Goal: Transaction & Acquisition: Purchase product/service

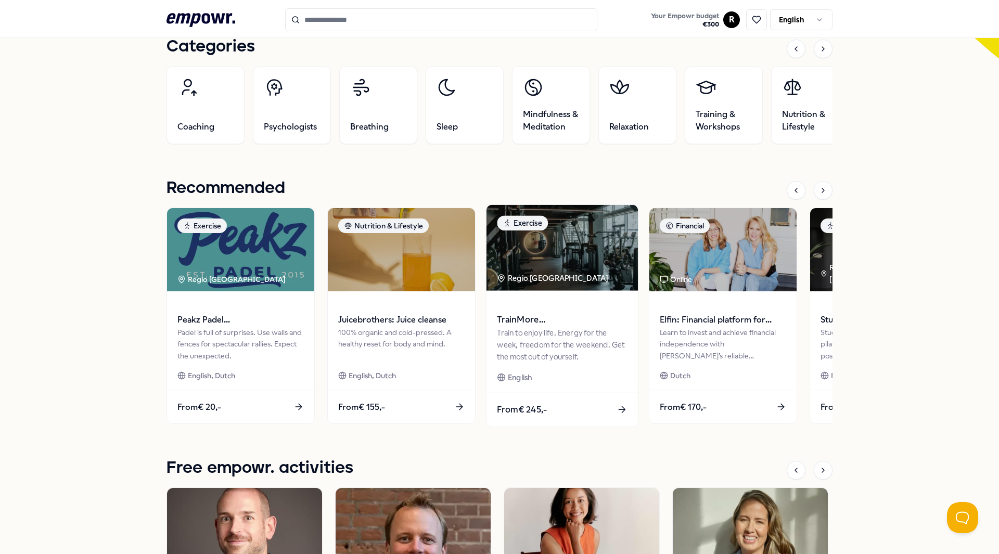
scroll to position [364, 0]
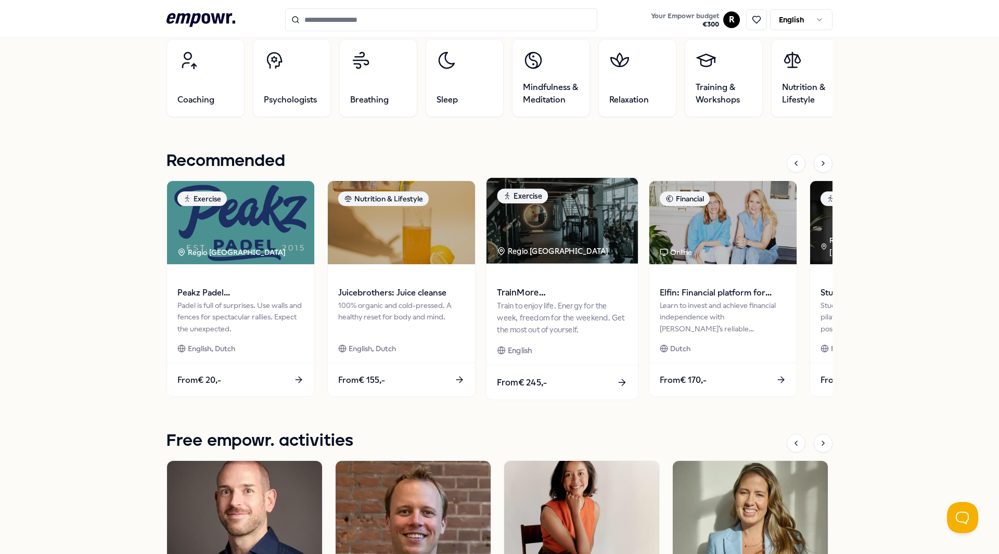
click at [589, 241] on img at bounding box center [562, 221] width 151 height 86
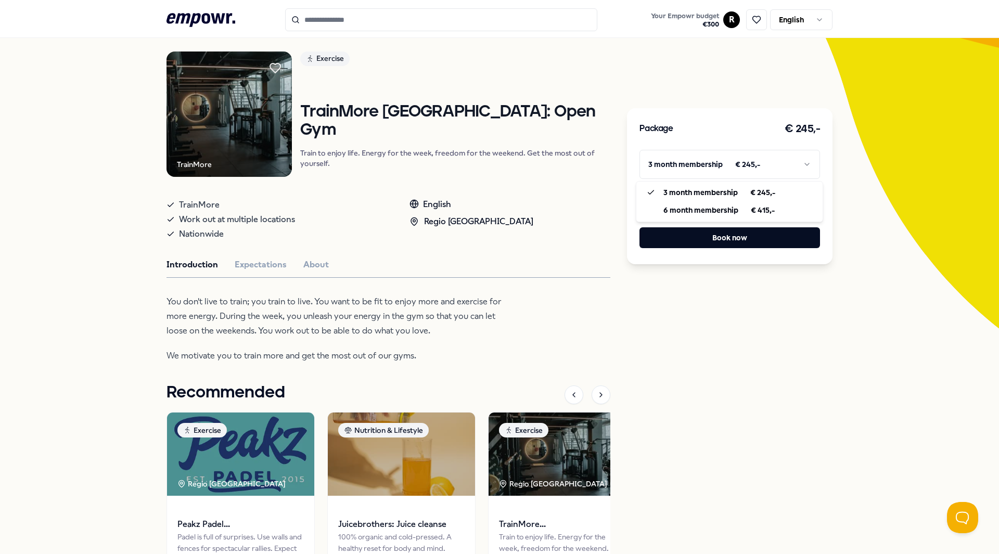
click at [708, 168] on html ".empowr-logo_svg__cls-1{fill:#03032f} Your Empowr budget € 300 R English All ca…" at bounding box center [499, 277] width 999 height 554
click at [712, 315] on html ".empowr-logo_svg__cls-1{fill:#03032f} Your Empowr budget € 300 R English All ca…" at bounding box center [499, 277] width 999 height 554
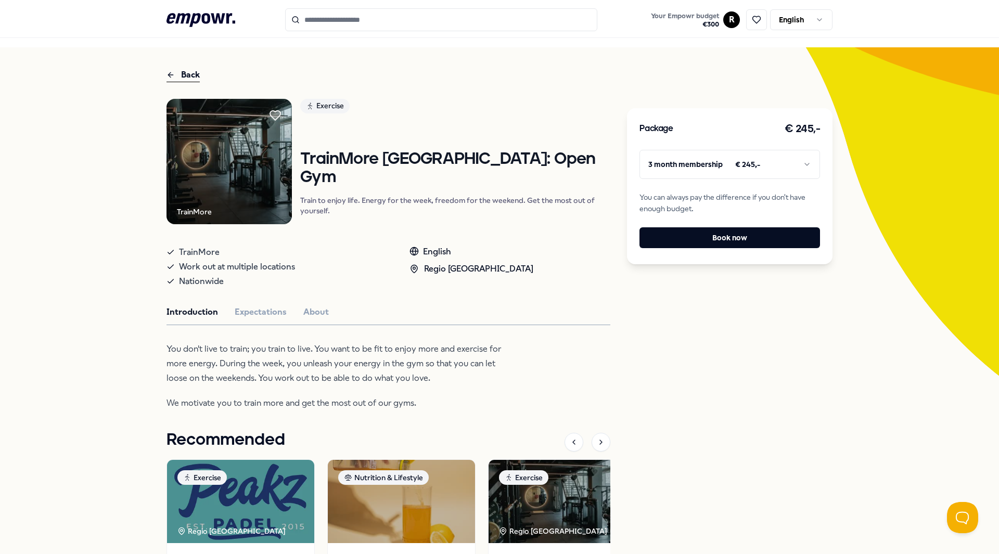
scroll to position [15, 0]
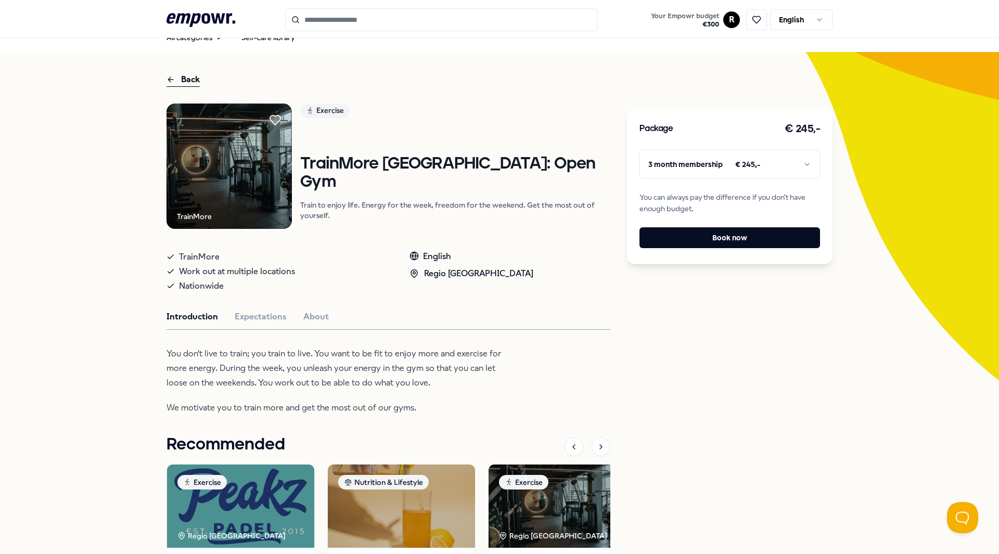
click at [183, 83] on div "Back" at bounding box center [183, 80] width 33 height 14
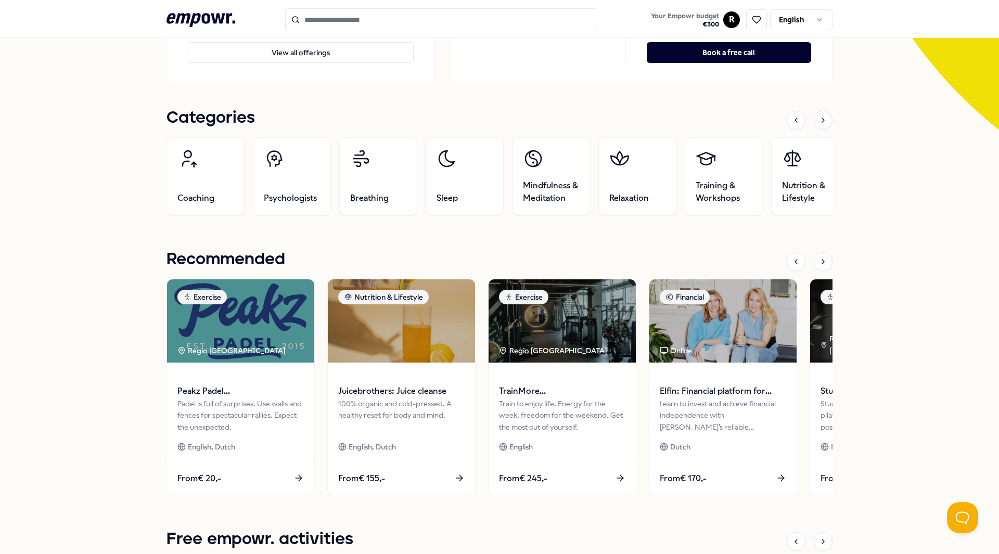
scroll to position [275, 0]
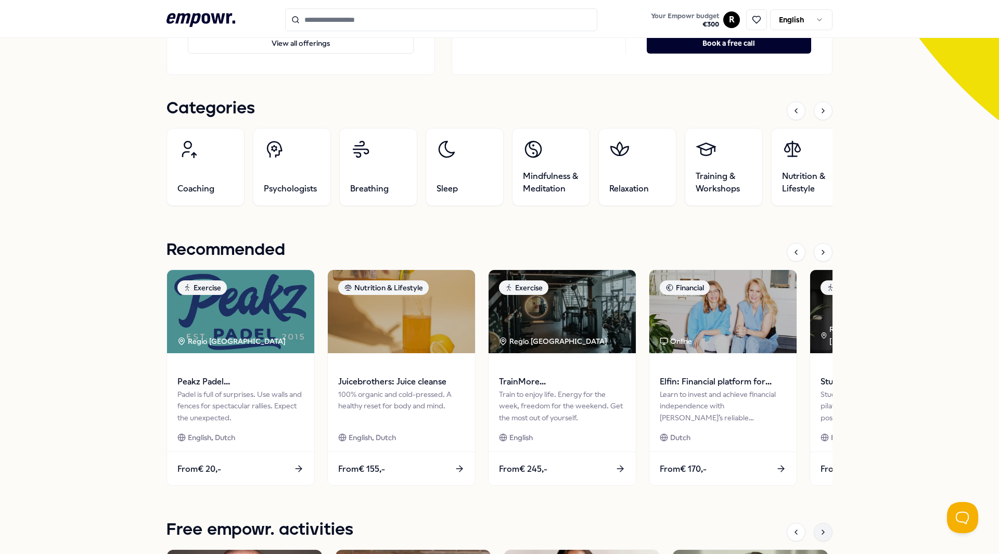
click at [821, 528] on div at bounding box center [823, 532] width 19 height 19
click at [819, 249] on icon at bounding box center [823, 252] width 8 height 8
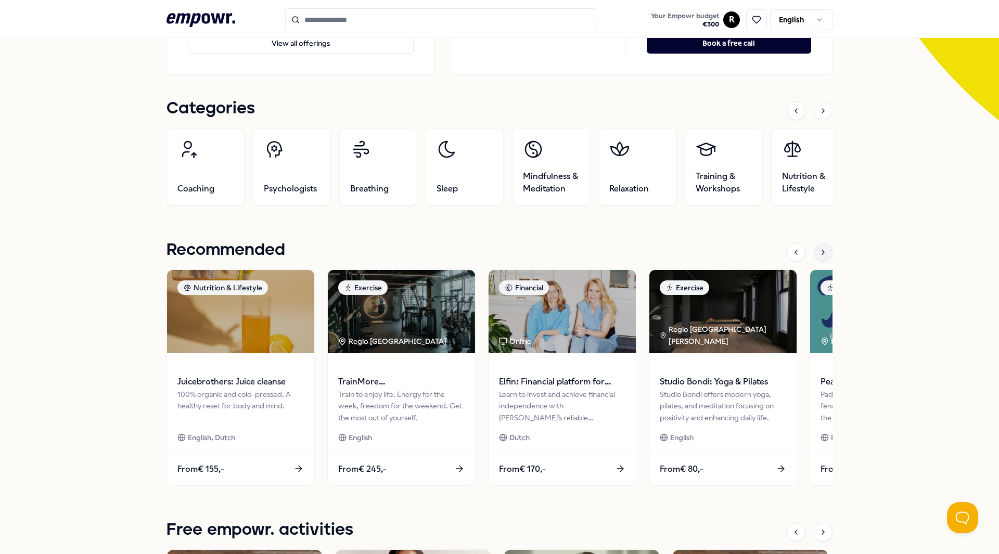
click at [819, 249] on icon at bounding box center [823, 252] width 8 height 8
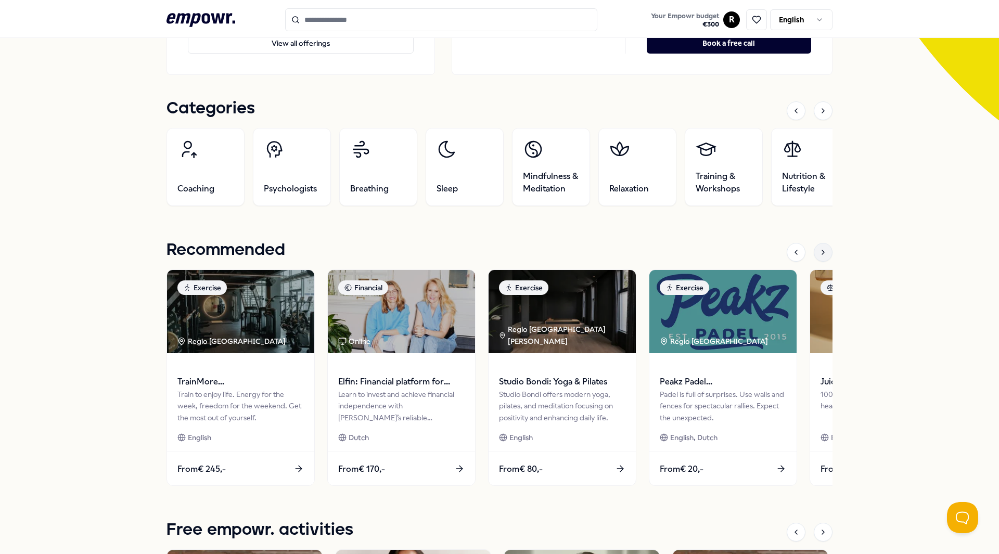
click at [819, 249] on icon at bounding box center [823, 252] width 8 height 8
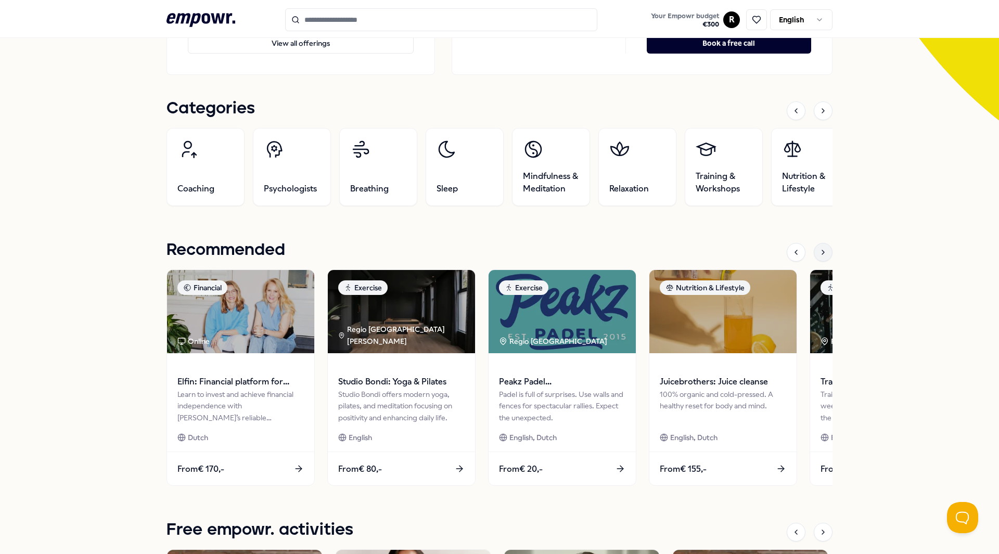
click at [819, 249] on icon at bounding box center [823, 252] width 8 height 8
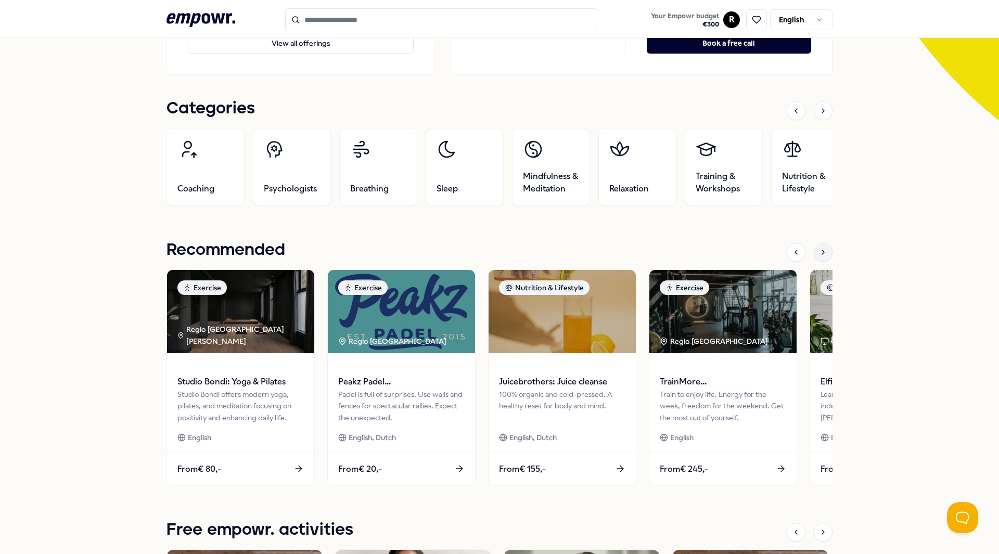
click at [819, 249] on icon at bounding box center [823, 252] width 8 height 8
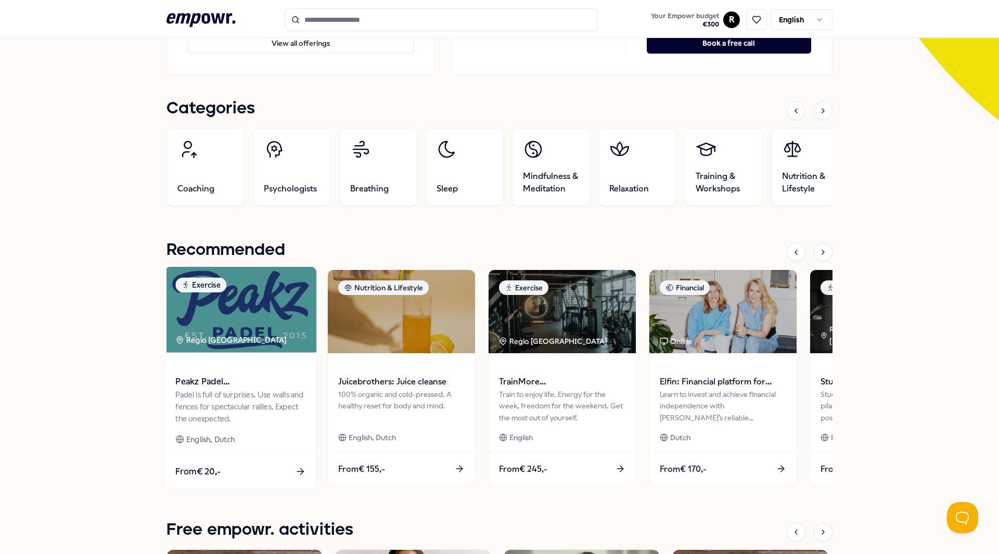
click at [204, 330] on img at bounding box center [240, 310] width 151 height 86
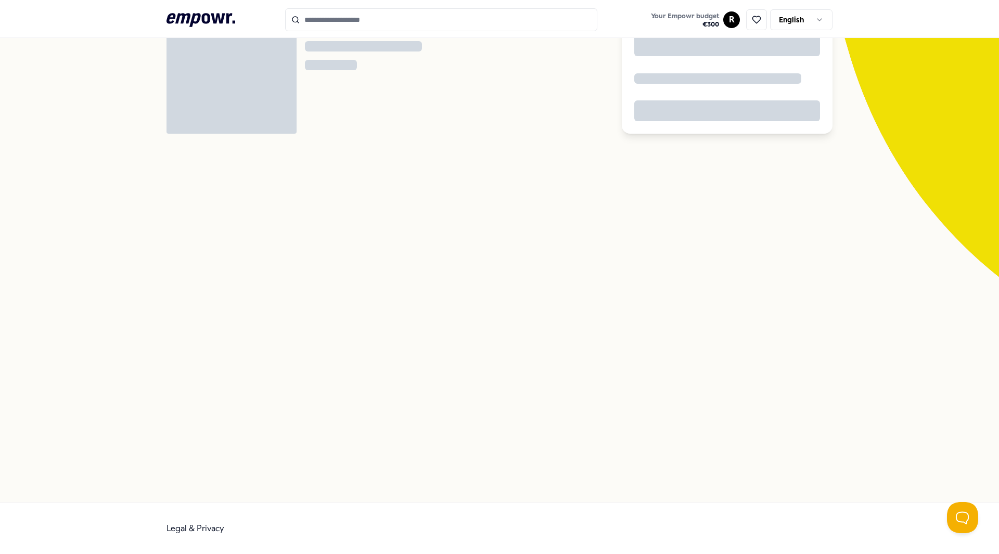
scroll to position [67, 0]
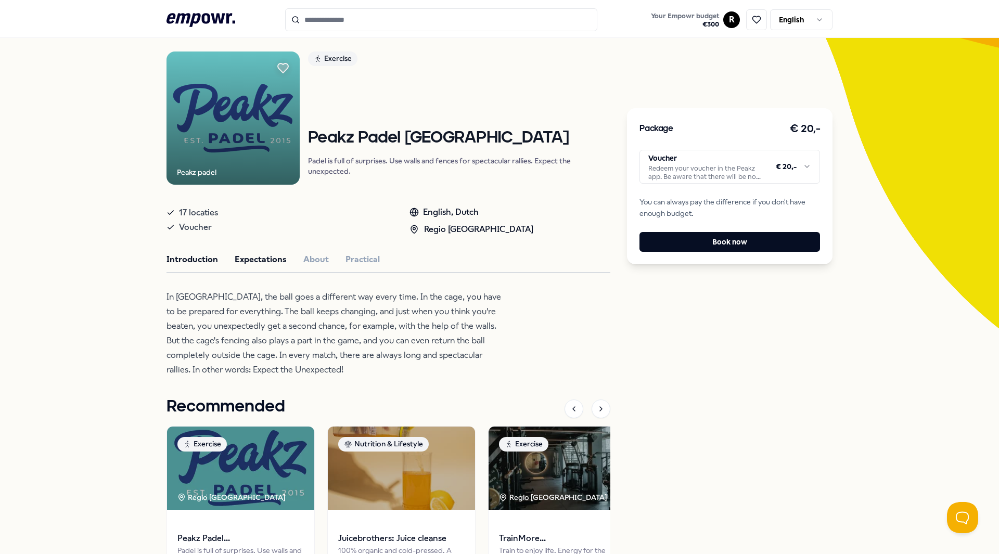
click at [270, 254] on button "Expectations" at bounding box center [261, 260] width 52 height 14
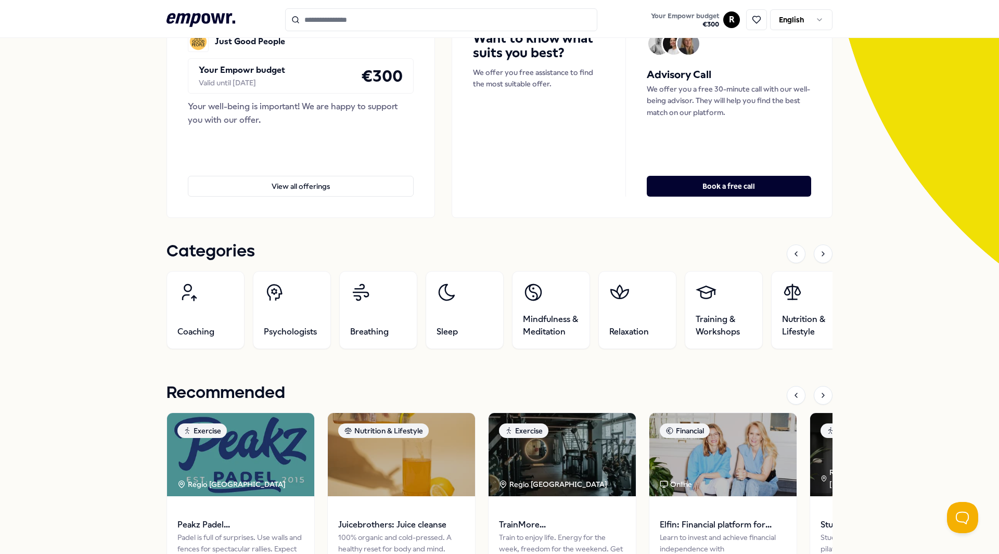
scroll to position [275, 0]
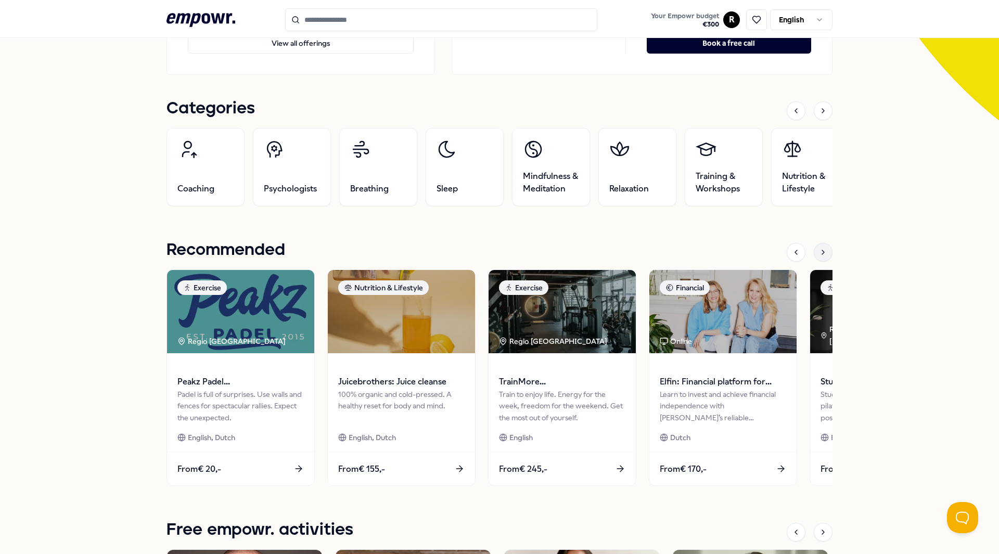
click at [819, 252] on icon at bounding box center [823, 252] width 8 height 8
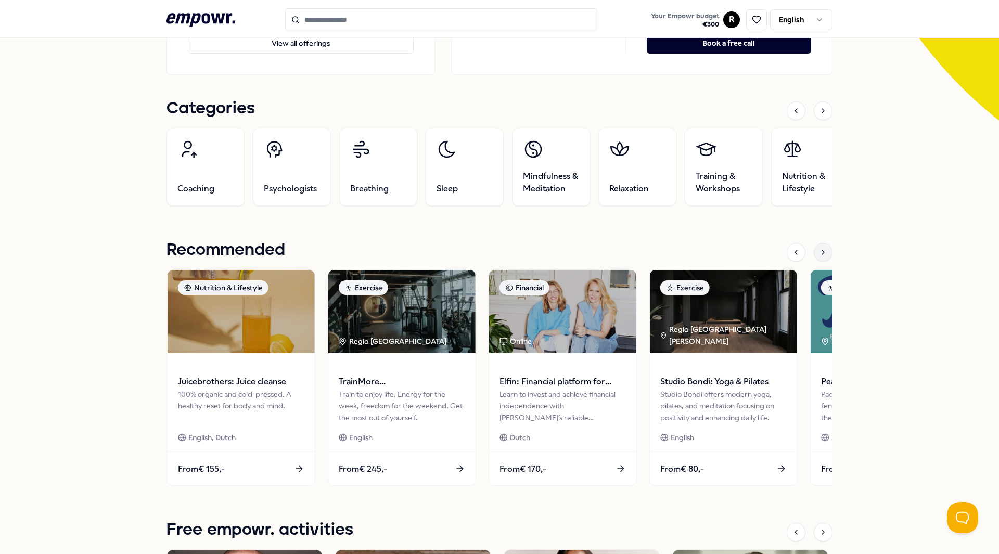
click at [819, 252] on icon at bounding box center [823, 252] width 8 height 8
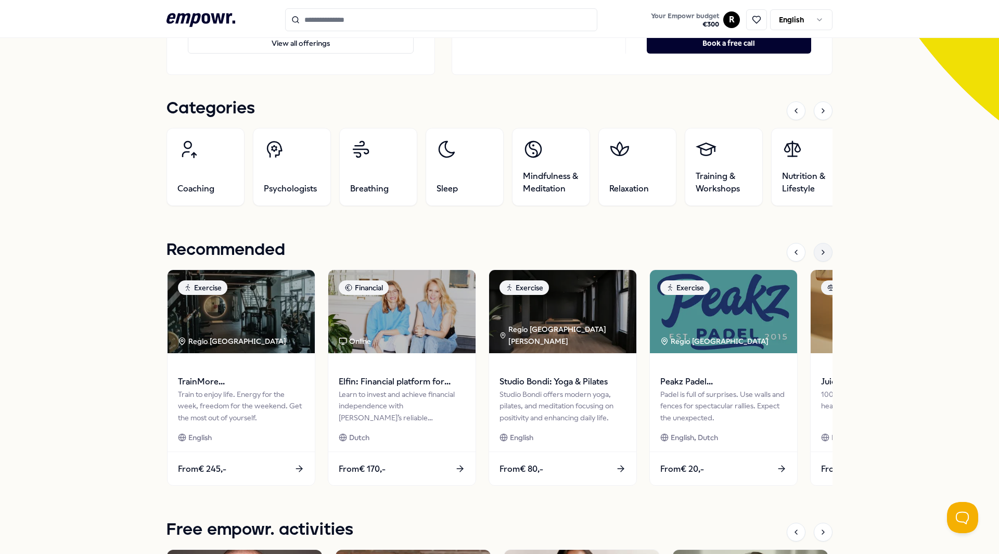
click at [819, 252] on icon at bounding box center [823, 252] width 8 height 8
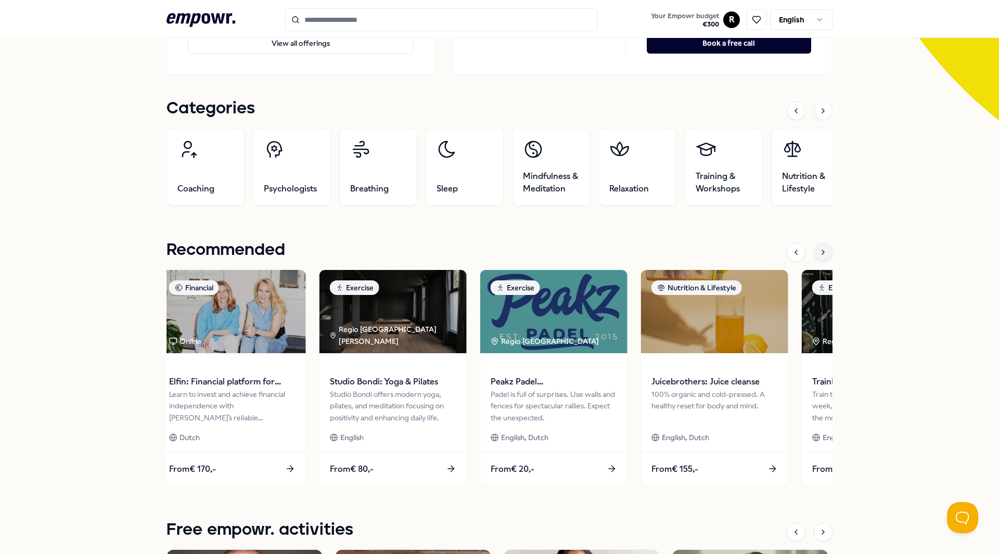
click at [819, 252] on icon at bounding box center [823, 252] width 8 height 8
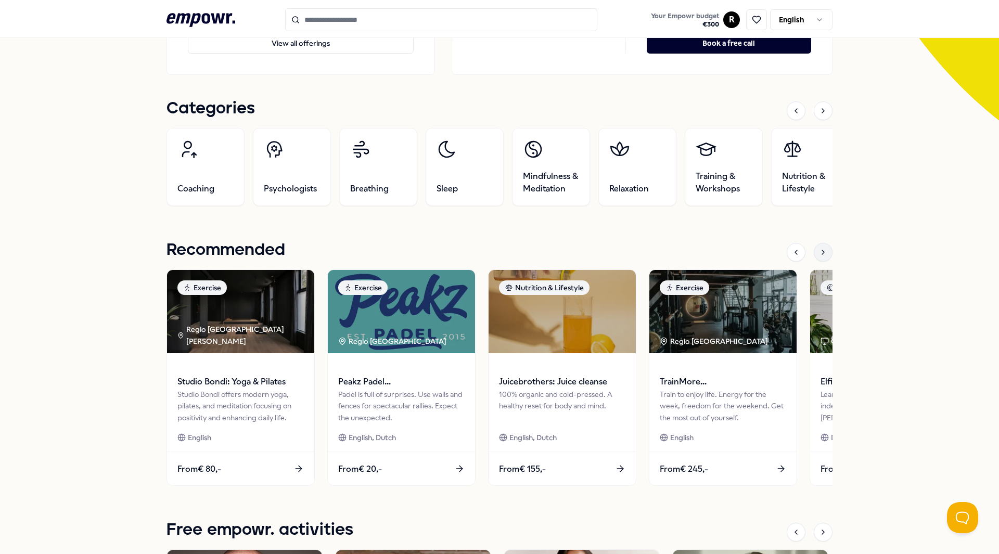
click at [819, 252] on icon at bounding box center [823, 252] width 8 height 8
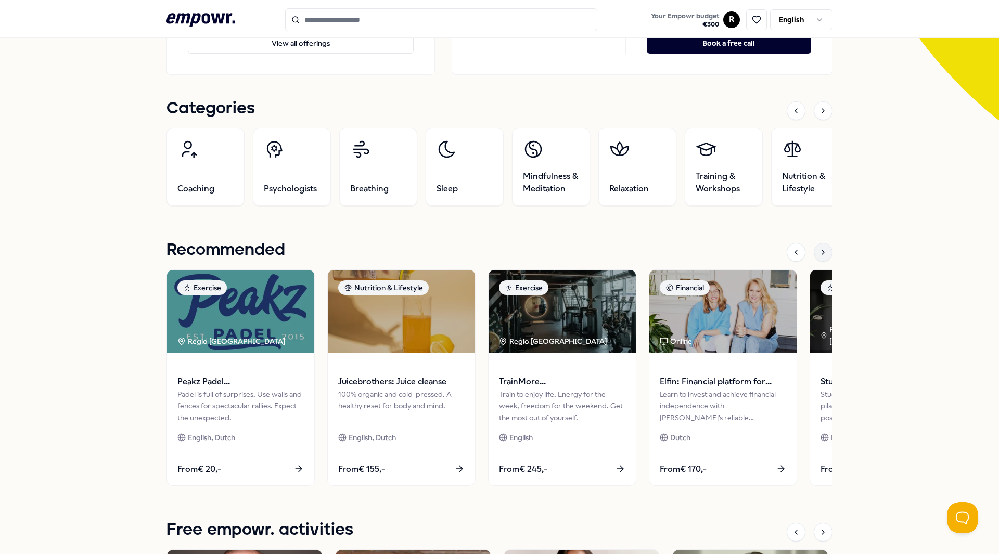
click at [819, 252] on icon at bounding box center [823, 252] width 8 height 8
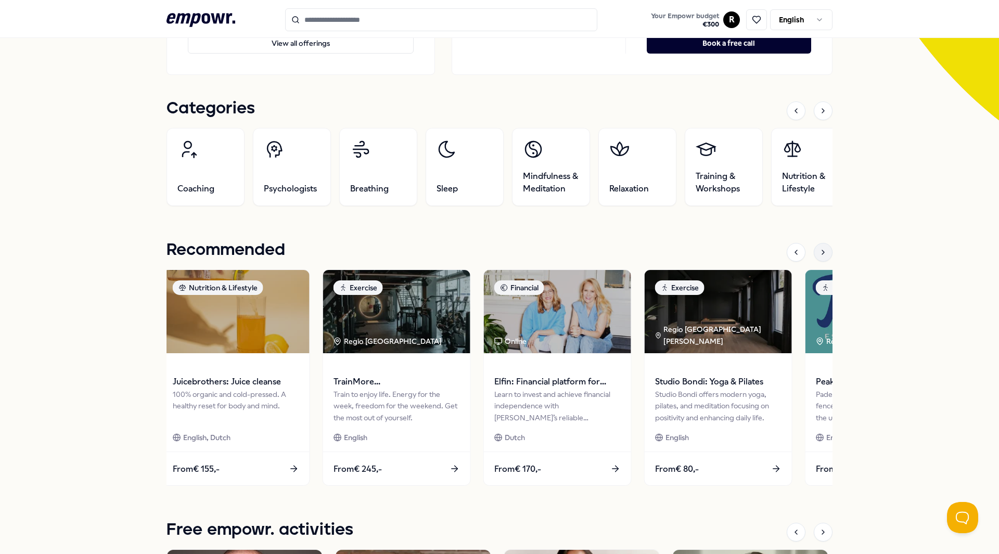
click at [819, 252] on icon at bounding box center [823, 252] width 8 height 8
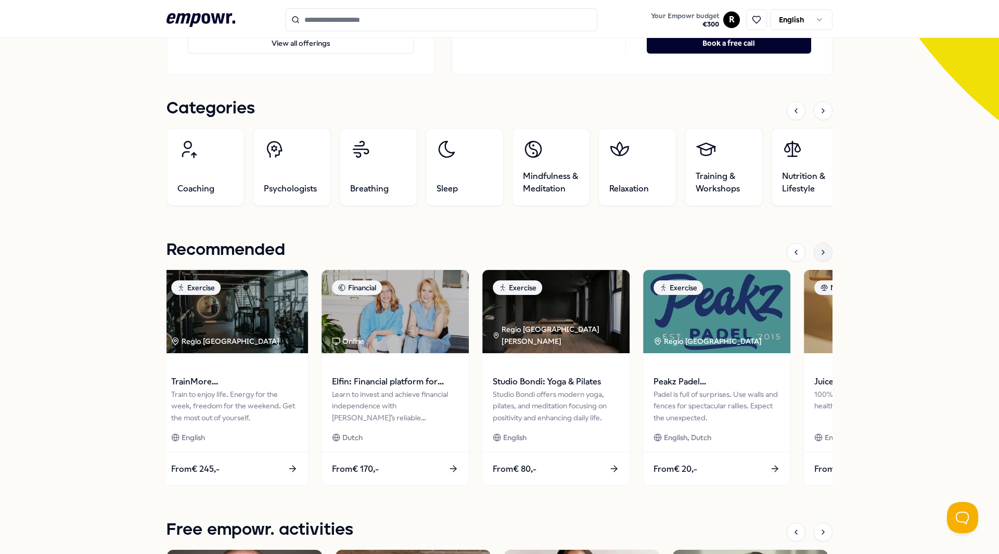
click at [819, 252] on icon at bounding box center [823, 252] width 8 height 8
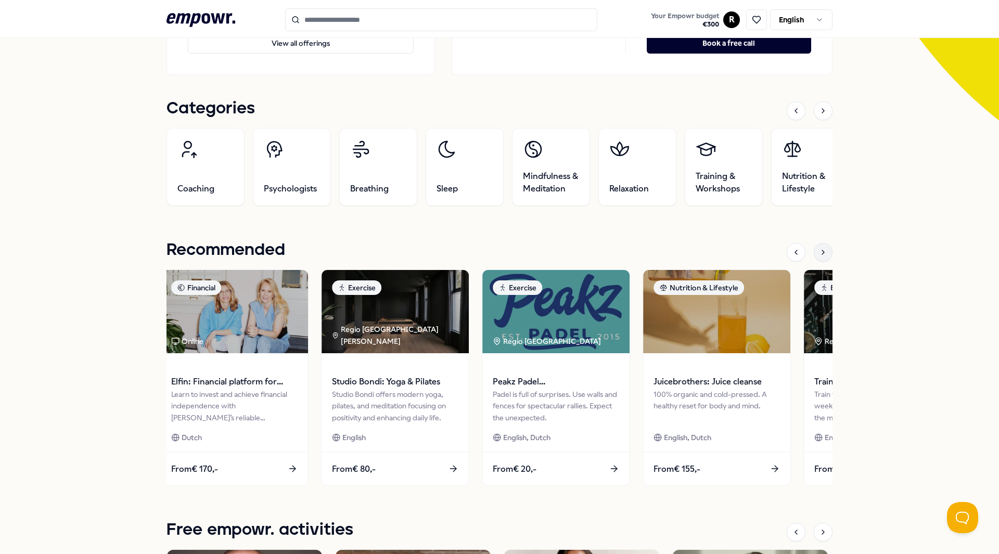
click at [819, 252] on icon at bounding box center [823, 252] width 8 height 8
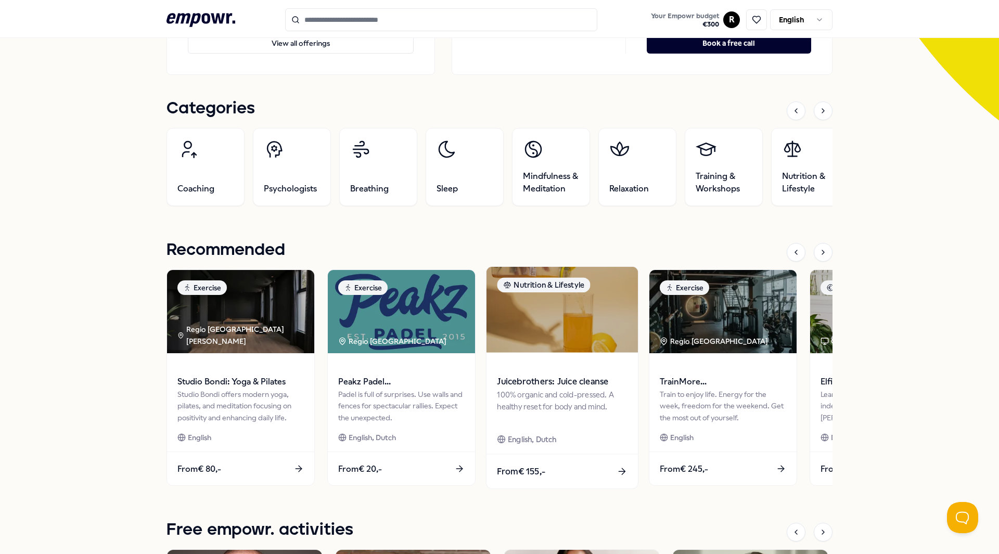
click at [543, 355] on div "Juicebrothers: Juice cleanse 100% organic and cold-pressed. A healthy reset for…" at bounding box center [562, 403] width 151 height 101
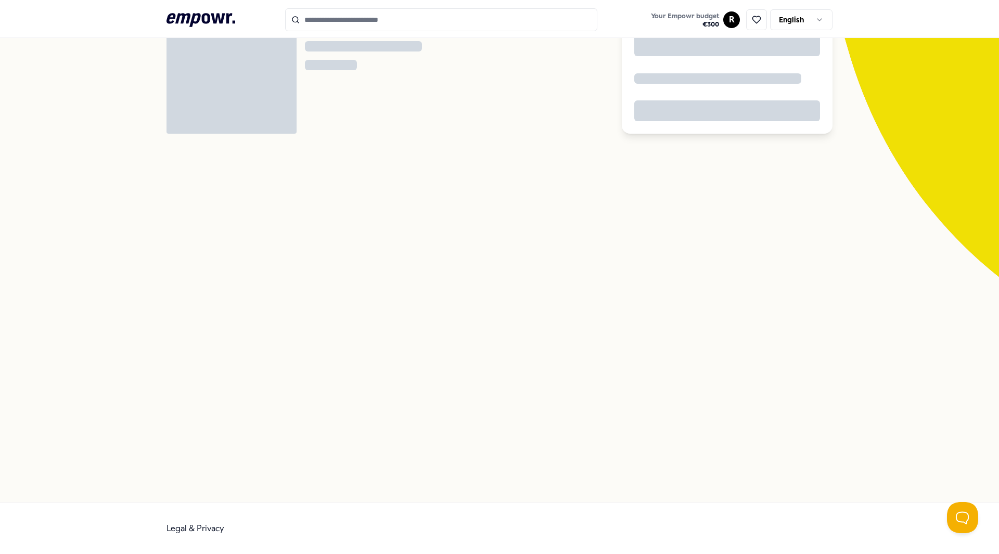
scroll to position [67, 0]
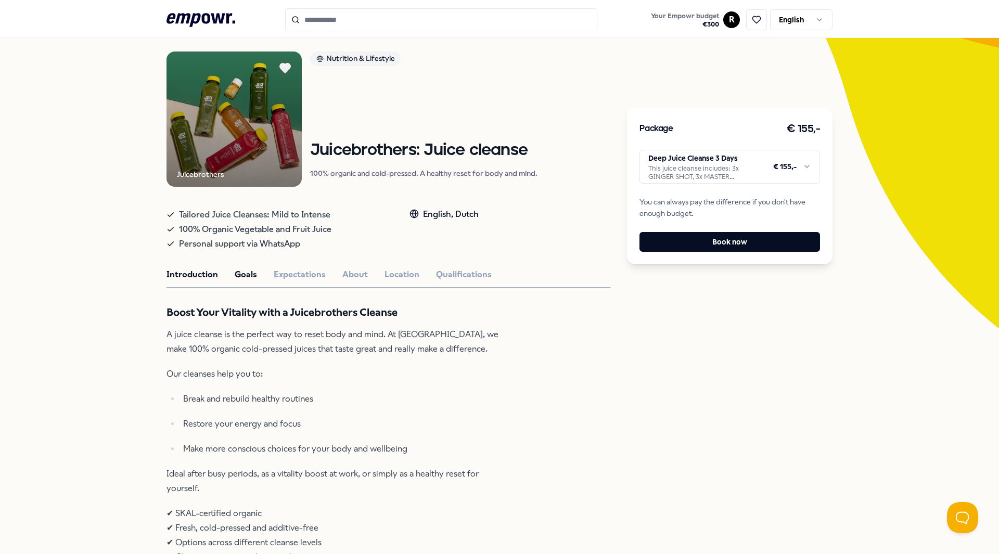
click at [238, 272] on button "Goals" at bounding box center [246, 275] width 22 height 14
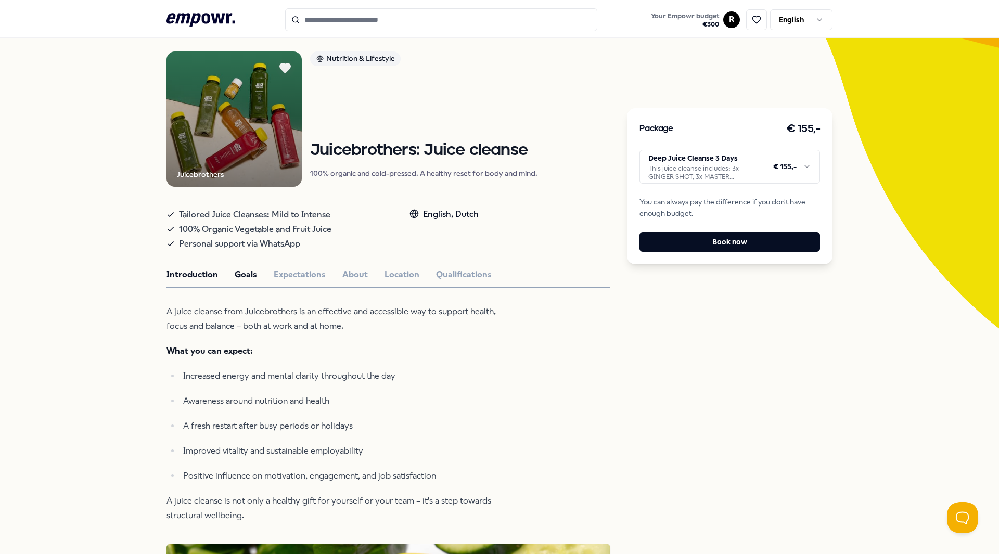
click at [198, 273] on button "Introduction" at bounding box center [193, 275] width 52 height 14
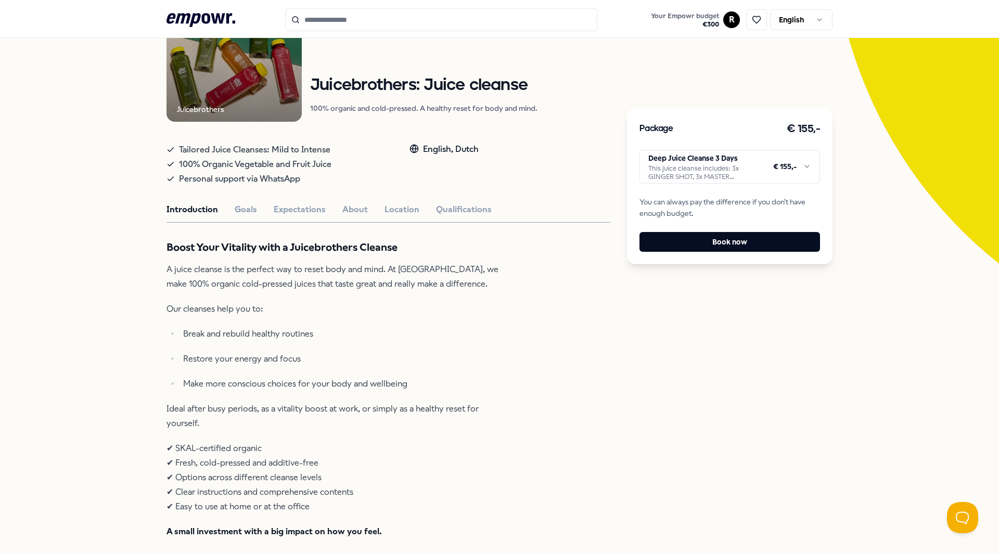
scroll to position [119, 0]
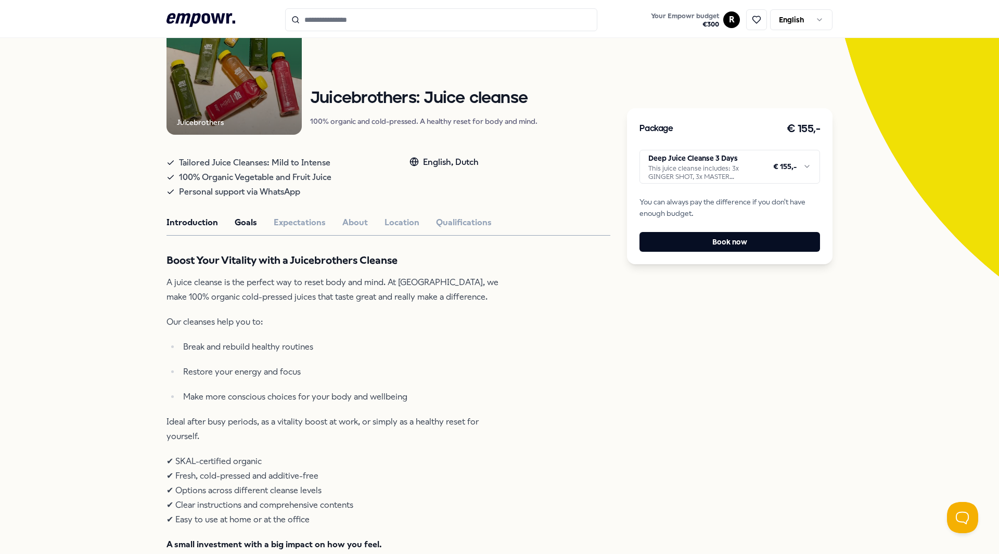
click at [246, 223] on button "Goals" at bounding box center [246, 223] width 22 height 14
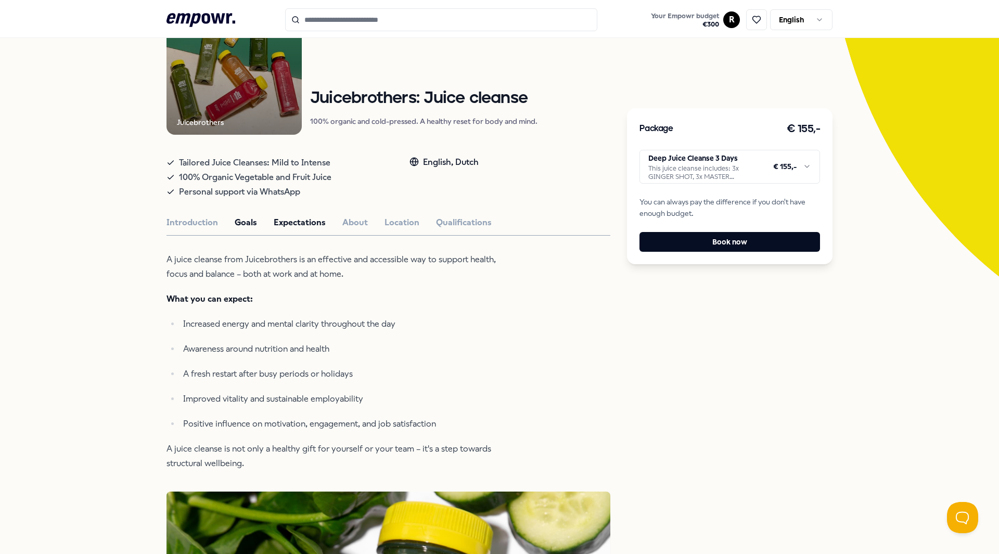
click at [296, 226] on button "Expectations" at bounding box center [300, 223] width 52 height 14
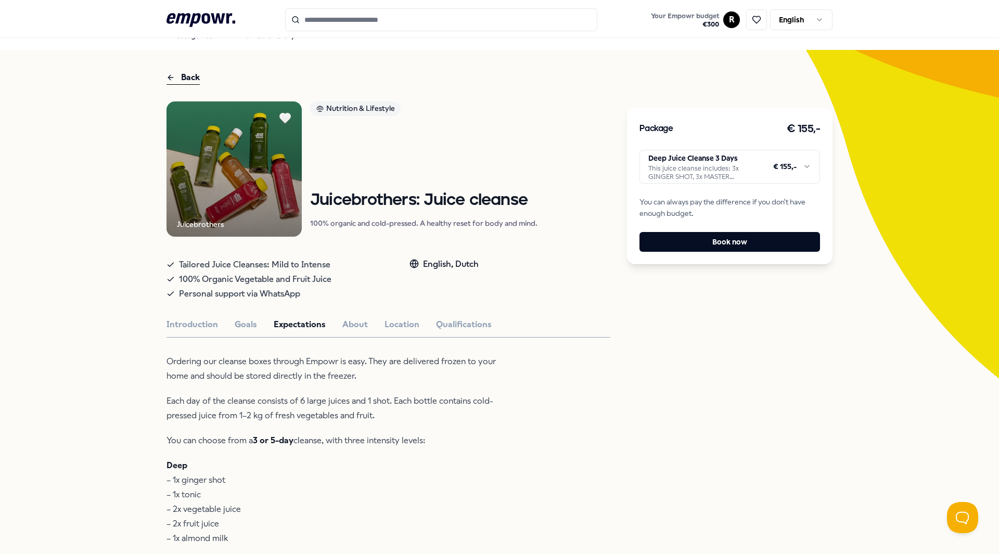
scroll to position [15, 0]
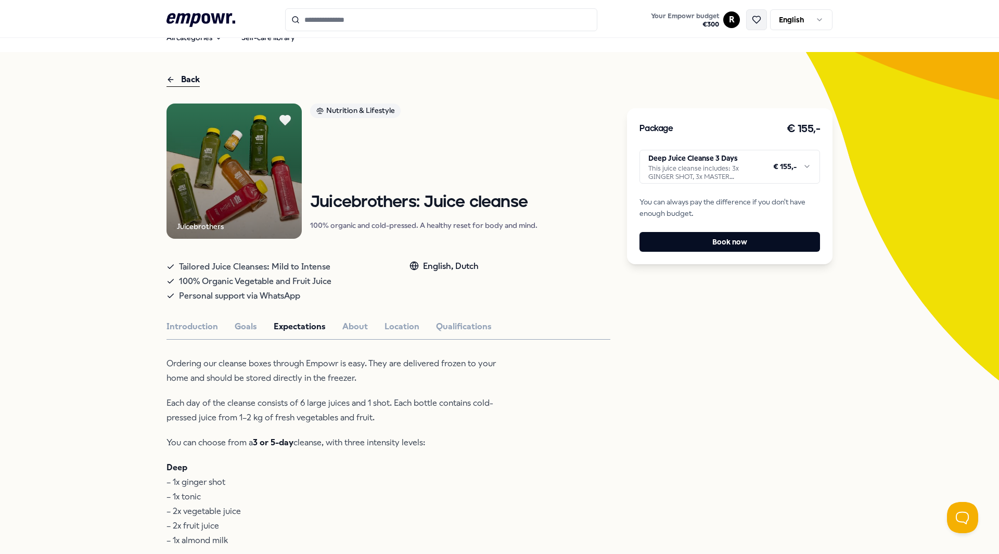
click at [754, 22] on icon at bounding box center [757, 19] width 8 height 7
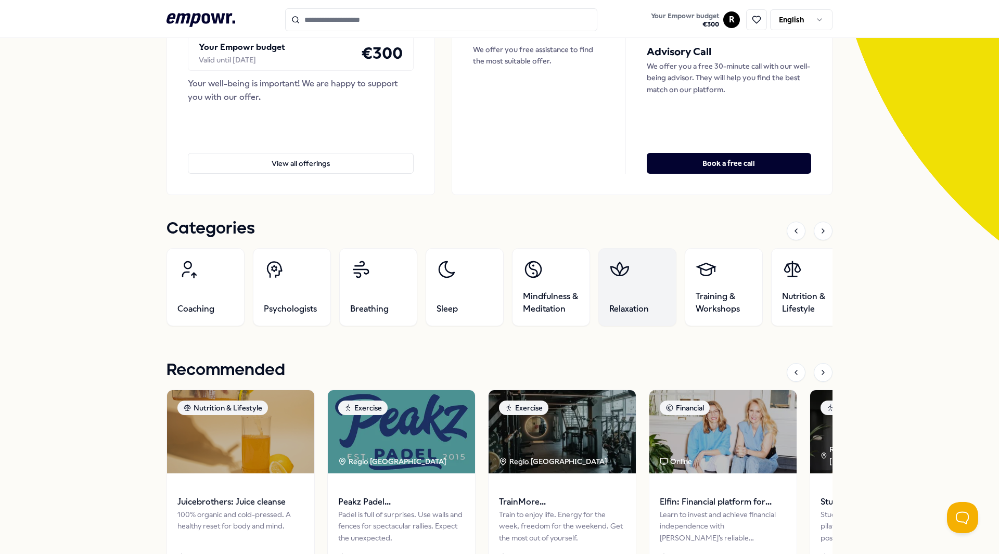
scroll to position [156, 0]
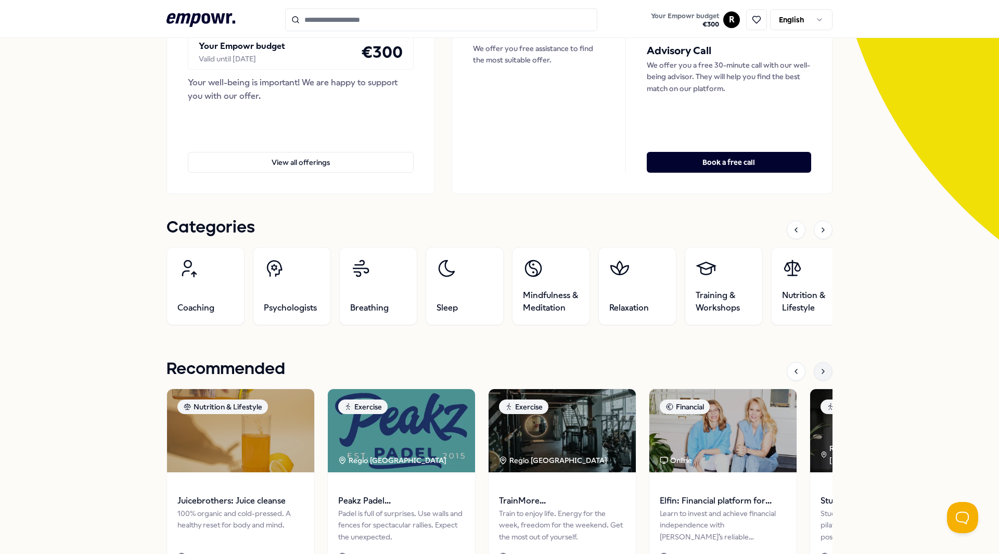
click at [822, 370] on icon at bounding box center [823, 371] width 8 height 8
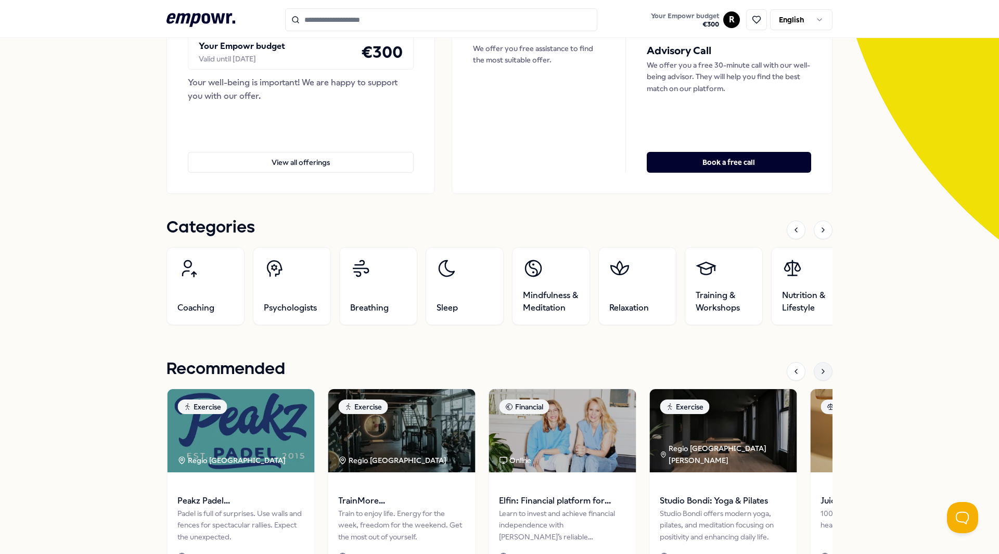
click at [822, 370] on icon at bounding box center [823, 371] width 8 height 8
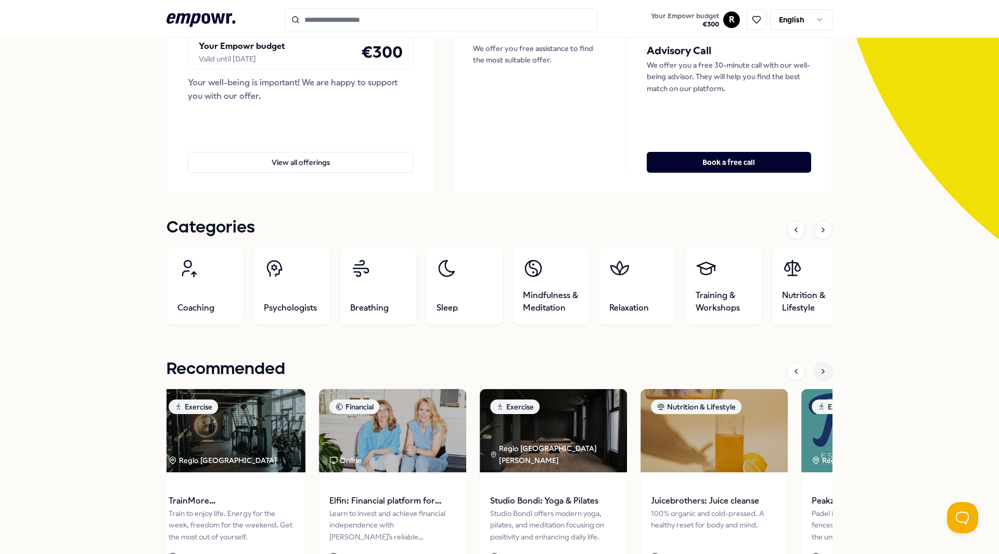
click at [822, 370] on icon at bounding box center [823, 371] width 8 height 8
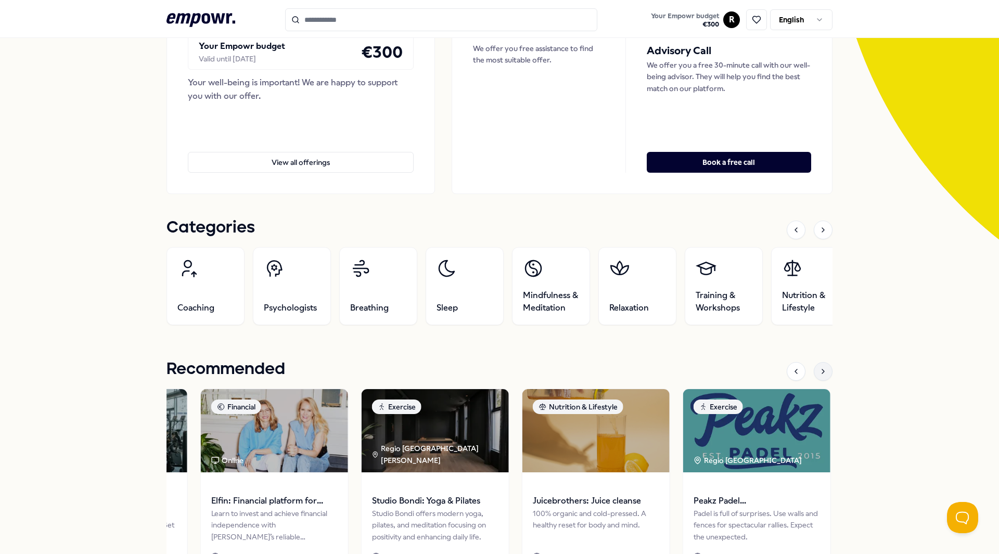
click at [822, 370] on icon at bounding box center [823, 371] width 8 height 8
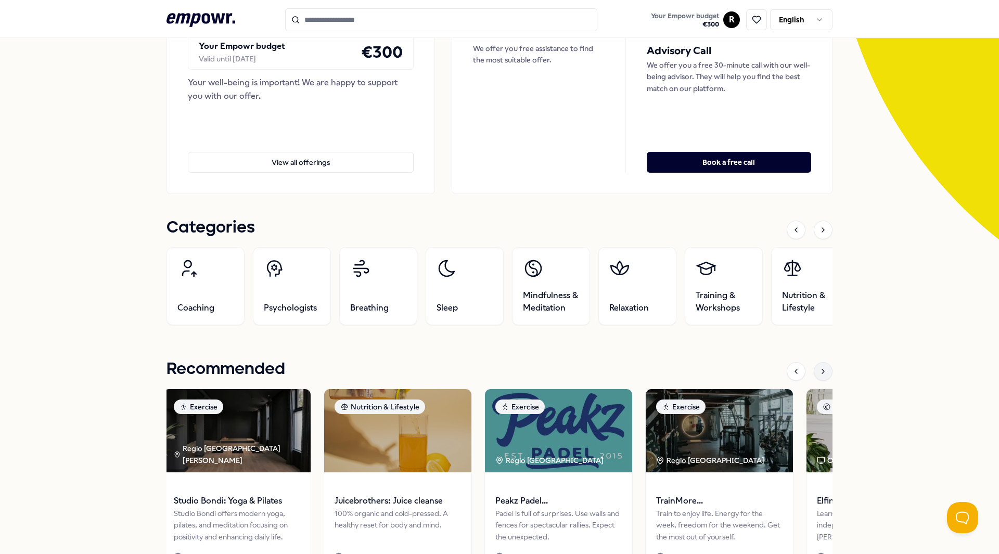
click at [822, 370] on icon at bounding box center [823, 371] width 8 height 8
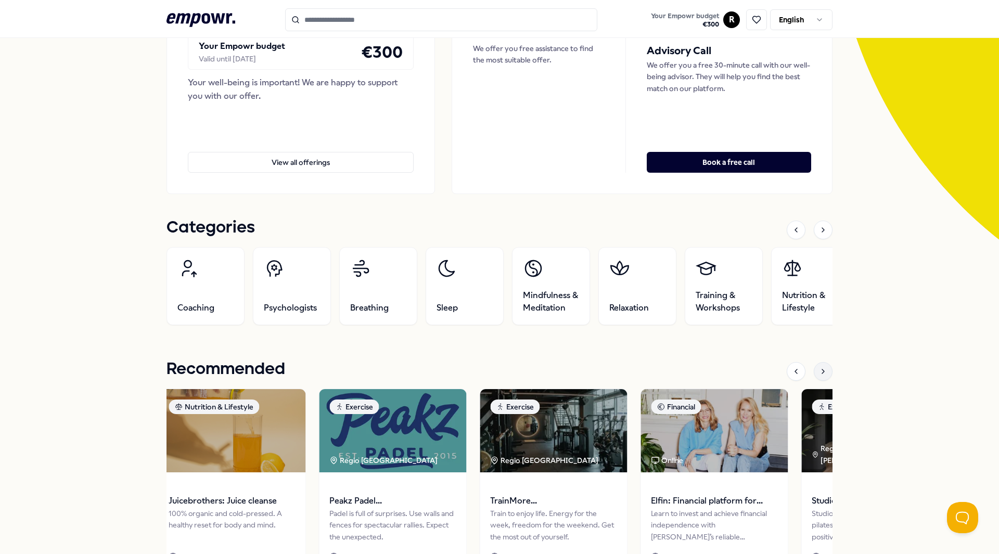
click at [822, 370] on icon at bounding box center [823, 371] width 8 height 8
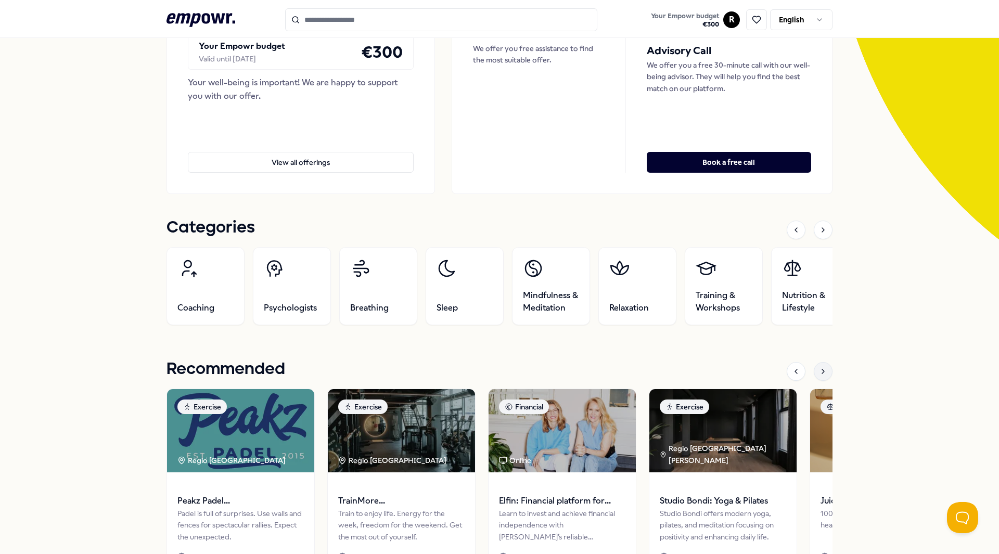
click at [822, 370] on icon at bounding box center [823, 371] width 8 height 8
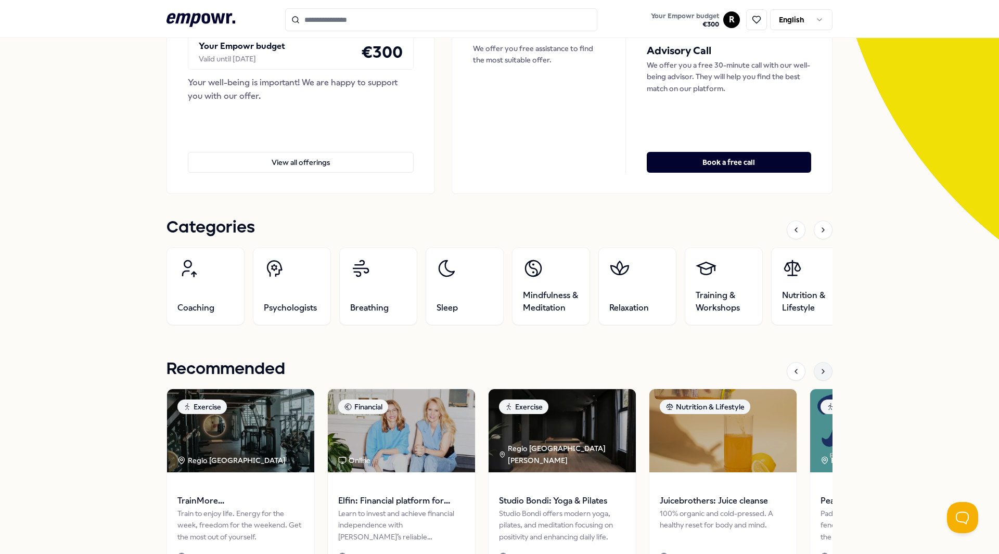
click at [822, 373] on icon at bounding box center [823, 371] width 8 height 8
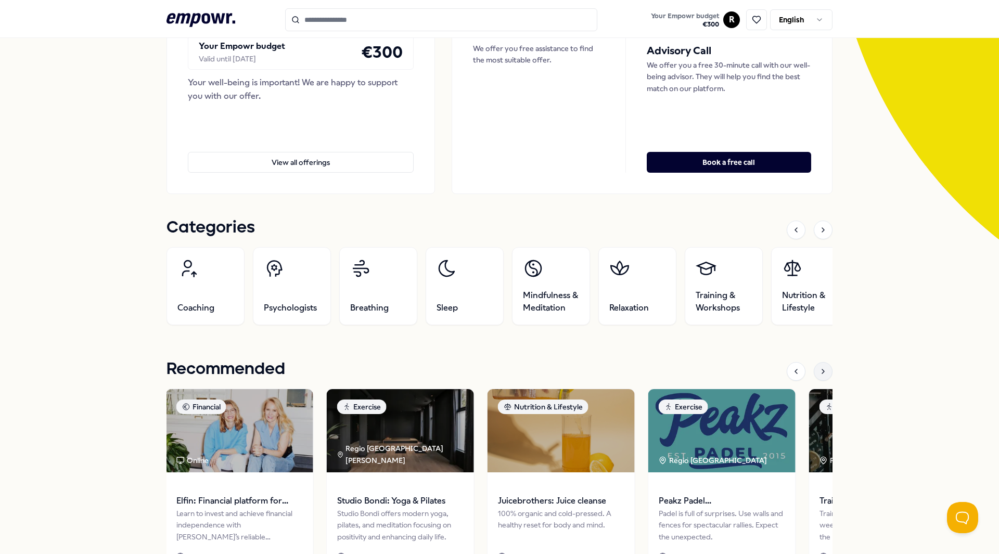
click at [822, 373] on icon at bounding box center [823, 371] width 8 height 8
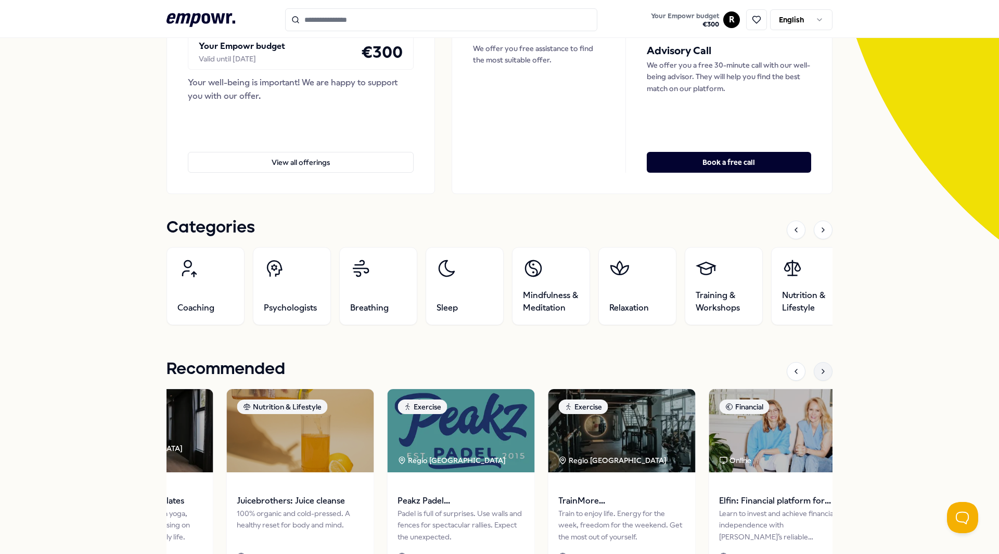
click at [822, 373] on icon at bounding box center [823, 371] width 8 height 8
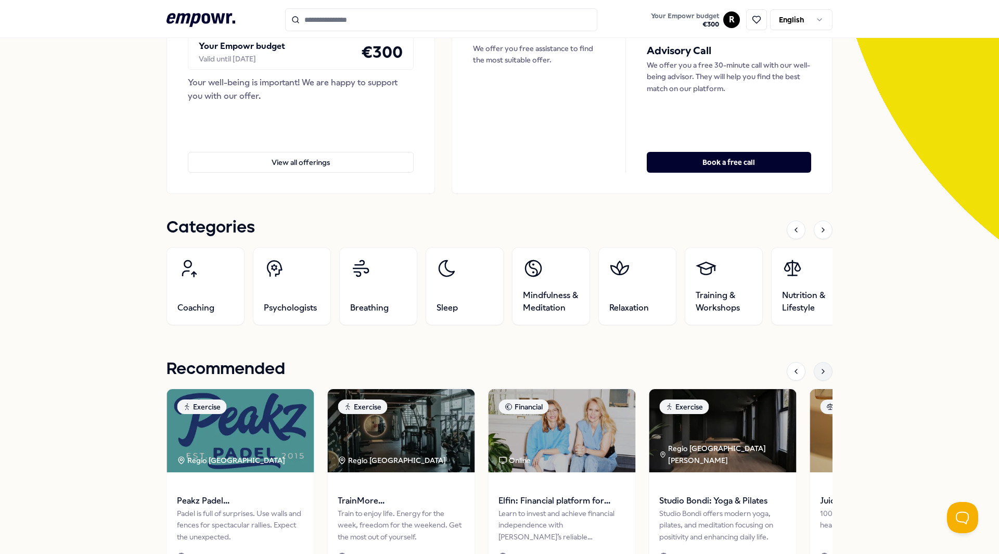
click at [822, 373] on icon at bounding box center [823, 371] width 8 height 8
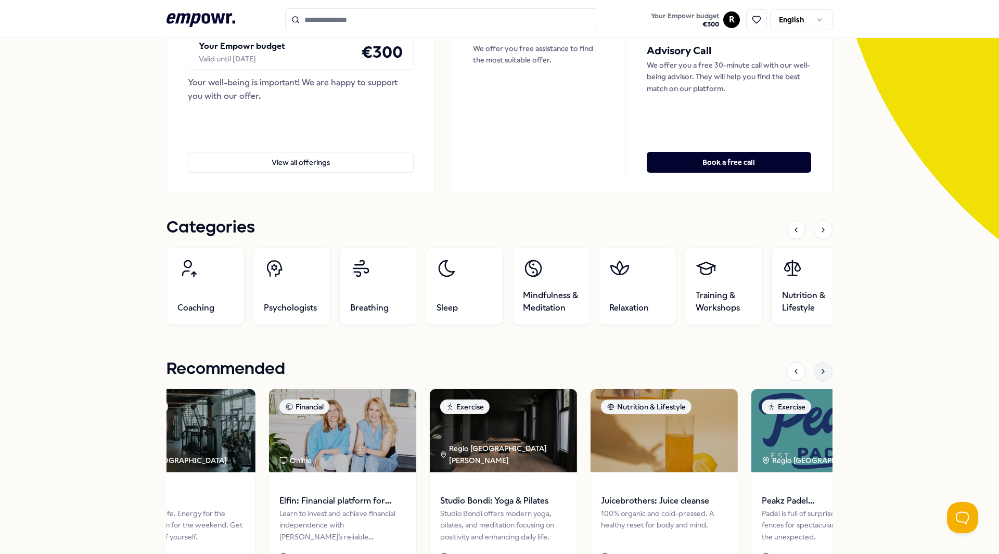
click at [822, 373] on icon at bounding box center [823, 371] width 8 height 8
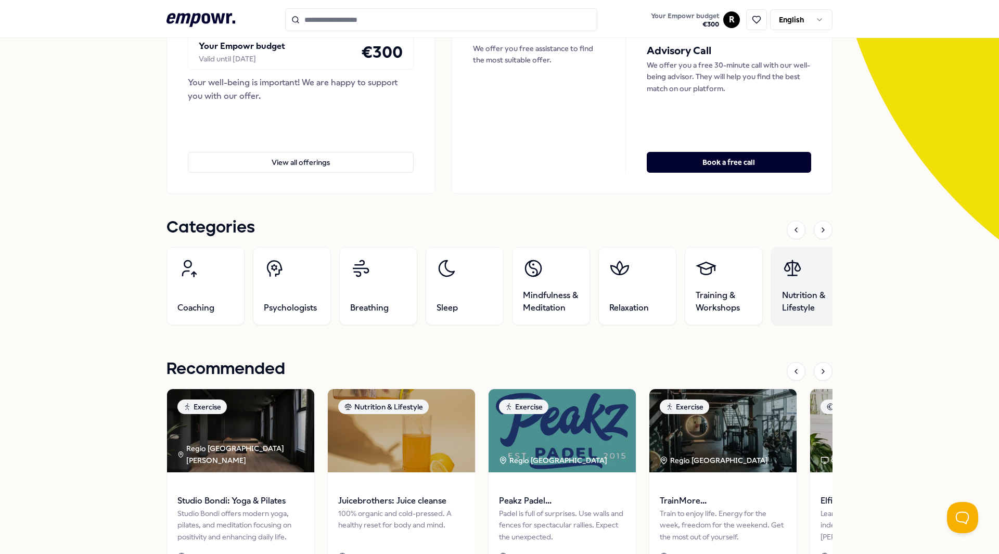
click at [795, 285] on link "Nutrition & Lifestyle" at bounding box center [810, 286] width 78 height 78
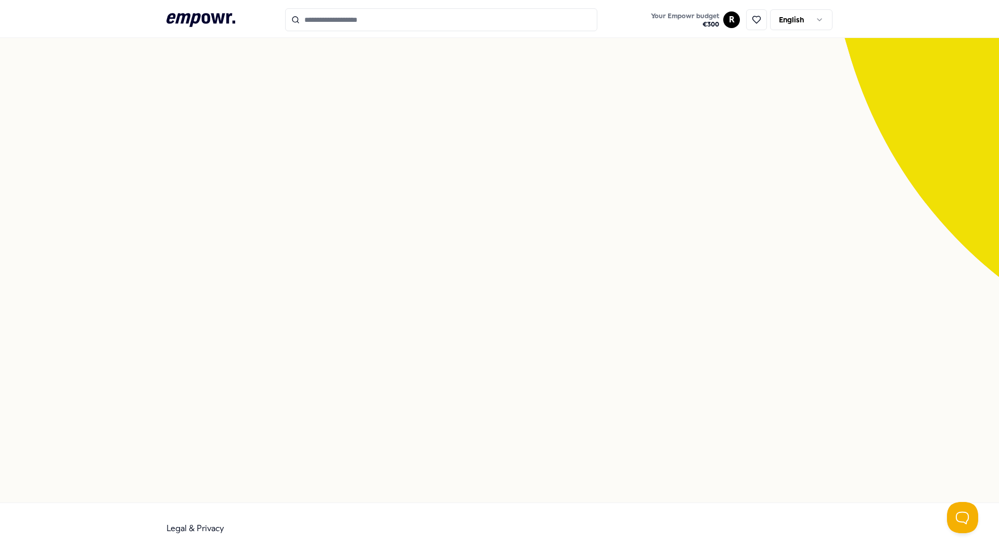
scroll to position [67, 0]
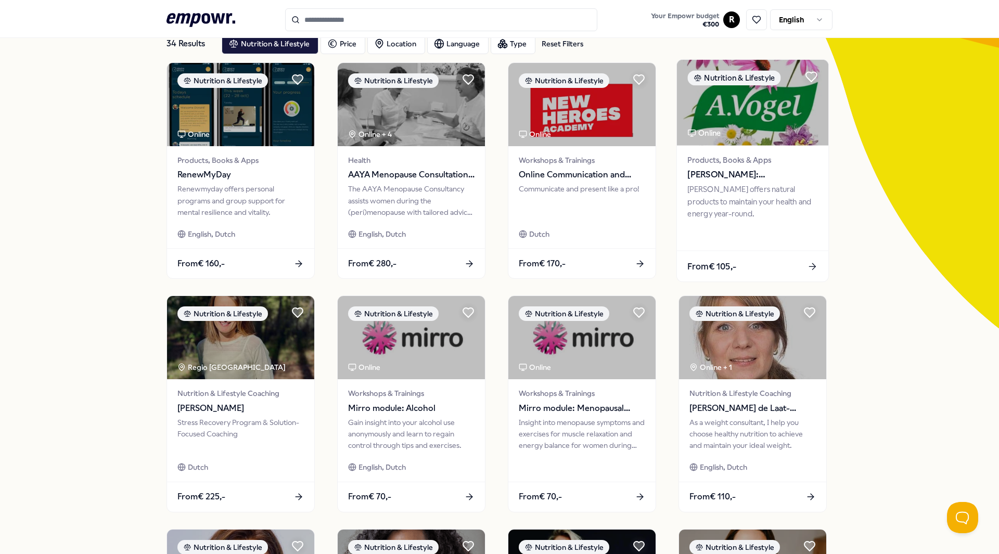
click at [784, 161] on span "Products, Books & Apps" at bounding box center [752, 160] width 130 height 12
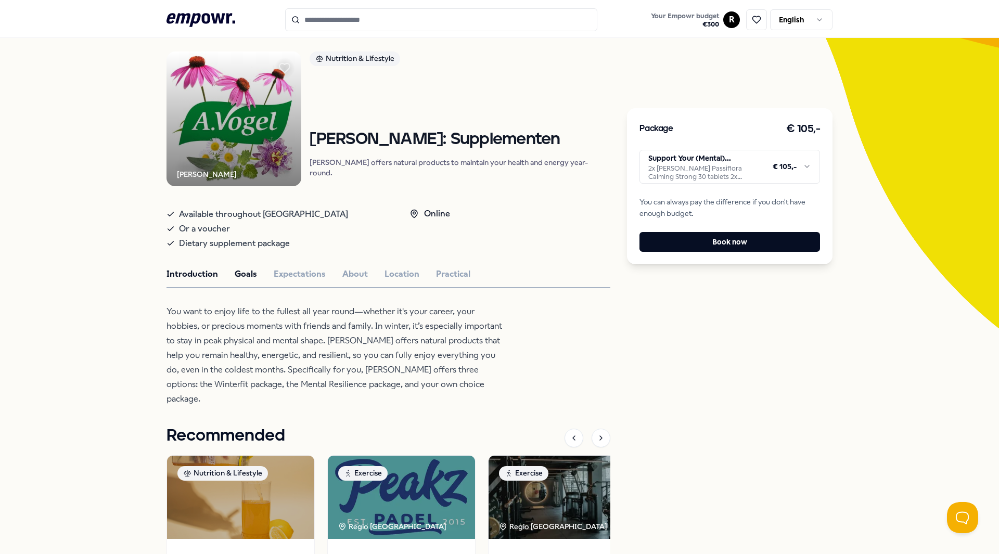
click at [239, 274] on button "Goals" at bounding box center [246, 274] width 22 height 14
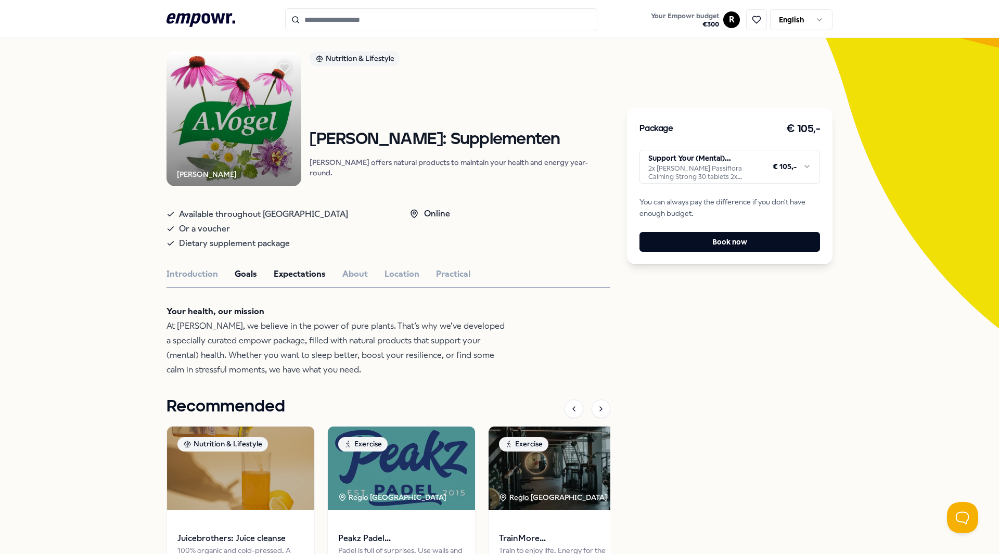
click at [283, 270] on button "Expectations" at bounding box center [300, 274] width 52 height 14
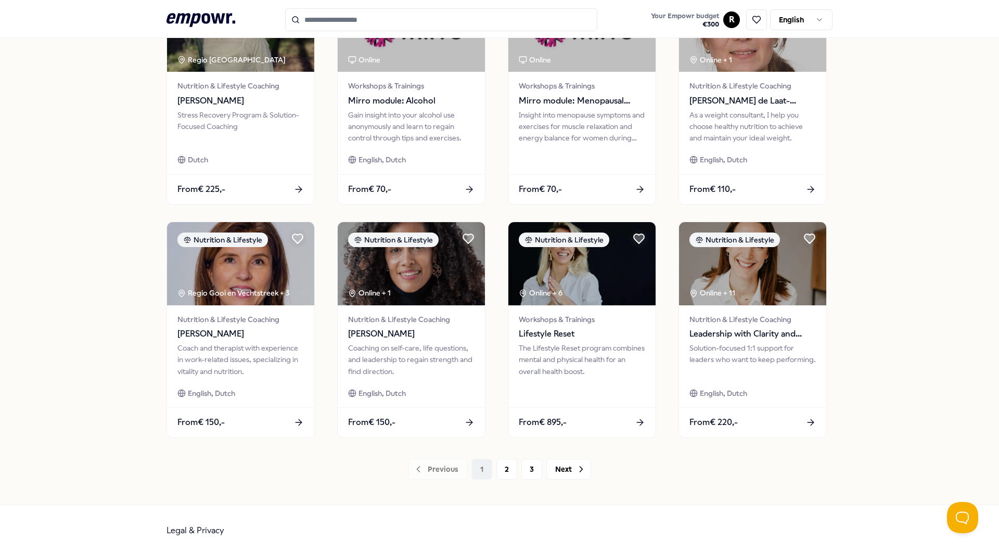
scroll to position [377, 0]
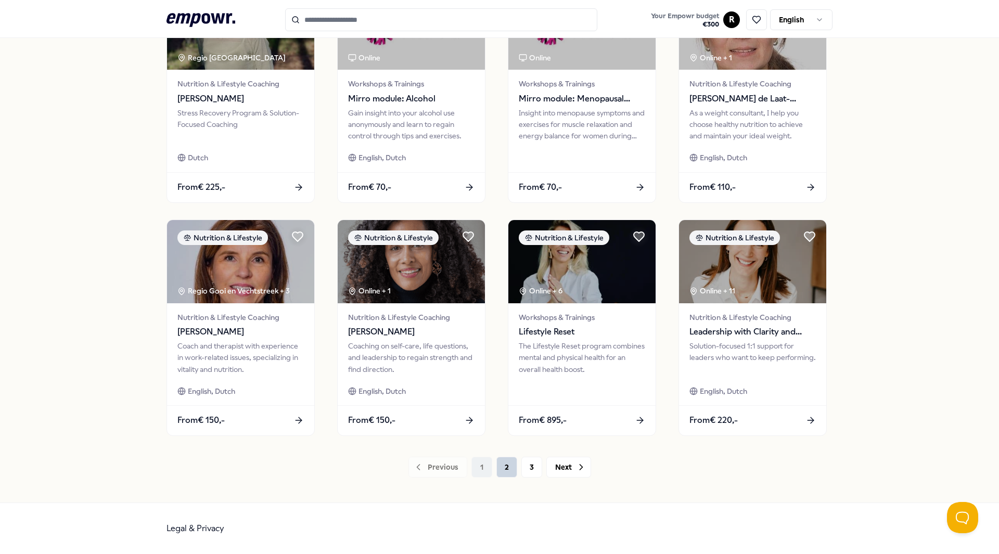
click at [501, 462] on button "2" at bounding box center [506, 467] width 21 height 21
click at [501, 464] on button "2" at bounding box center [506, 467] width 21 height 21
click at [503, 469] on button "2" at bounding box center [506, 467] width 21 height 21
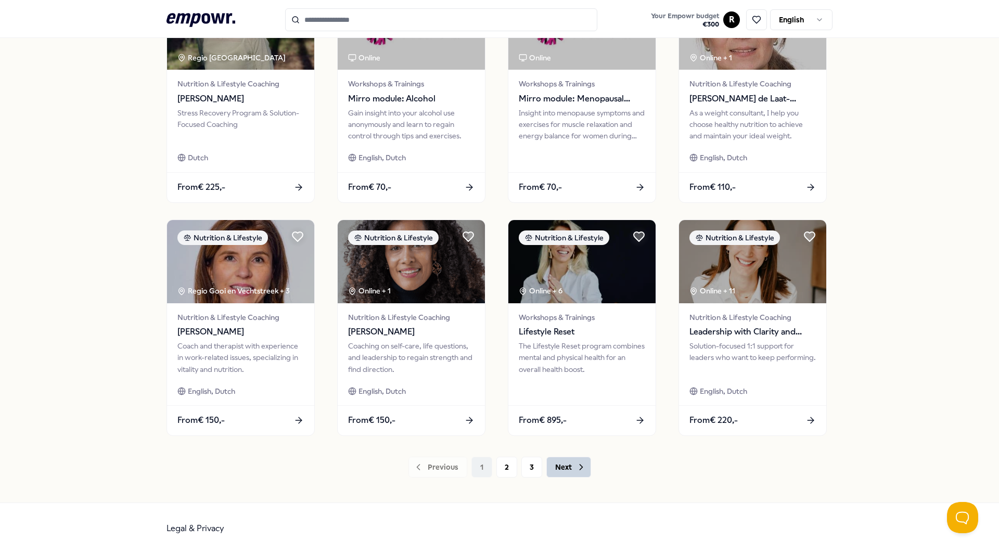
click at [567, 474] on button "Next" at bounding box center [568, 467] width 45 height 21
click at [507, 465] on button "2" at bounding box center [506, 467] width 21 height 21
click at [526, 465] on button "3" at bounding box center [531, 467] width 21 height 21
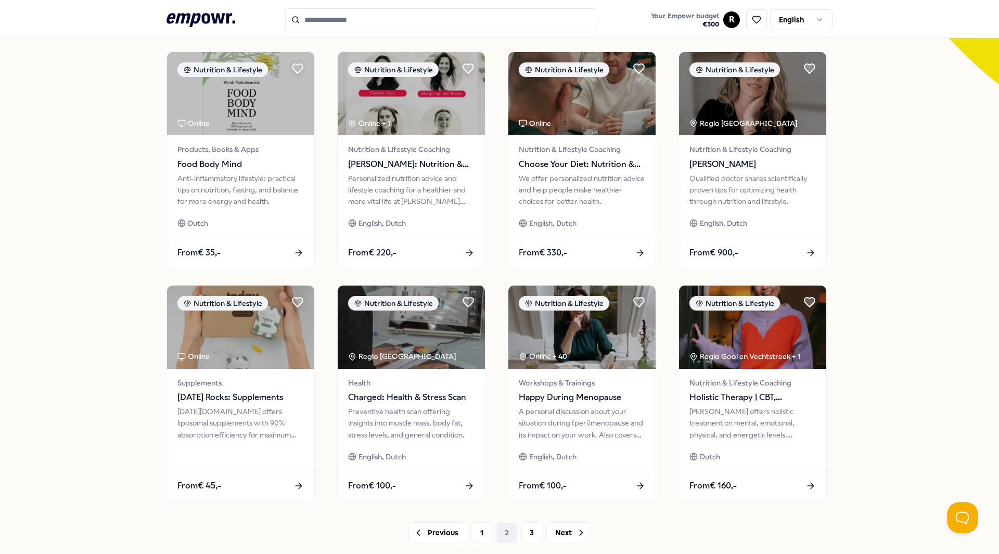
scroll to position [312, 0]
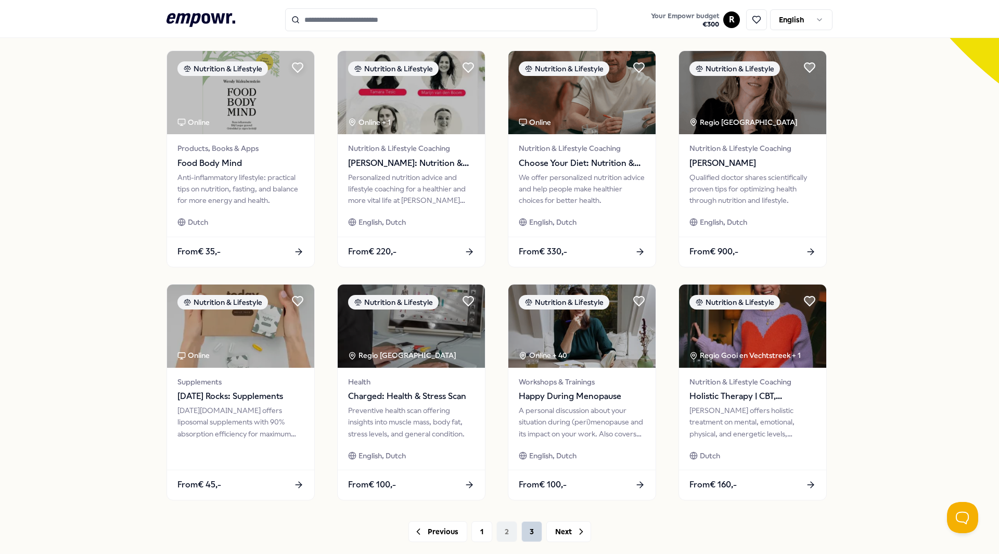
click at [533, 533] on button "3" at bounding box center [531, 531] width 21 height 21
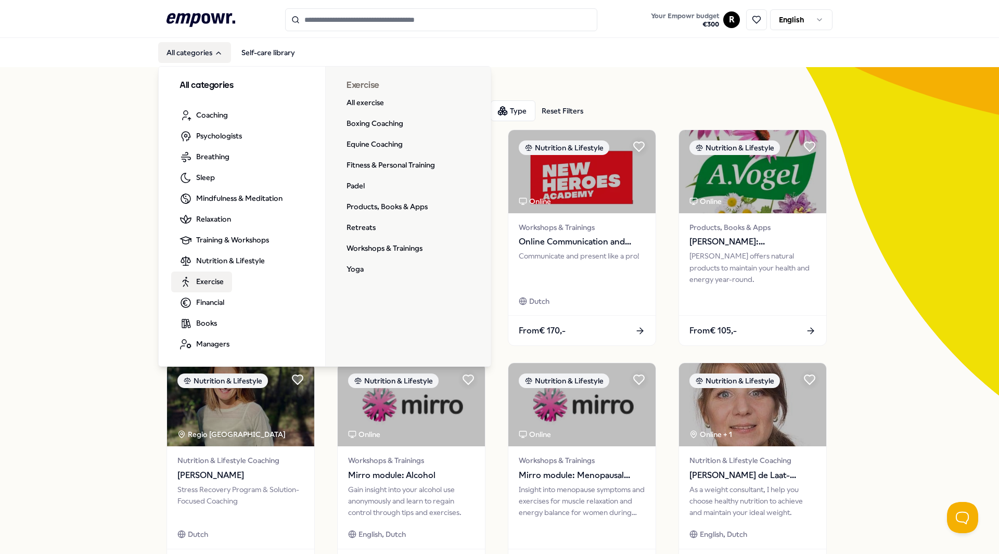
click at [206, 284] on span "Exercise" at bounding box center [210, 281] width 28 height 11
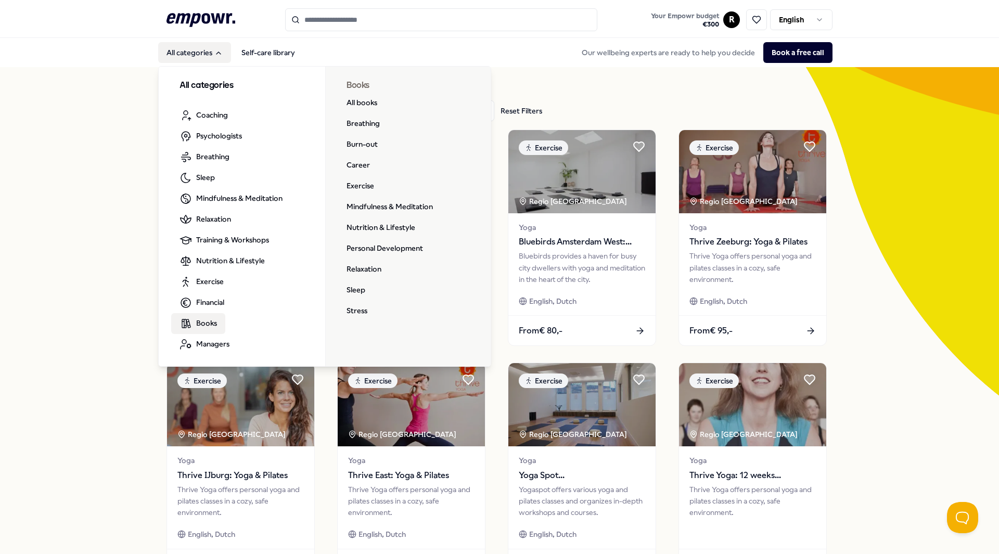
click at [215, 328] on link "Books" at bounding box center [198, 323] width 54 height 21
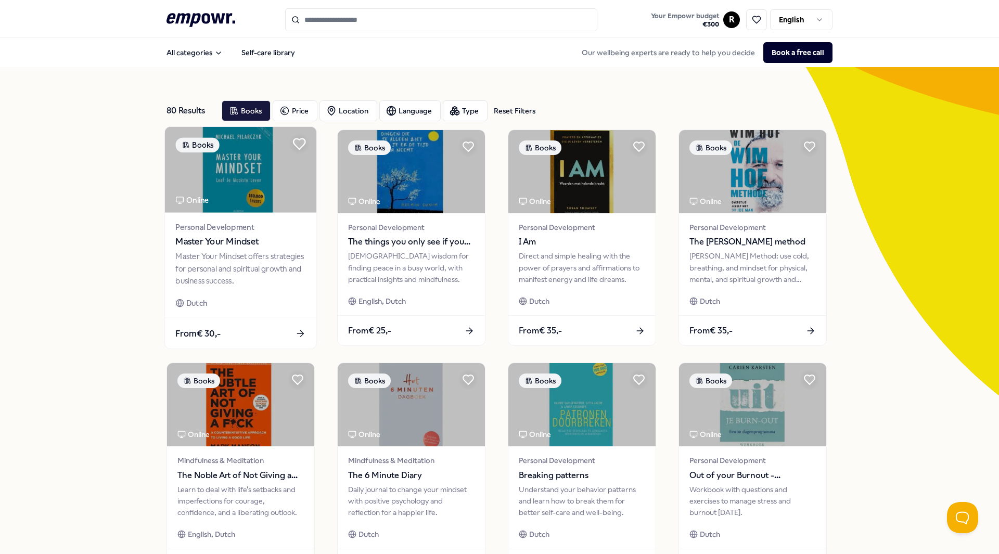
click at [295, 139] on icon at bounding box center [299, 144] width 12 height 10
click at [746, 18] on button at bounding box center [756, 19] width 21 height 21
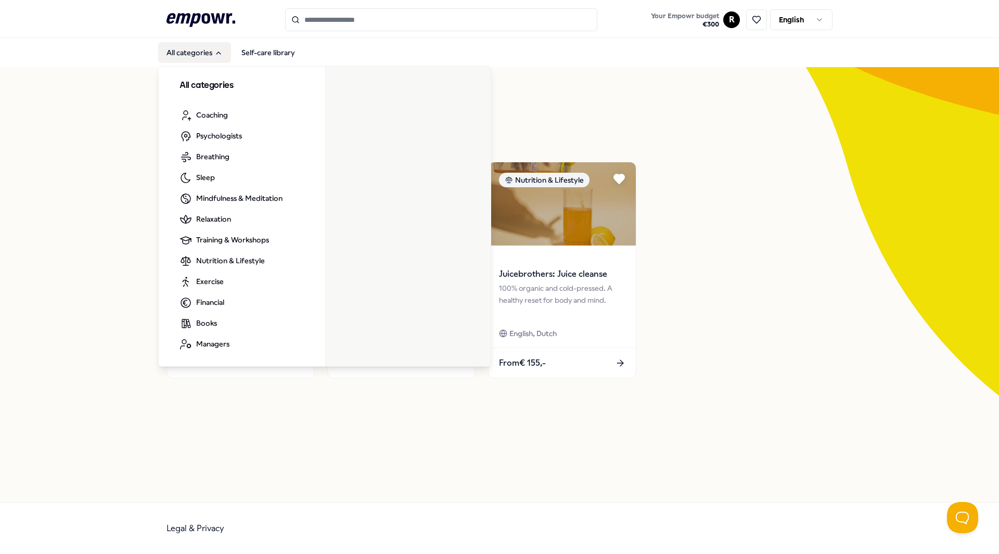
click at [185, 58] on button "All categories" at bounding box center [194, 52] width 73 height 21
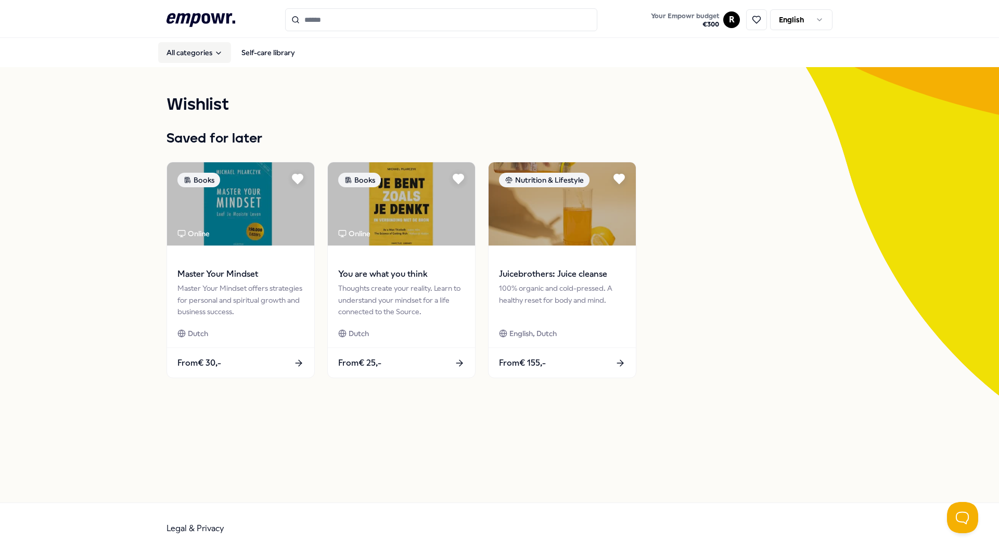
click at [185, 57] on button "All categories" at bounding box center [194, 52] width 73 height 21
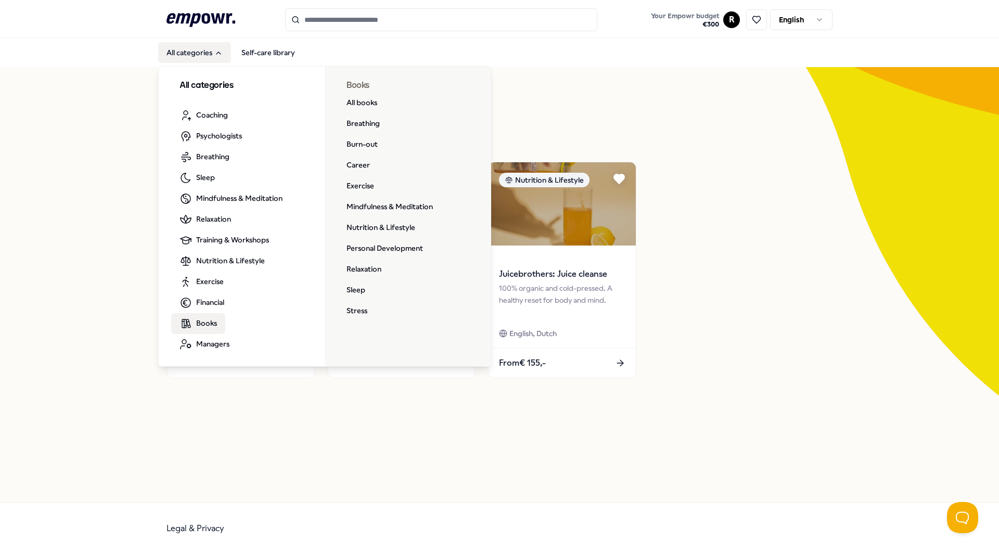
click at [209, 320] on span "Books" at bounding box center [206, 322] width 21 height 11
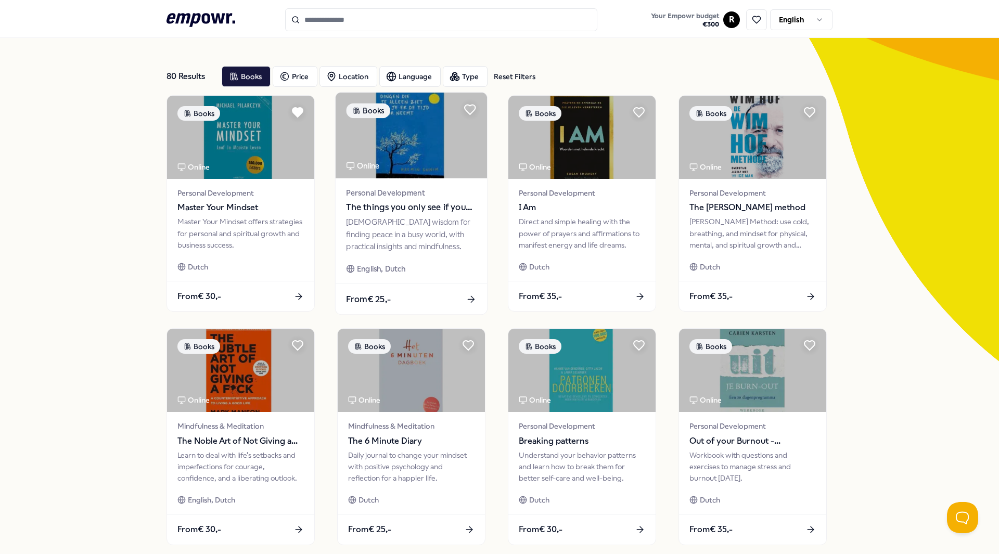
scroll to position [52, 0]
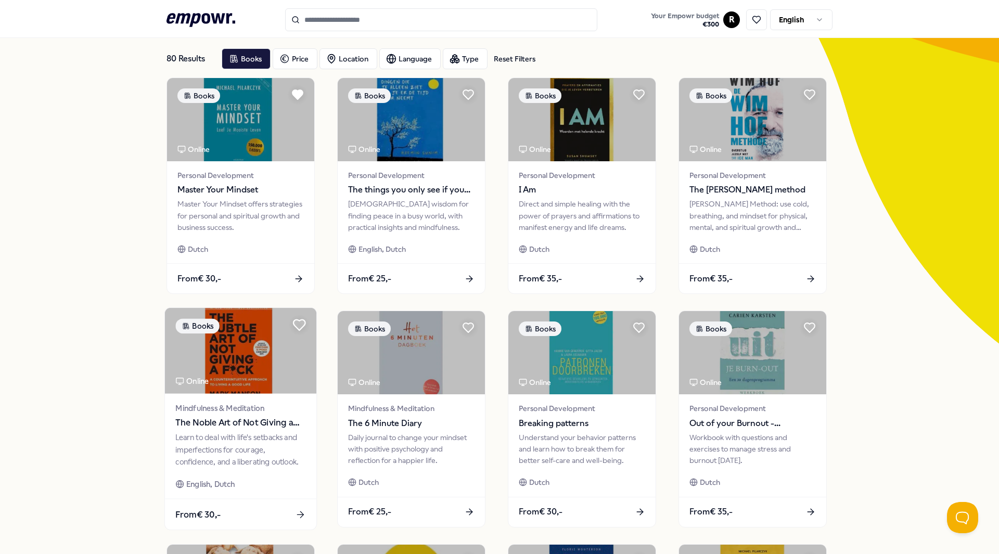
click at [293, 322] on icon at bounding box center [299, 325] width 12 height 10
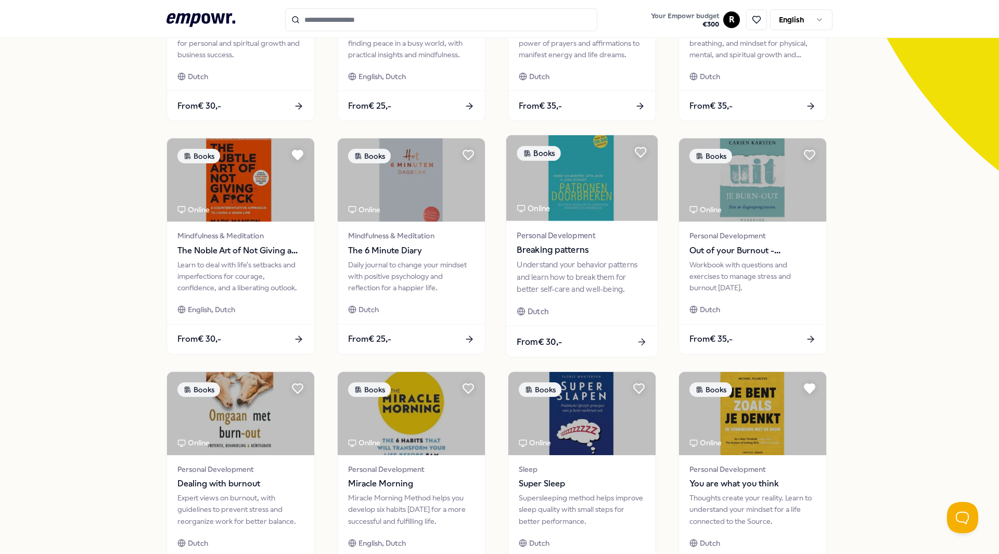
scroll to position [260, 0]
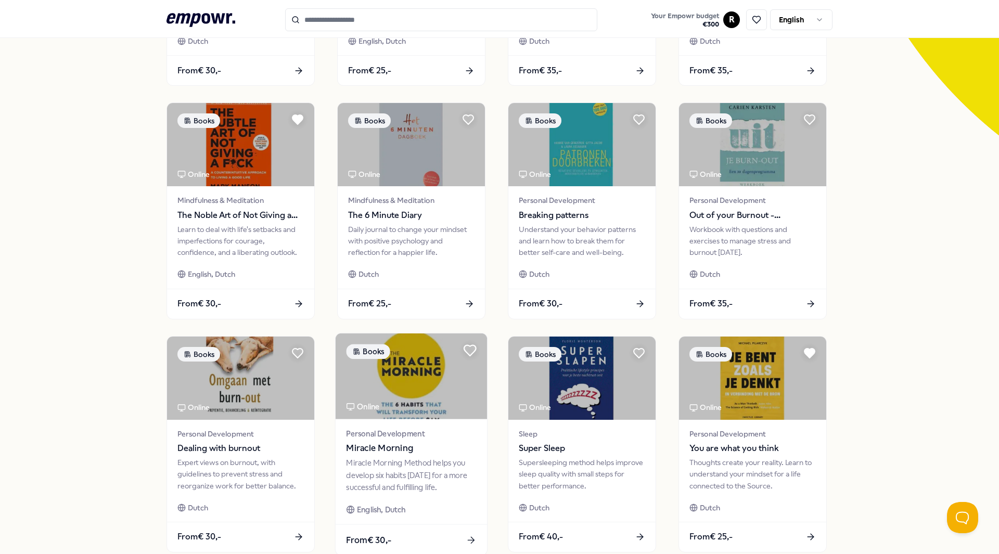
click at [464, 348] on icon at bounding box center [470, 350] width 12 height 10
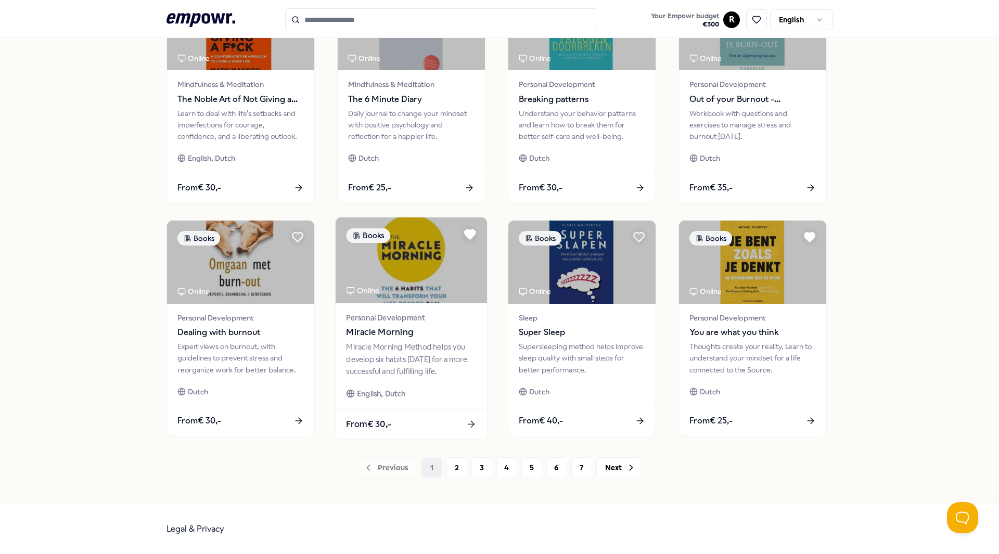
scroll to position [377, 0]
click at [454, 460] on button "2" at bounding box center [456, 467] width 21 height 21
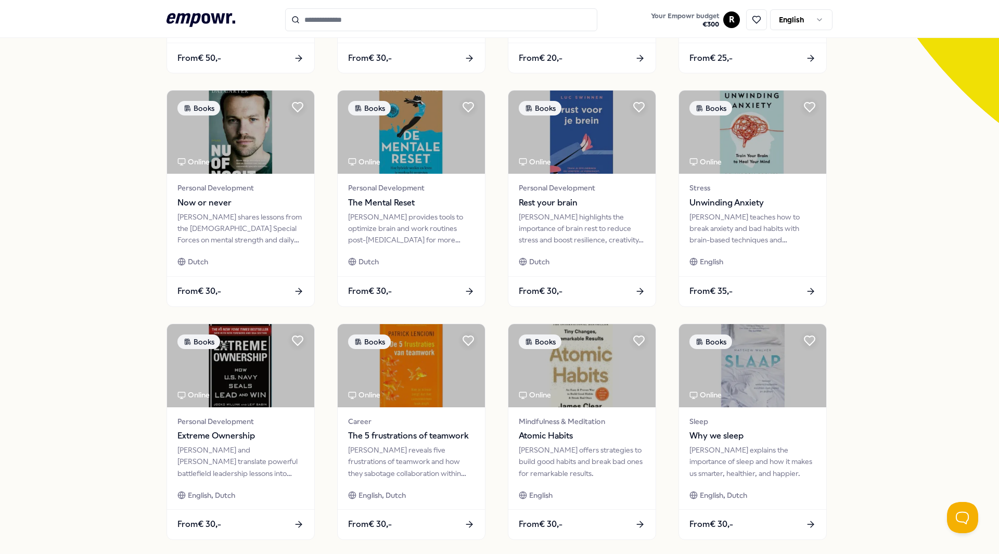
scroll to position [377, 0]
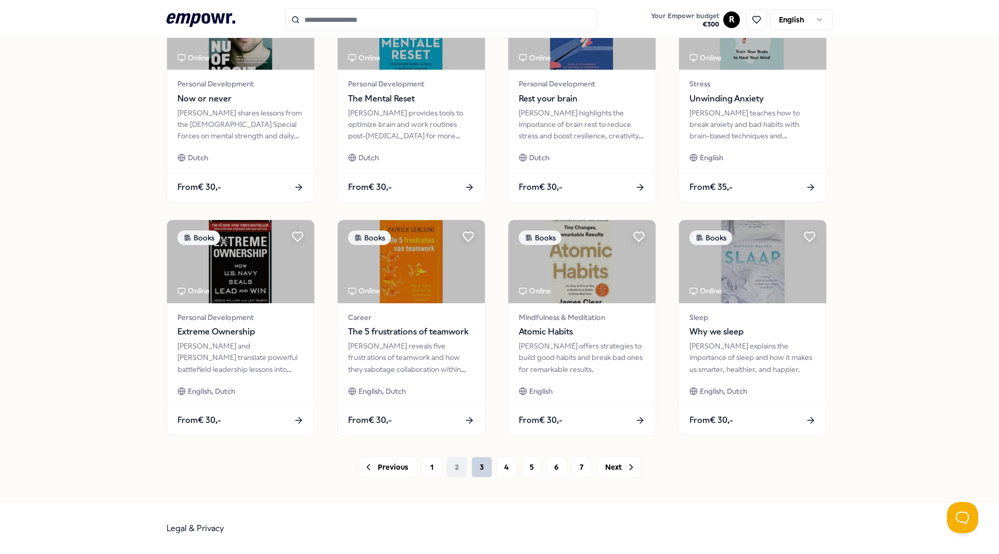
click at [479, 474] on button "3" at bounding box center [481, 467] width 21 height 21
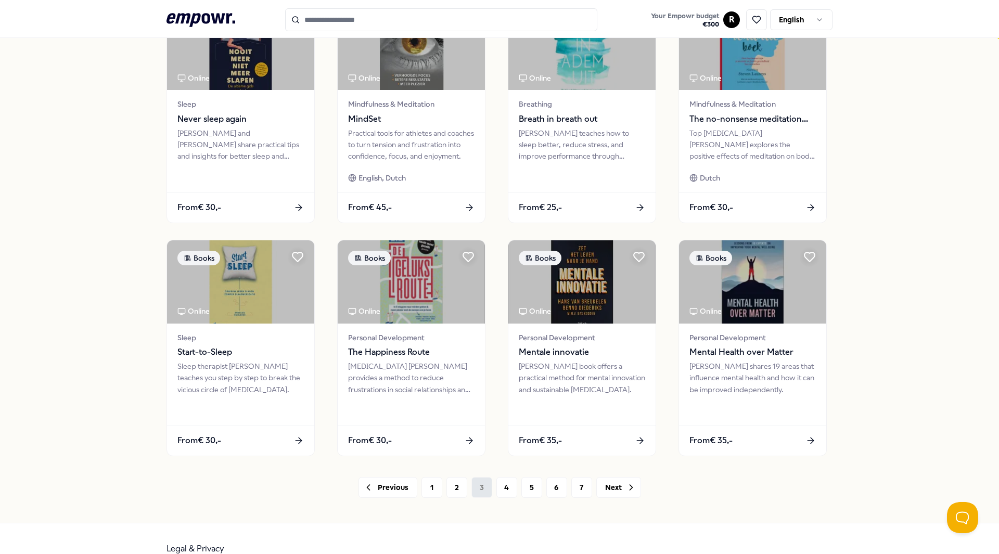
scroll to position [364, 0]
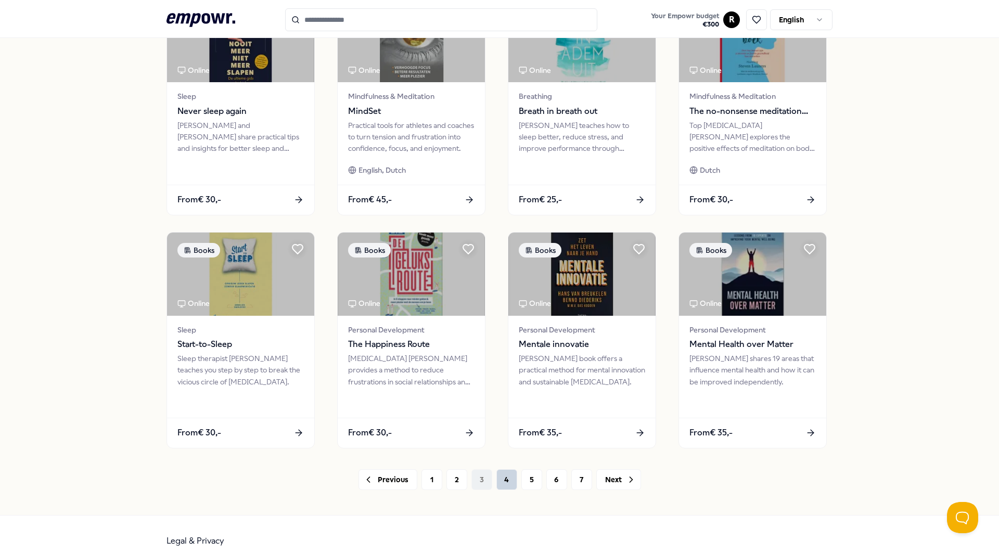
click at [496, 481] on button "4" at bounding box center [506, 479] width 21 height 21
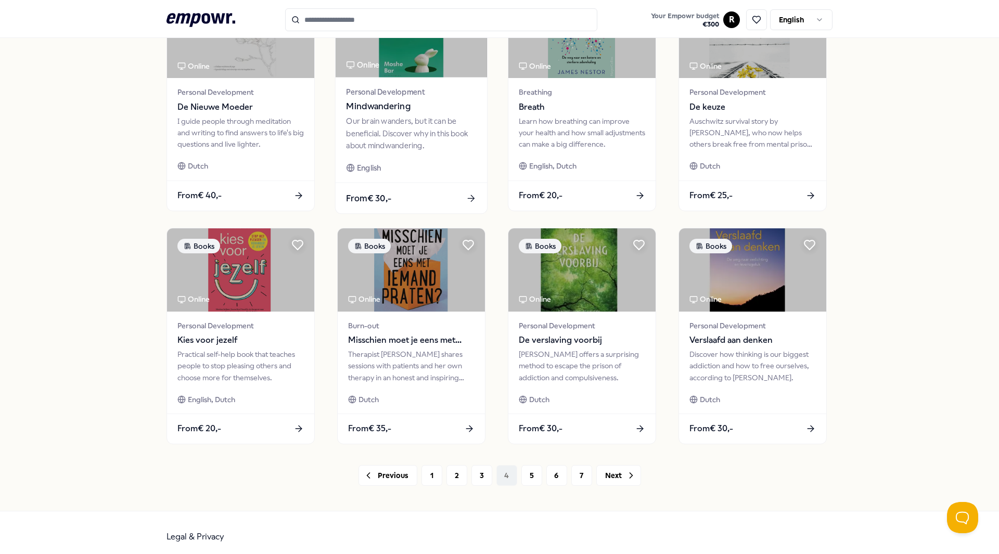
scroll to position [377, 0]
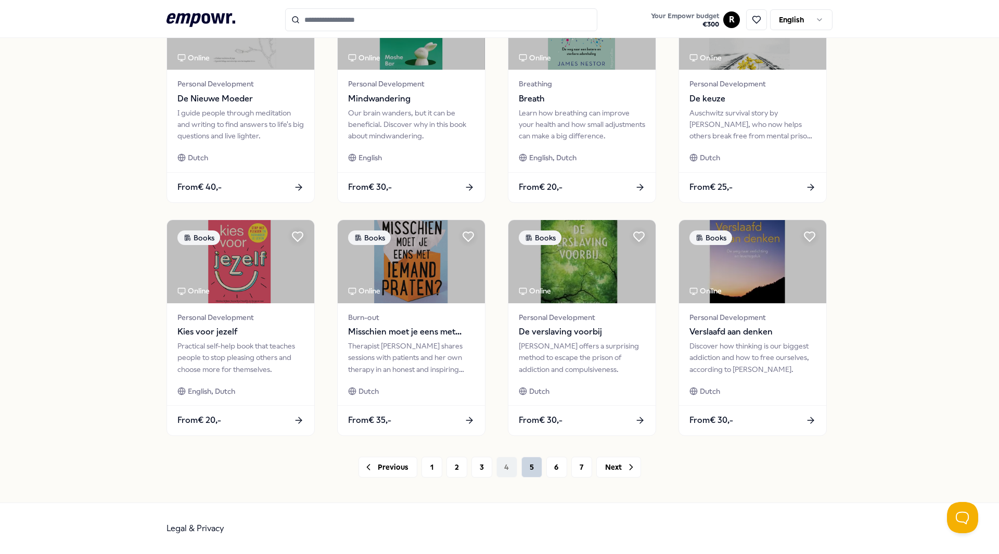
click at [522, 470] on button "5" at bounding box center [531, 467] width 21 height 21
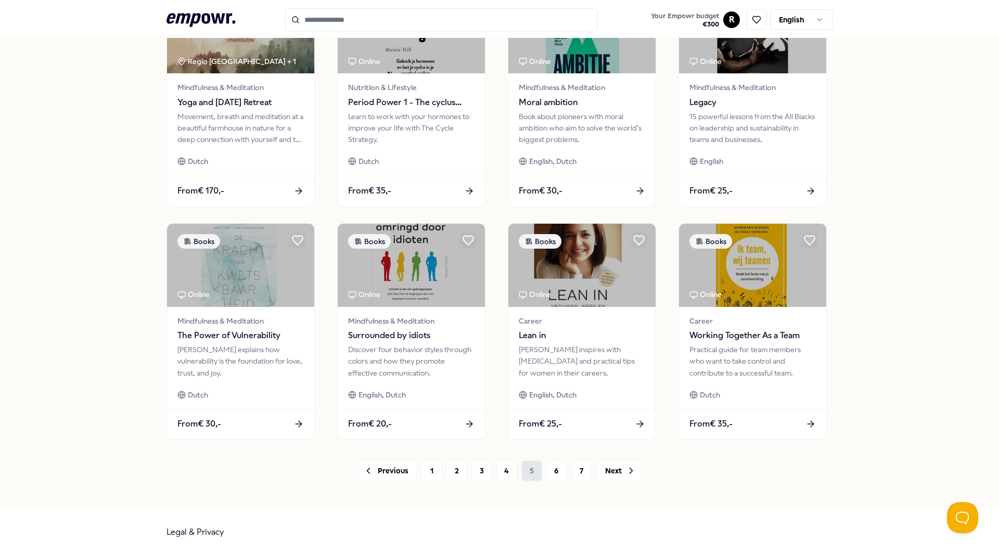
scroll to position [377, 0]
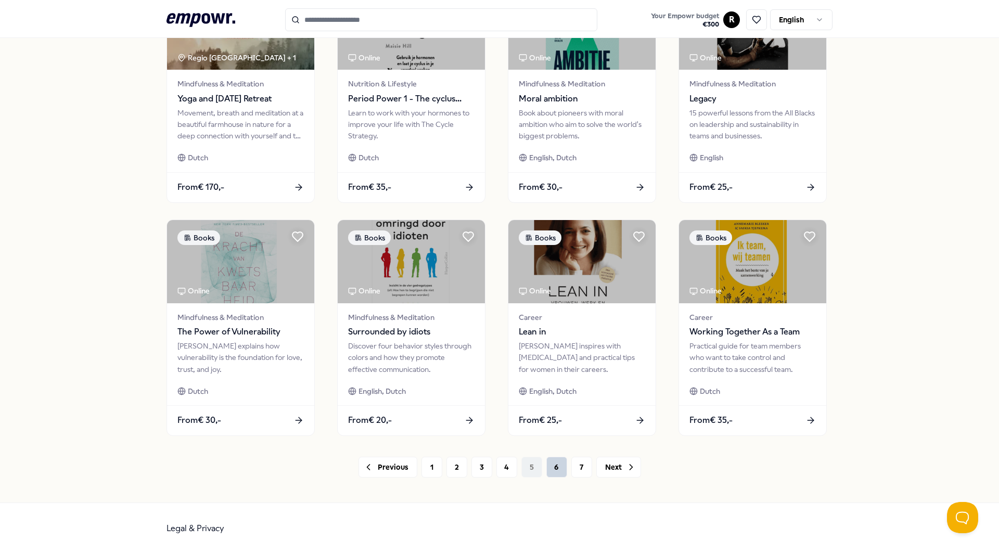
click at [550, 470] on button "6" at bounding box center [556, 467] width 21 height 21
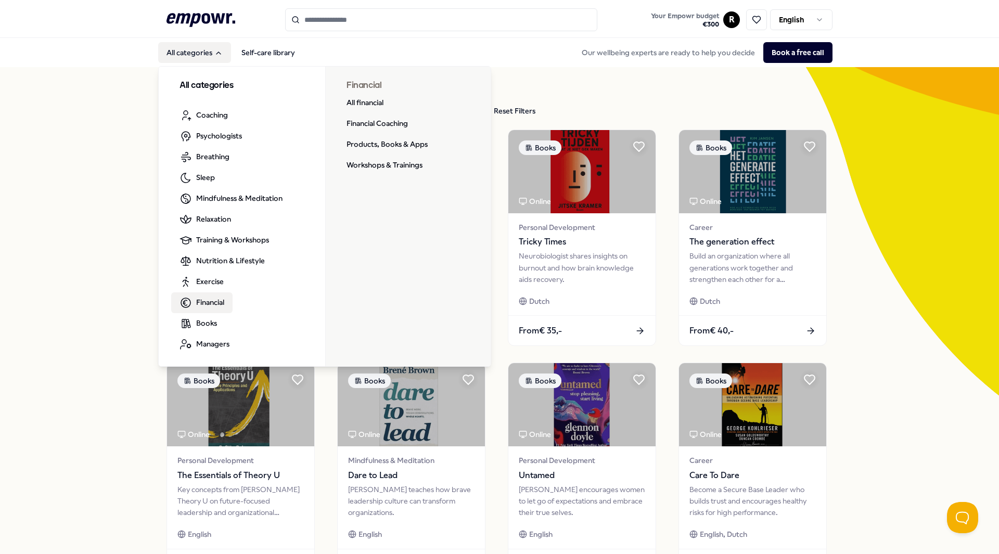
click at [211, 308] on span "Financial" at bounding box center [210, 302] width 28 height 11
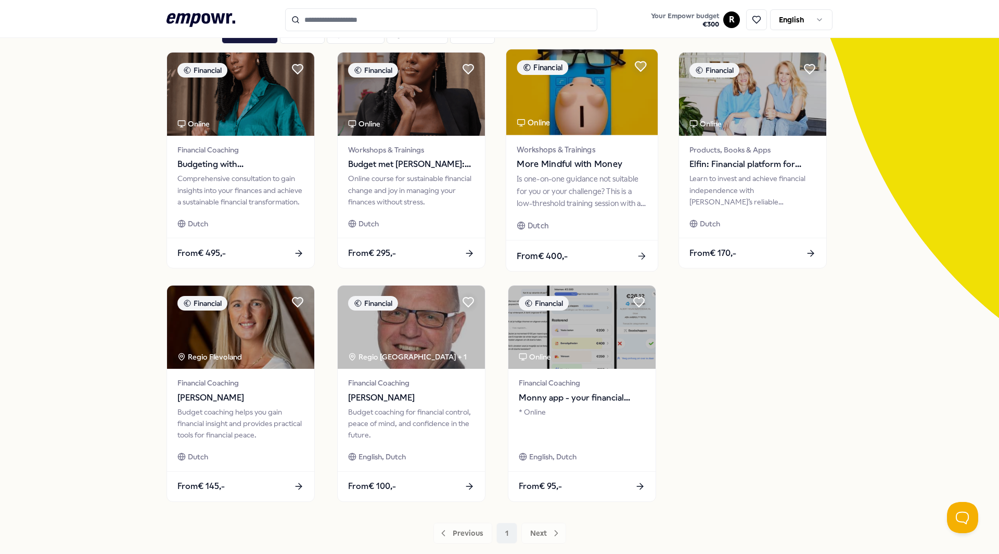
scroll to position [143, 0]
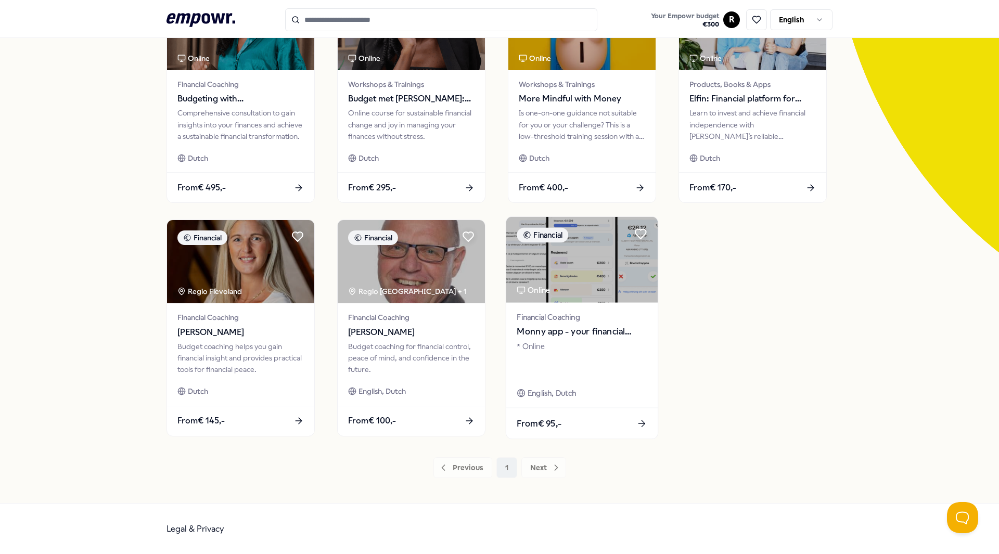
click at [592, 263] on img at bounding box center [581, 260] width 151 height 86
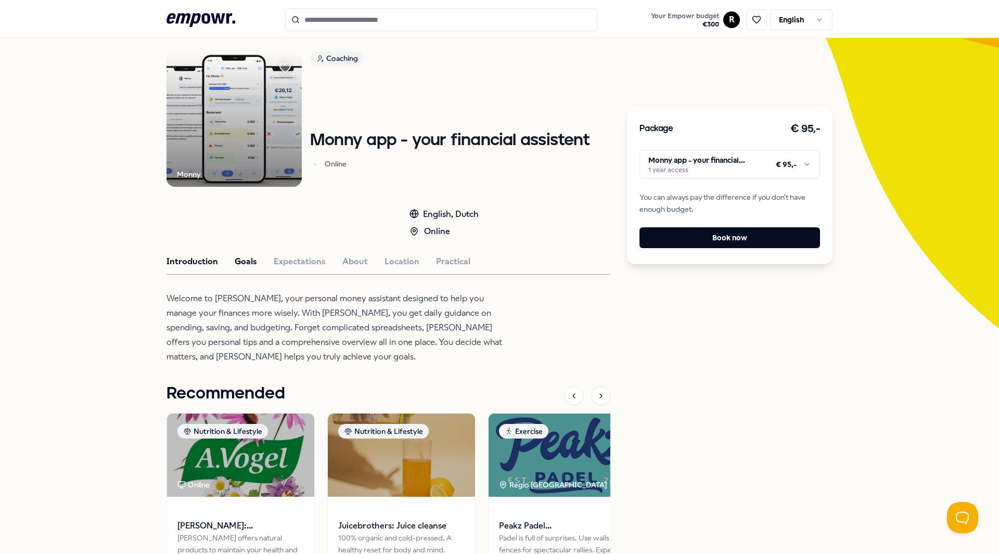
click at [245, 262] on button "Goals" at bounding box center [246, 262] width 22 height 14
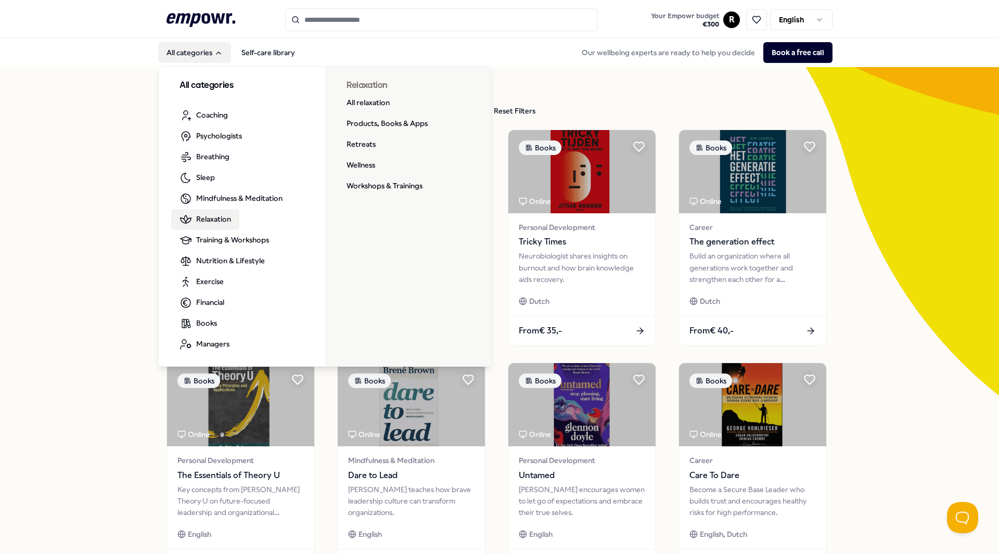
click at [201, 215] on span "Relaxation" at bounding box center [213, 218] width 35 height 11
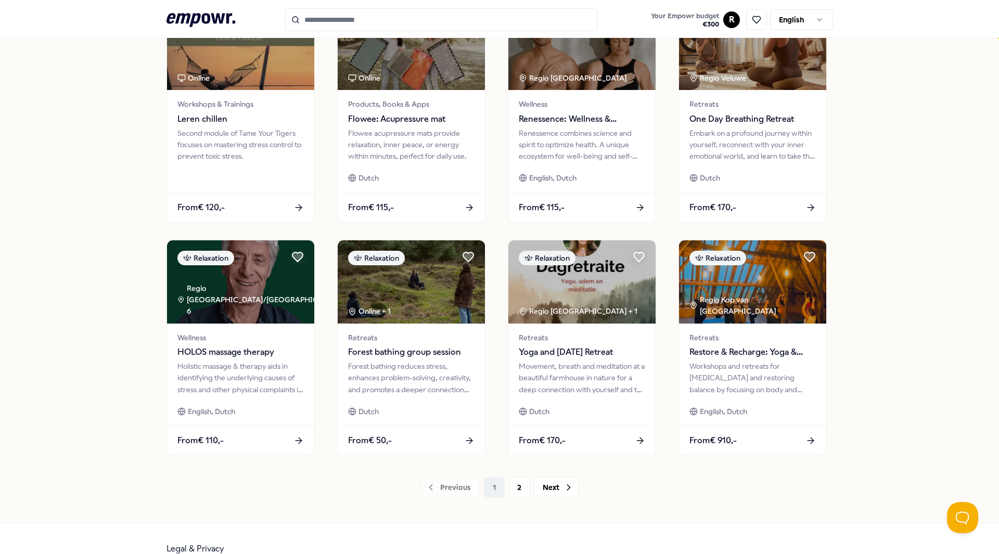
scroll to position [364, 0]
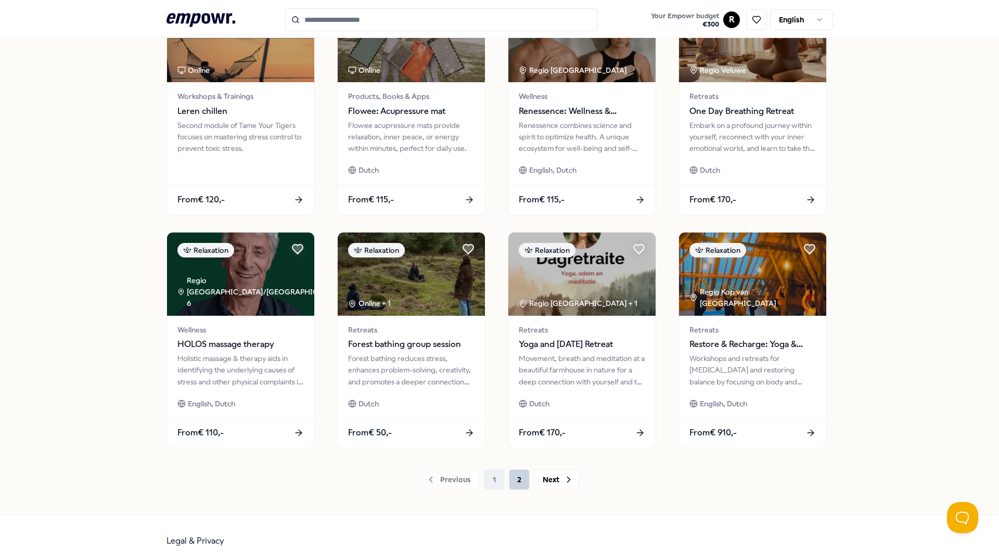
click at [511, 485] on button "2" at bounding box center [519, 479] width 21 height 21
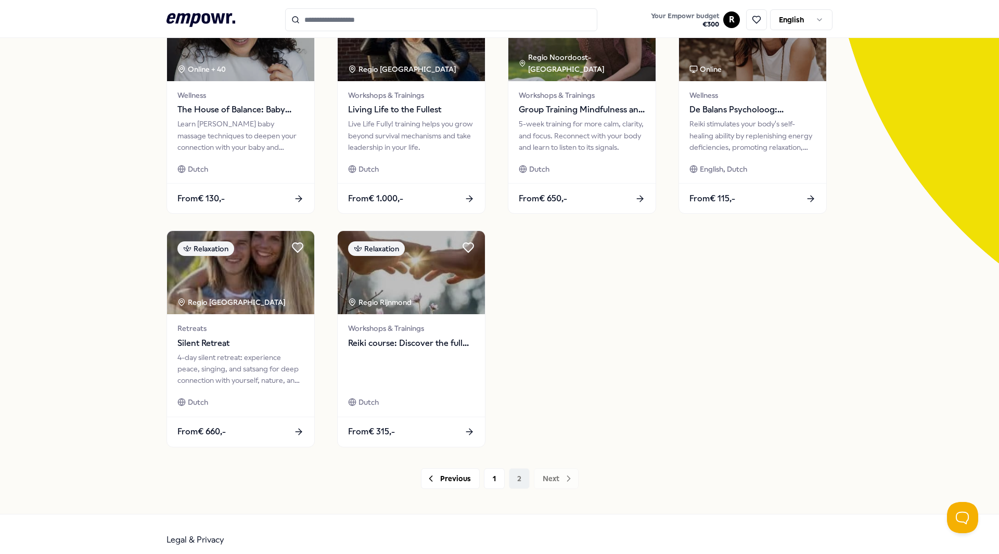
scroll to position [143, 0]
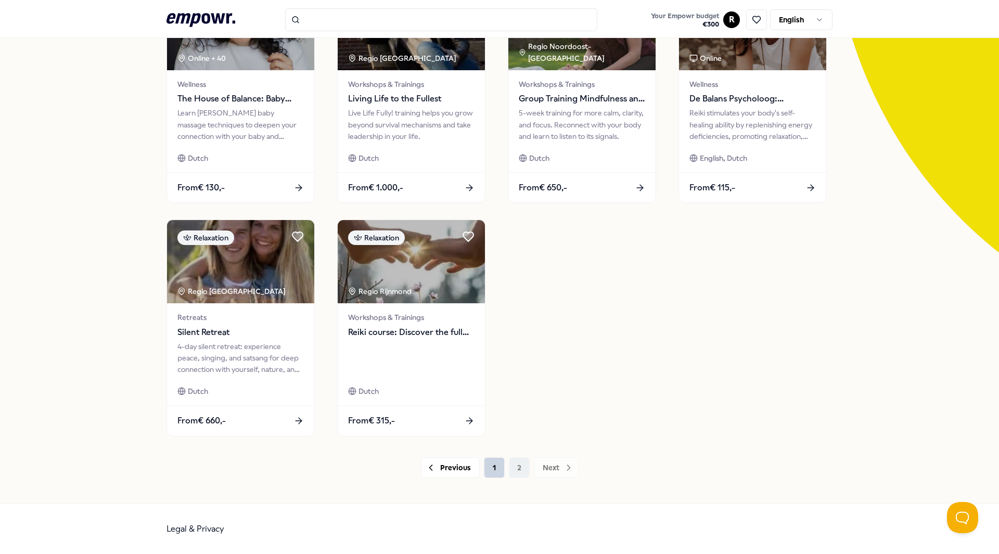
click at [485, 475] on button "1" at bounding box center [494, 467] width 21 height 21
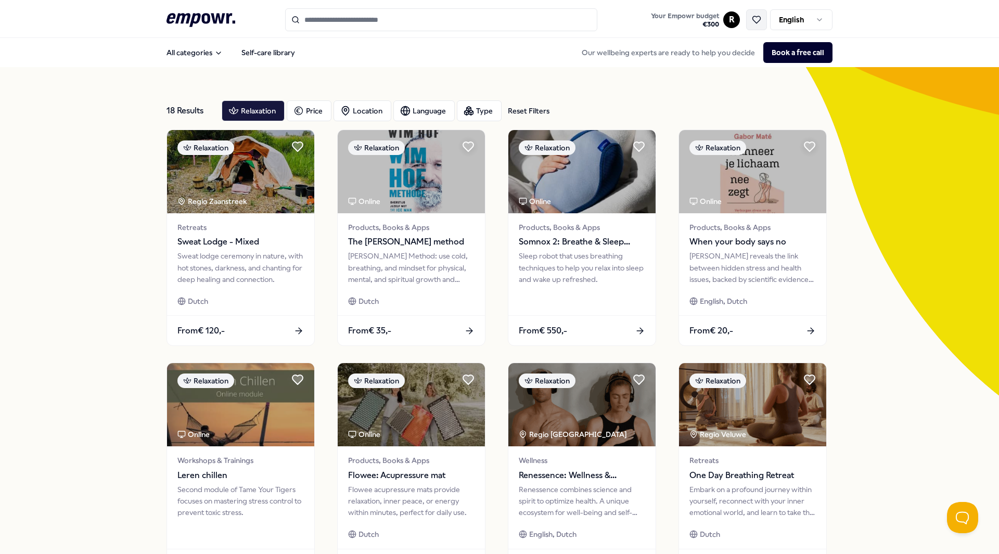
click at [758, 14] on button at bounding box center [756, 19] width 21 height 21
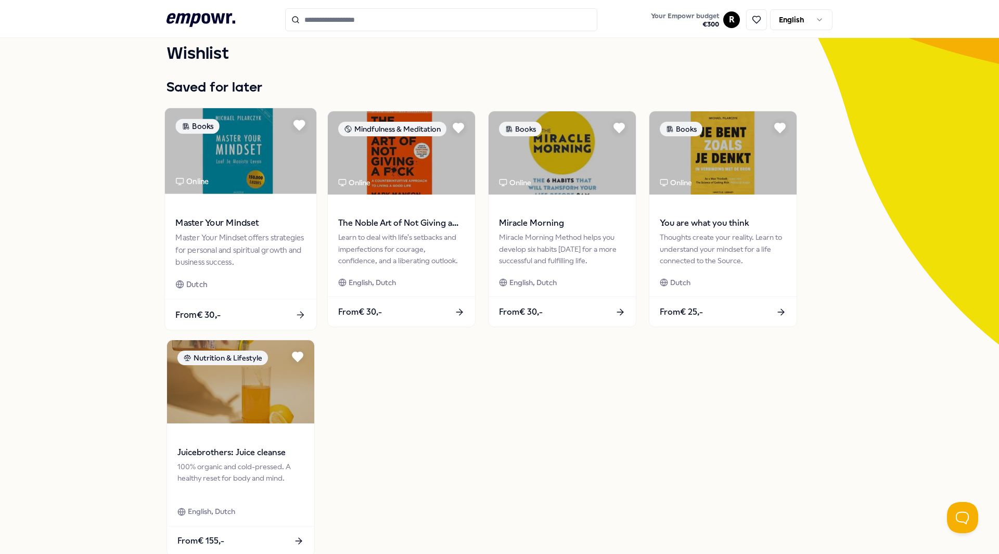
scroll to position [36, 0]
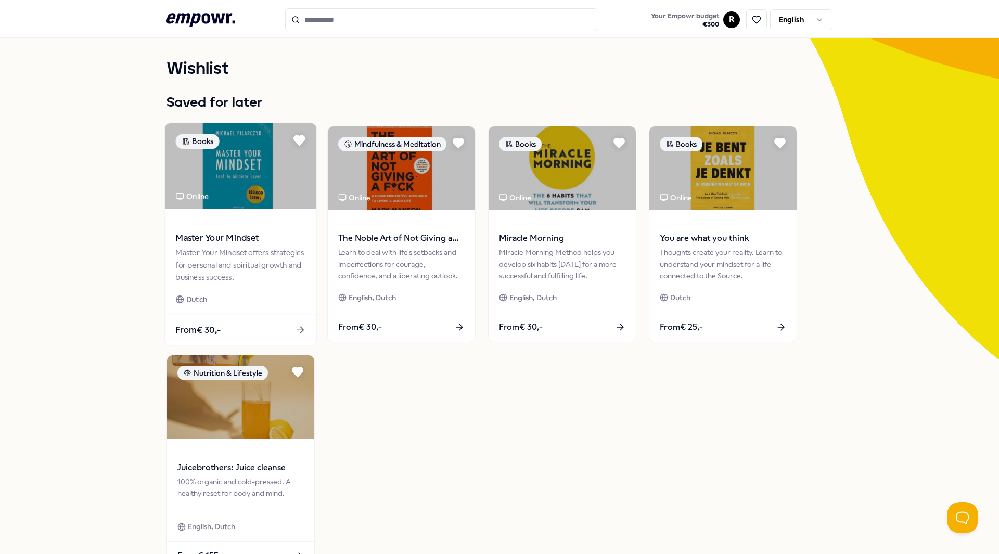
click at [250, 170] on img at bounding box center [240, 166] width 151 height 86
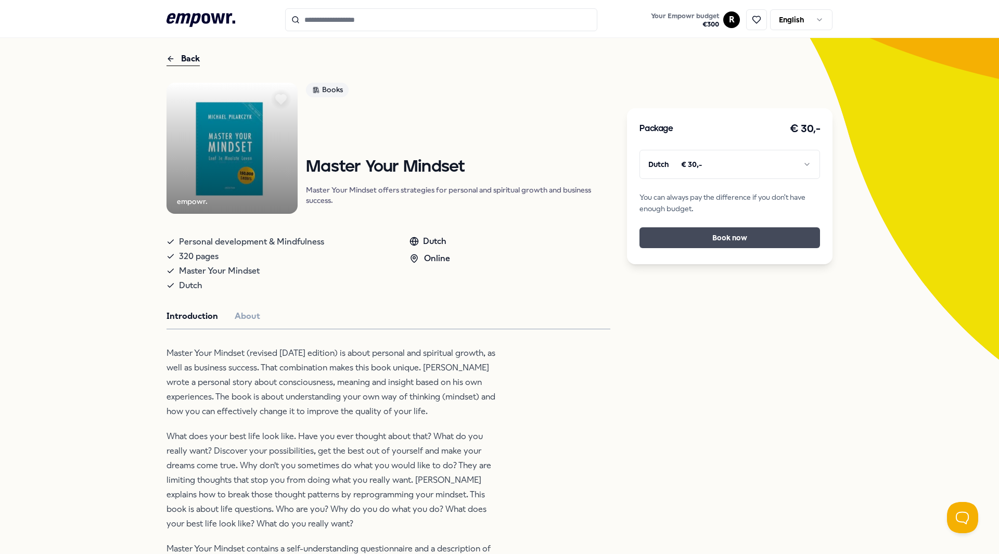
click at [720, 239] on button "Book now" at bounding box center [729, 237] width 181 height 21
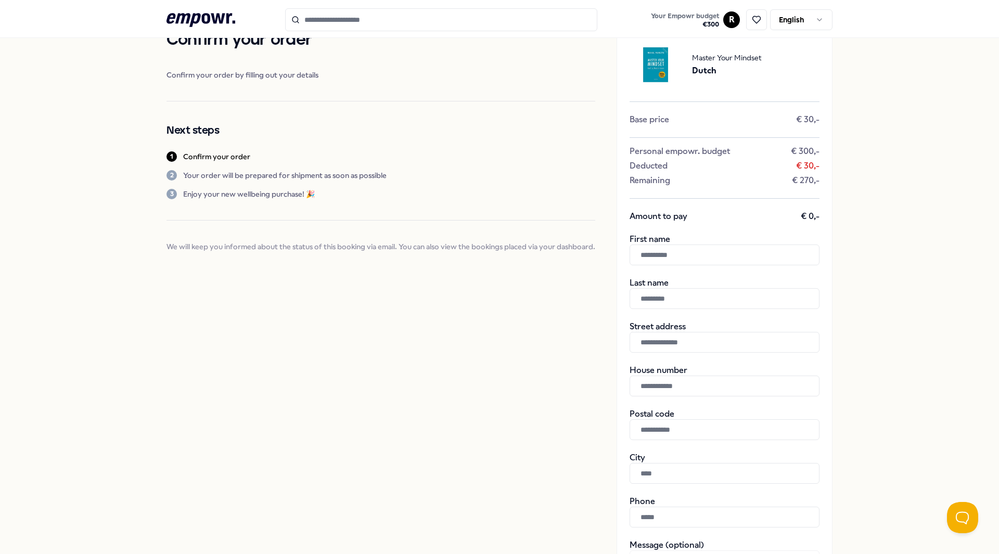
click at [673, 252] on input "text" at bounding box center [725, 255] width 190 height 21
type input "****"
click at [632, 305] on input "text" at bounding box center [725, 298] width 190 height 21
type input "*******"
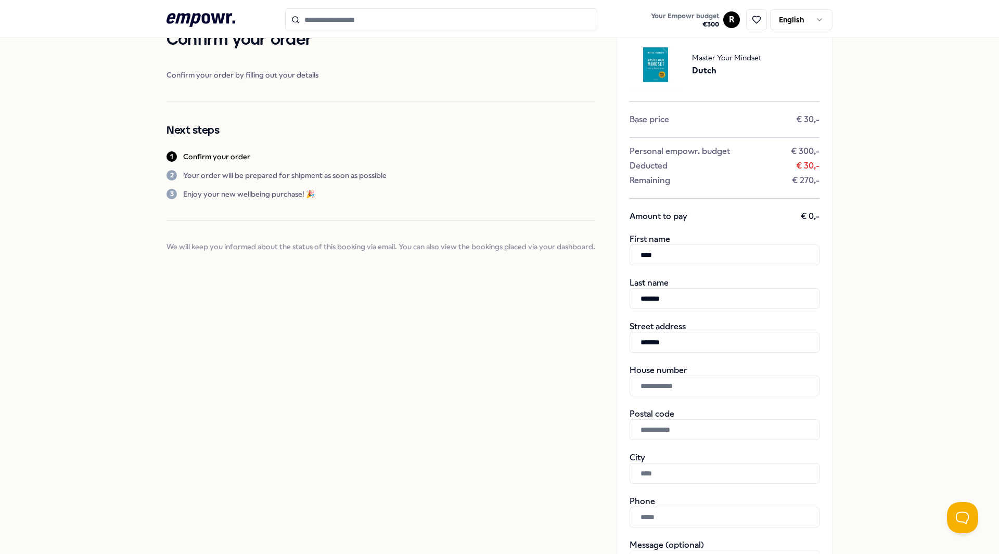
type input "****"
type input "*******"
type input "******"
type input "**********"
click at [641, 257] on input "****" at bounding box center [725, 255] width 190 height 21
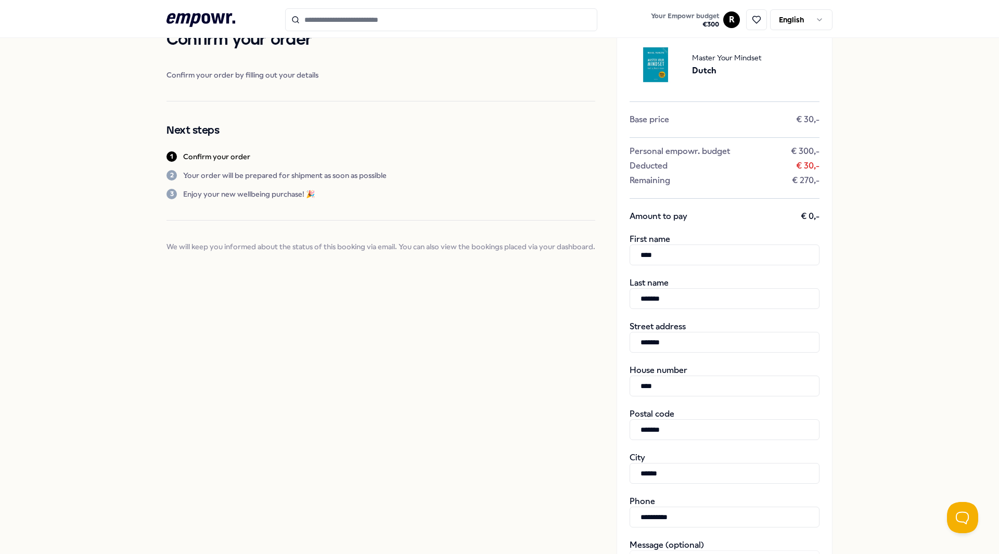
type input "****"
click at [903, 310] on div "**********" at bounding box center [499, 390] width 999 height 776
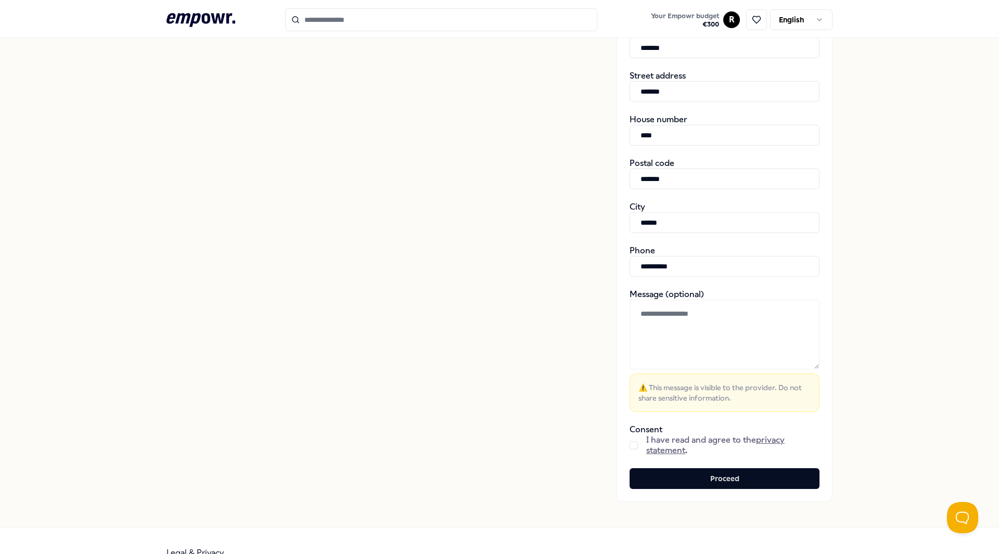
scroll to position [311, 0]
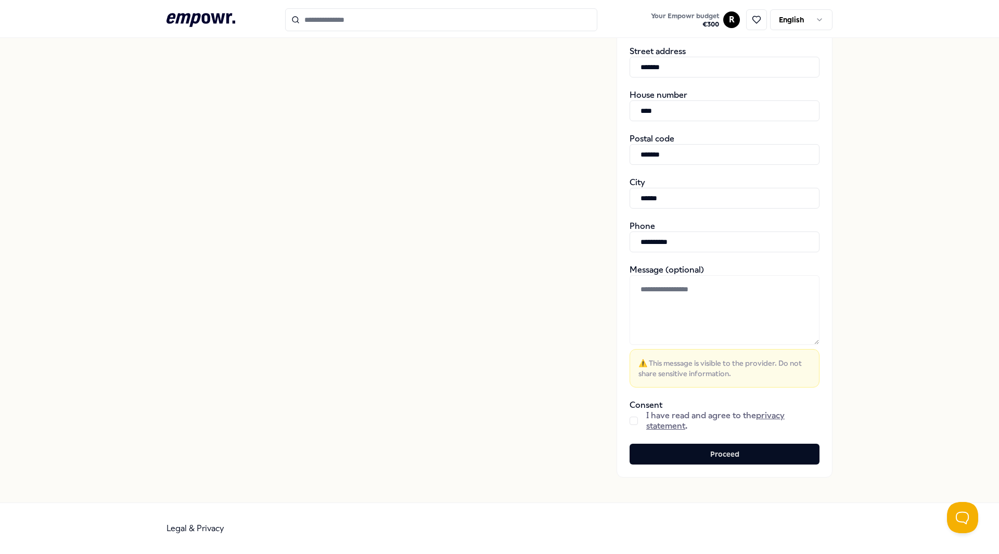
click at [630, 420] on button "button" at bounding box center [634, 421] width 8 height 8
click at [677, 450] on button "Proceed" at bounding box center [725, 454] width 190 height 21
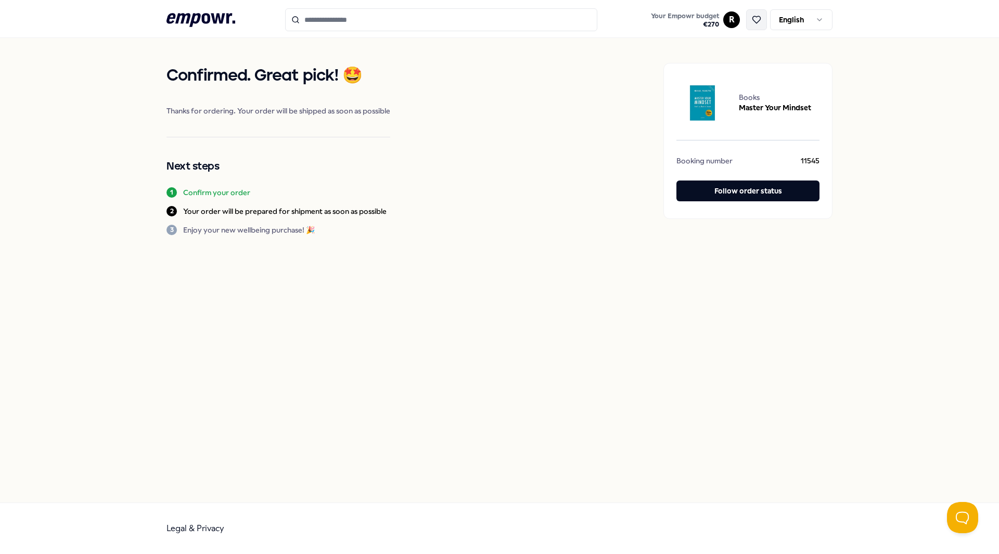
click at [754, 14] on button at bounding box center [756, 19] width 21 height 21
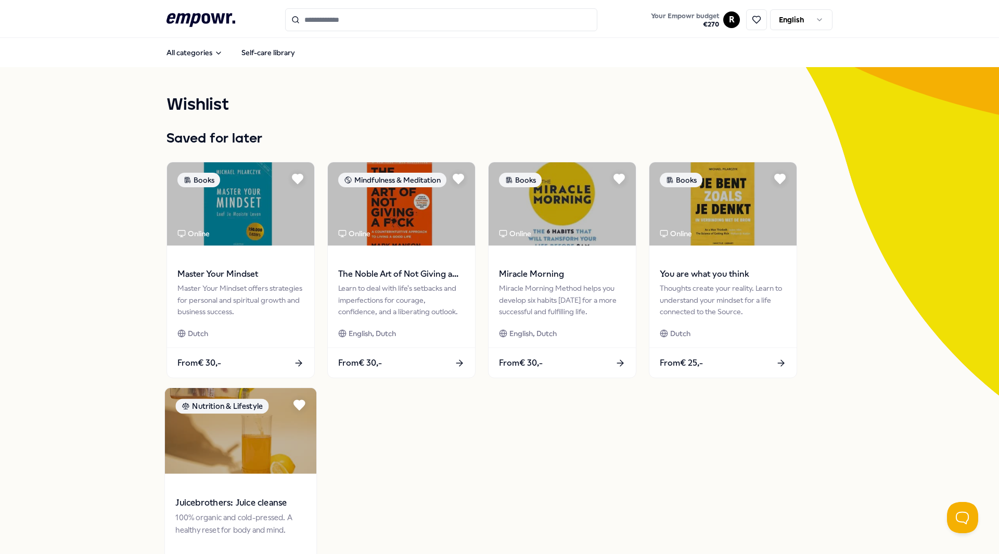
click at [220, 462] on img at bounding box center [240, 431] width 151 height 86
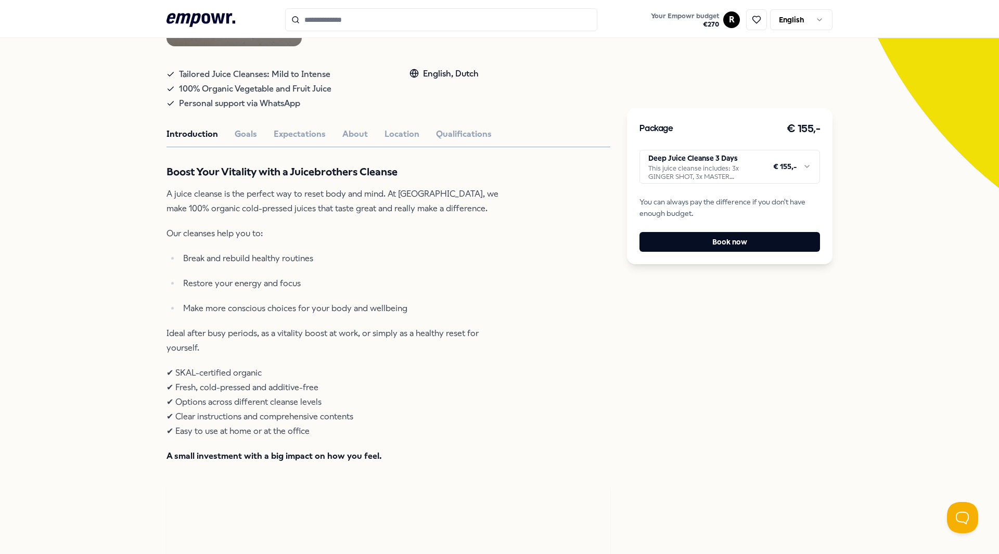
scroll to position [208, 0]
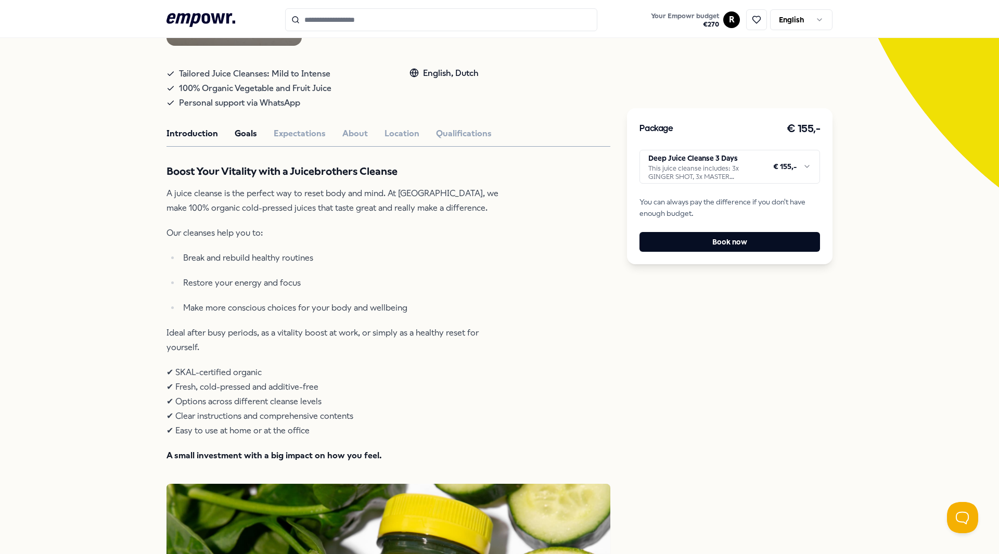
click at [239, 131] on button "Goals" at bounding box center [246, 134] width 22 height 14
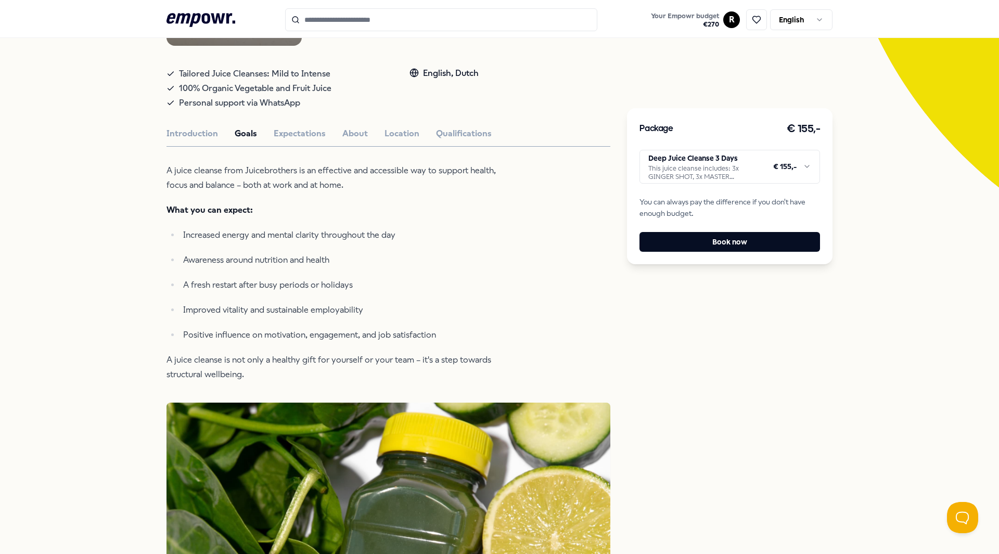
click at [758, 176] on html ".empowr-logo_svg__cls-1{fill:#03032f} Your Empowr budget € 270 R English All ca…" at bounding box center [499, 277] width 999 height 554
click at [290, 134] on button "Expectations" at bounding box center [300, 134] width 52 height 14
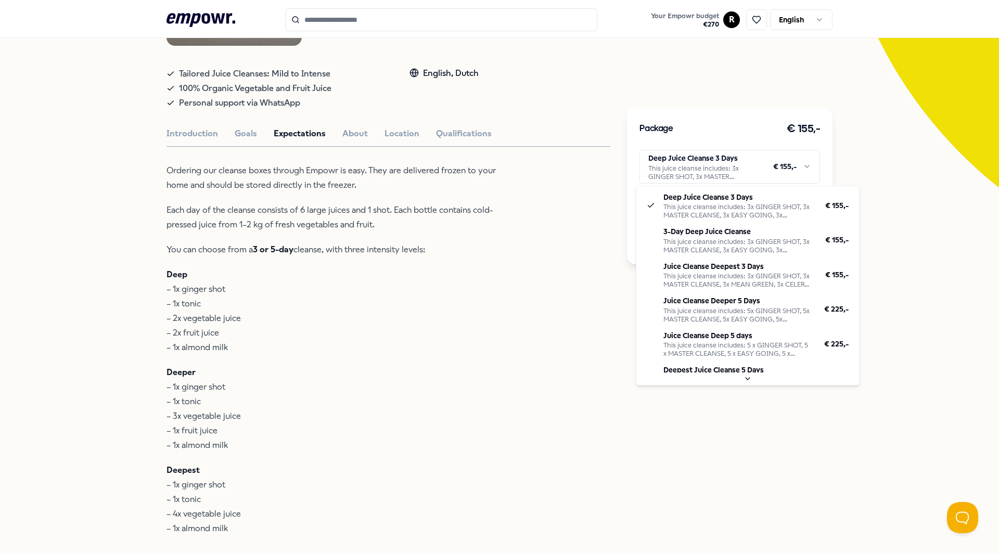
click at [693, 169] on html ".empowr-logo_svg__cls-1{fill:#03032f} Your Empowr budget € 270 R English All ca…" at bounding box center [499, 277] width 999 height 554
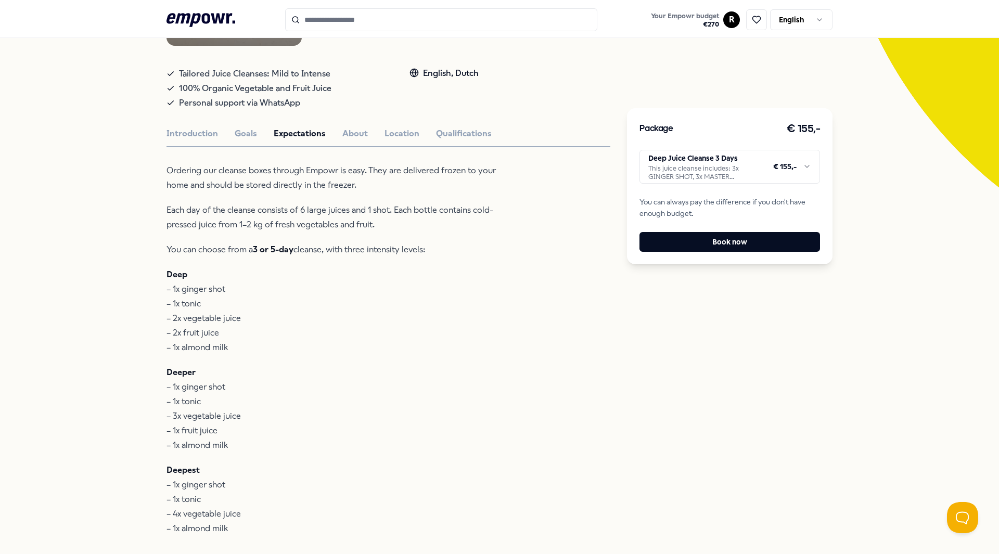
click at [588, 193] on html ".empowr-logo_svg__cls-1{fill:#03032f} Your Empowr budget € 270 R English All ca…" at bounding box center [499, 277] width 999 height 554
click at [719, 239] on button "Book now" at bounding box center [729, 242] width 181 height 20
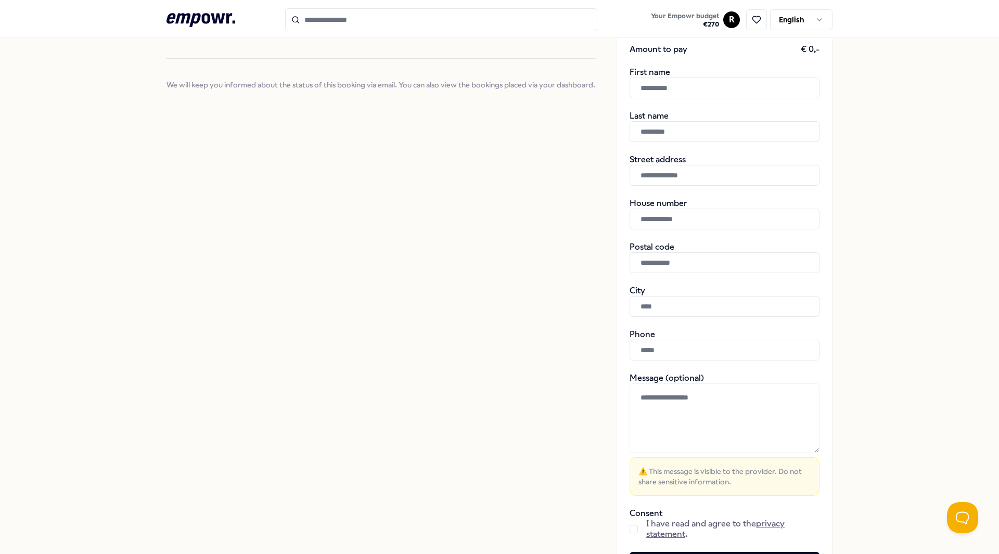
scroll to position [38, 0]
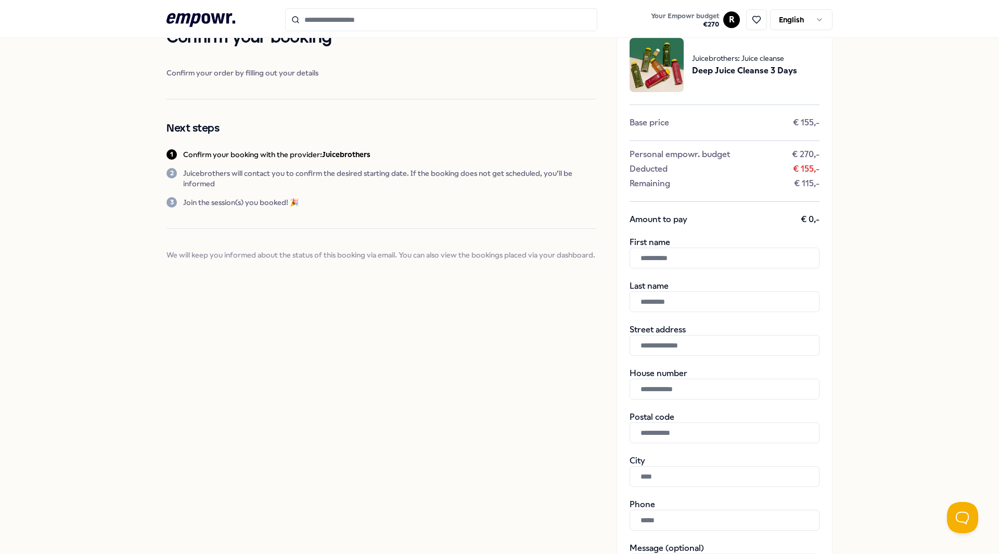
click at [696, 255] on input "text" at bounding box center [725, 258] width 190 height 21
type input "****"
type input "*******"
type input "****"
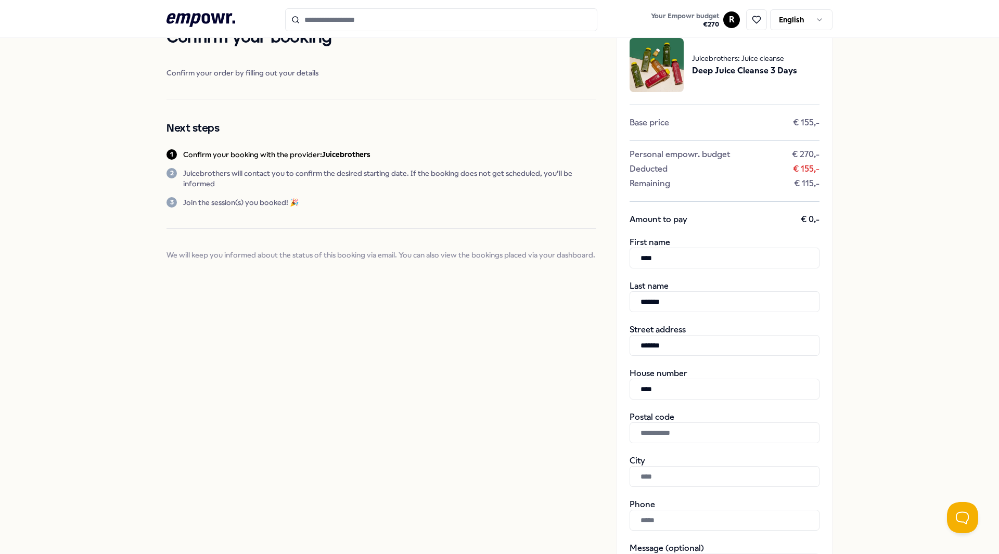
type input "*******"
type input "******"
type input "**********"
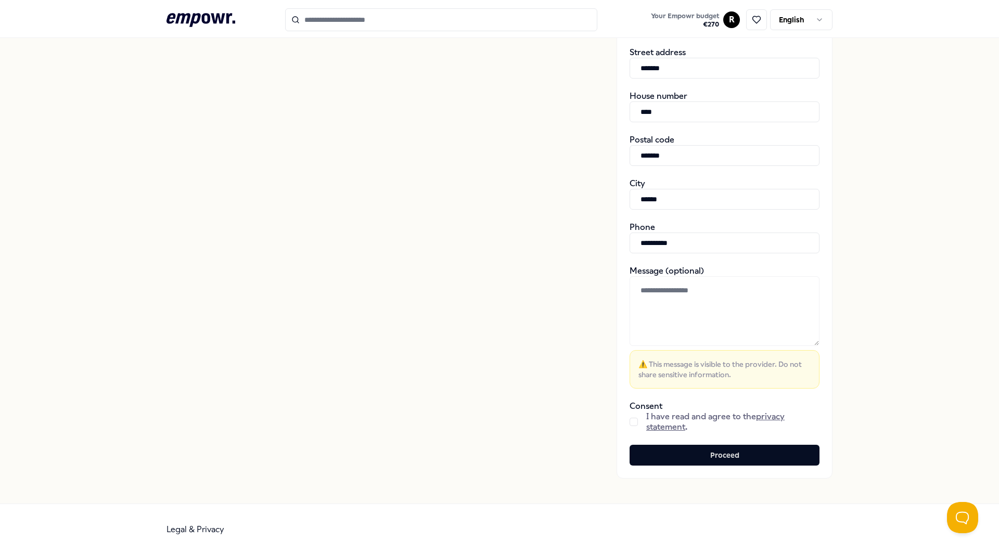
scroll to position [316, 0]
click at [630, 419] on button "button" at bounding box center [634, 421] width 8 height 8
click at [717, 457] on button "Proceed" at bounding box center [725, 454] width 190 height 21
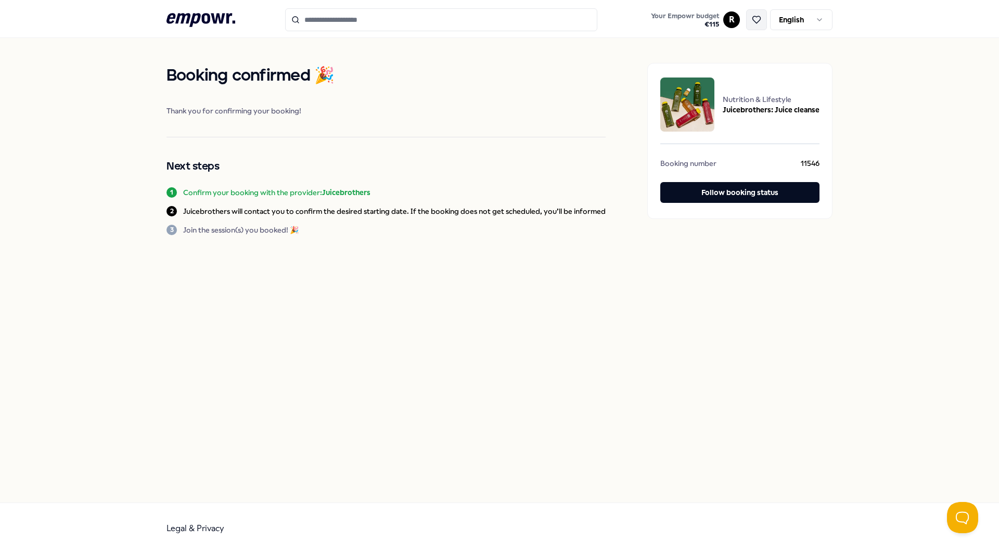
click at [763, 23] on button at bounding box center [756, 19] width 21 height 21
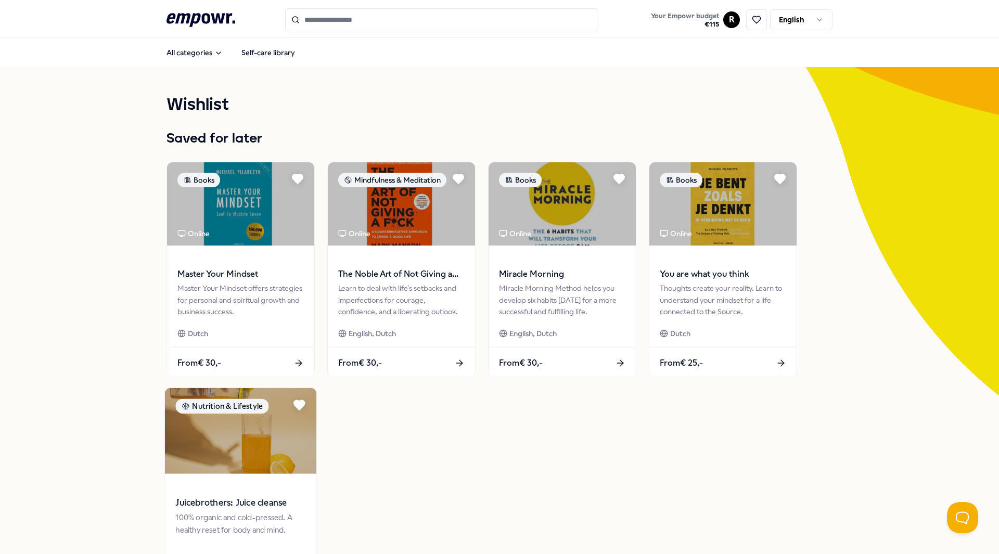
click at [284, 399] on img at bounding box center [240, 431] width 151 height 86
click at [295, 403] on icon at bounding box center [299, 405] width 12 height 10
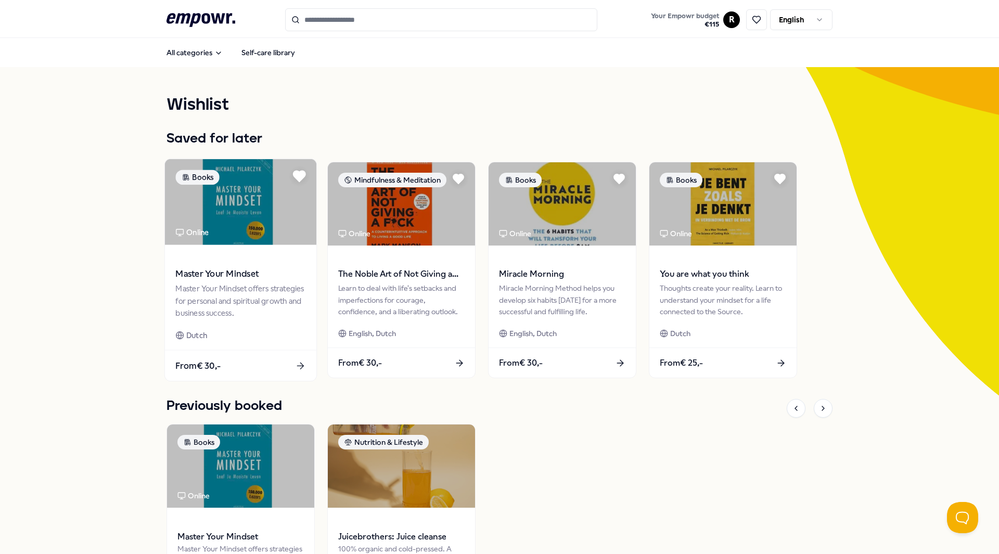
click at [294, 172] on icon at bounding box center [299, 176] width 12 height 10
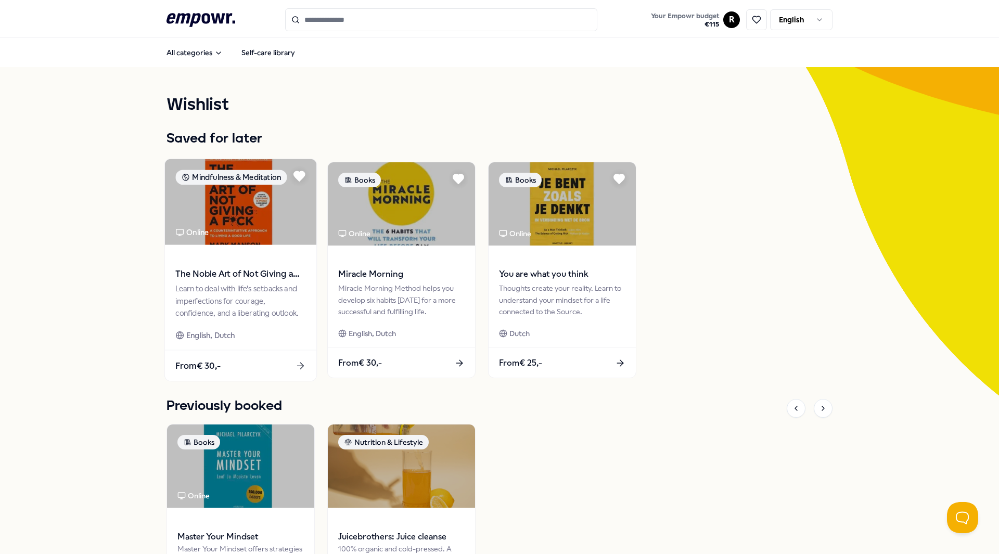
click at [219, 302] on div "Learn to deal with life's setbacks and imperfections for courage, confidence, a…" at bounding box center [240, 301] width 130 height 36
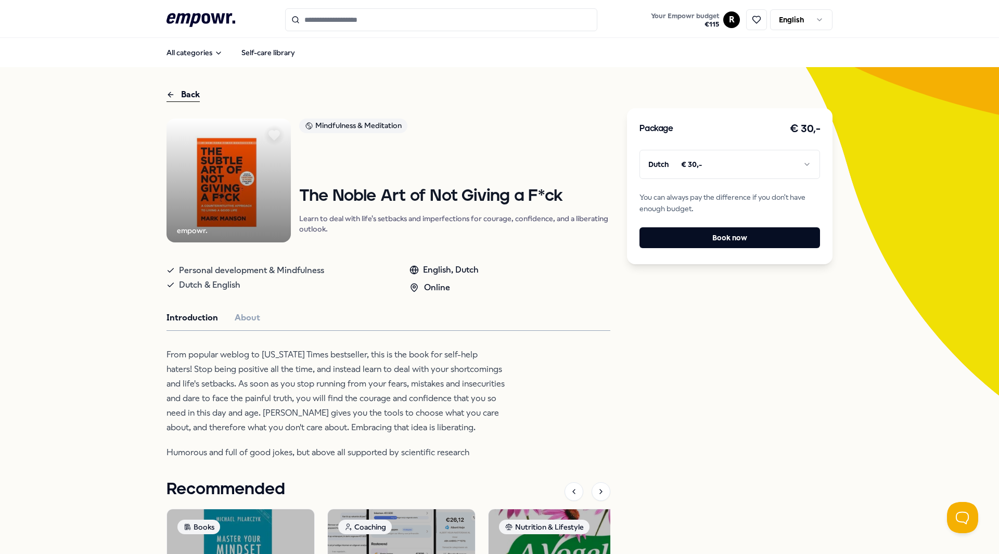
click at [737, 156] on html ".empowr-logo_svg__cls-1{fill:#03032f} Your Empowr budget € 115 R English All ca…" at bounding box center [499, 277] width 999 height 554
drag, startPoint x: 613, startPoint y: 397, endPoint x: 619, endPoint y: 381, distance: 17.3
click at [619, 381] on html ".empowr-logo_svg__cls-1{fill:#03032f} Your Empowr budget € 115 R English All ca…" at bounding box center [499, 277] width 999 height 554
click at [699, 236] on button "Book now" at bounding box center [729, 237] width 181 height 21
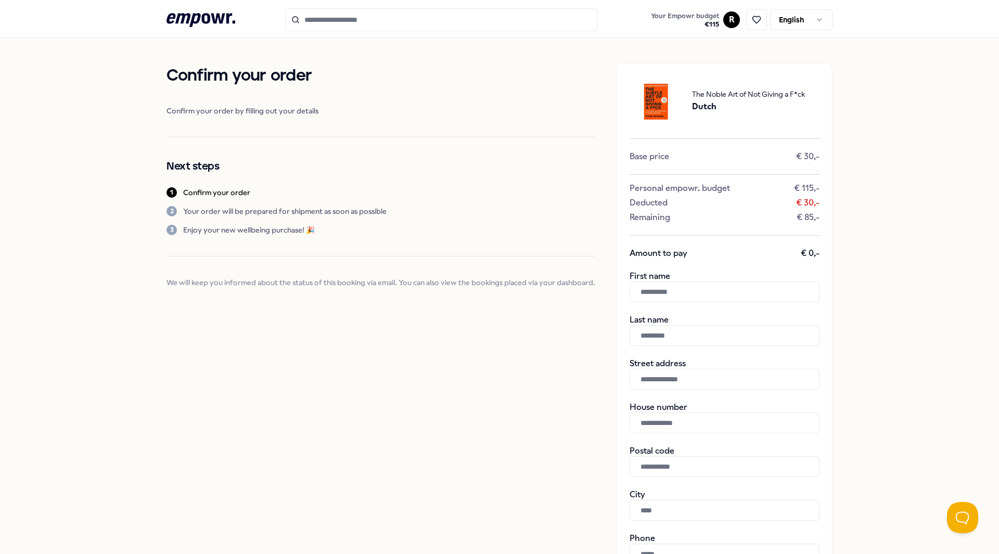
click at [657, 290] on input "text" at bounding box center [725, 292] width 190 height 21
type input "****"
type input "*******"
type input "****"
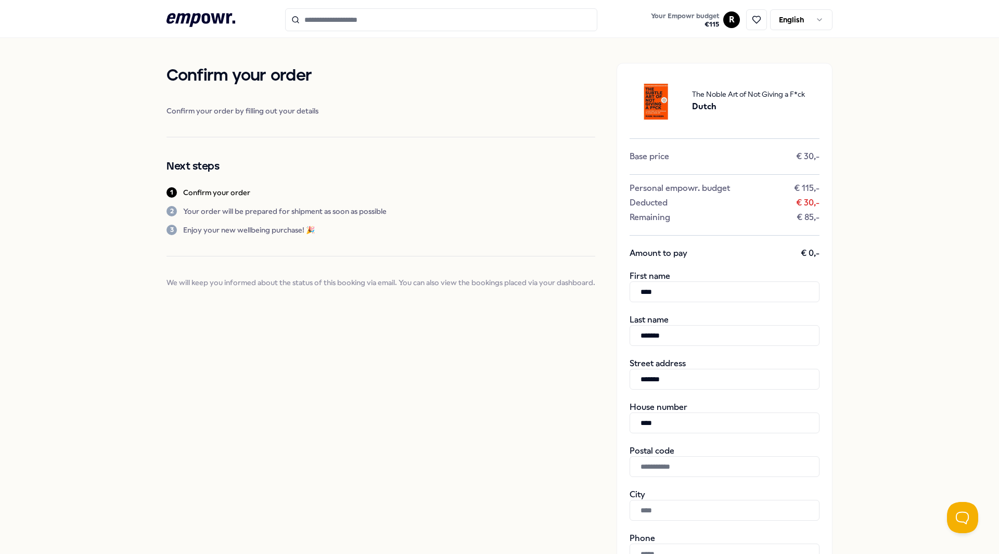
type input "*******"
type input "******"
type input "**********"
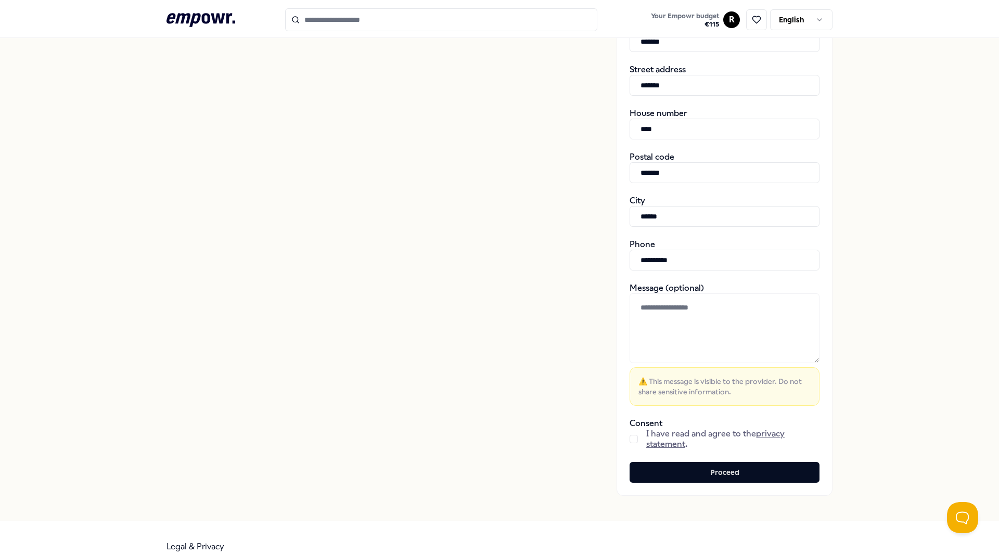
scroll to position [312, 0]
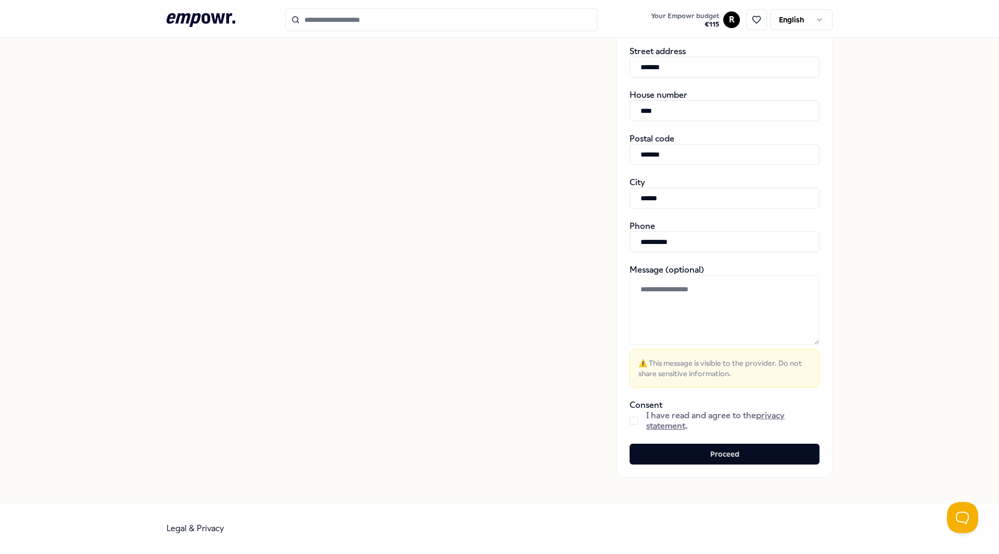
click at [630, 420] on button "button" at bounding box center [634, 421] width 8 height 8
click at [697, 446] on button "Proceed" at bounding box center [725, 454] width 190 height 21
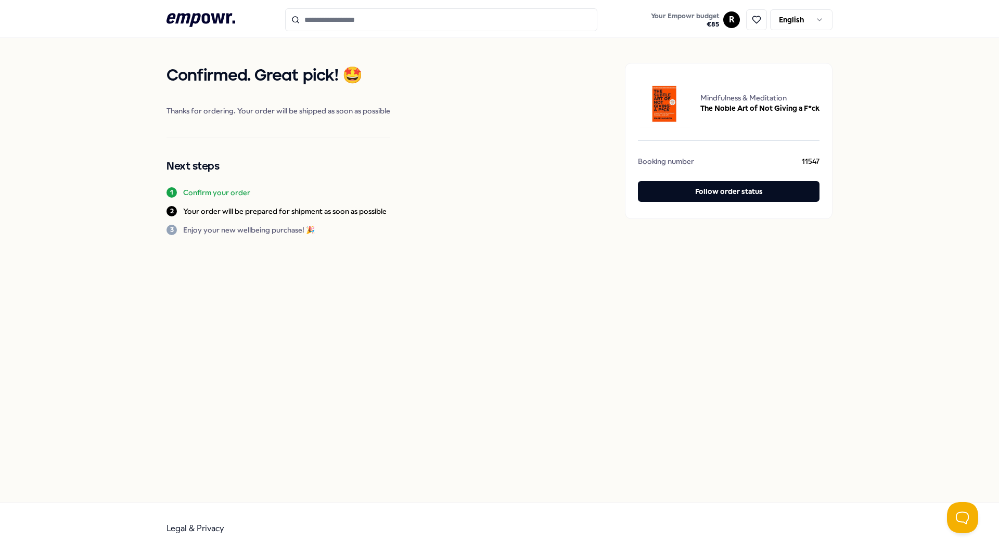
click at [693, 455] on div "Confirmed. Great pick! 🤩 Thanks for ordering. Your order will be shipped as soo…" at bounding box center [499, 270] width 999 height 465
click at [758, 21] on icon at bounding box center [757, 19] width 8 height 7
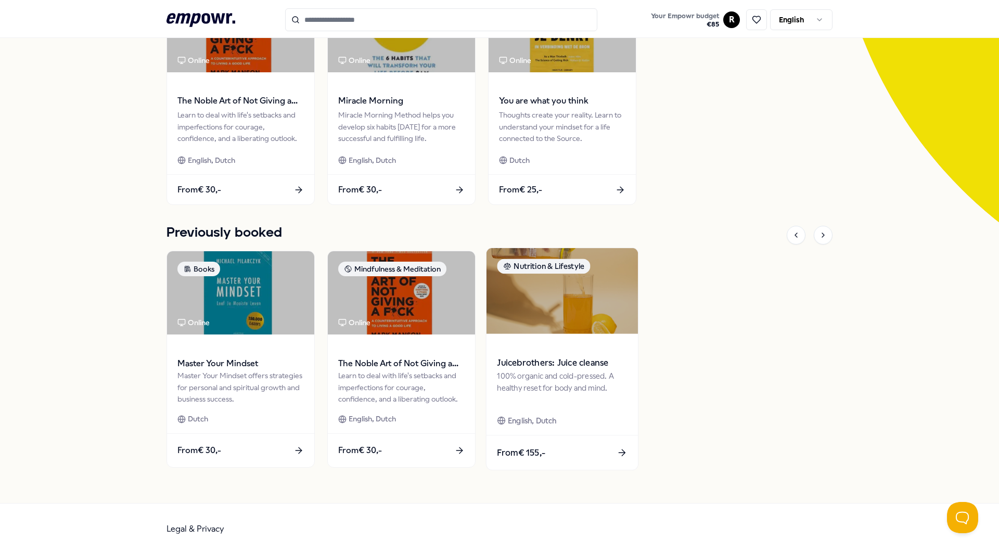
click at [536, 325] on img at bounding box center [562, 291] width 151 height 86
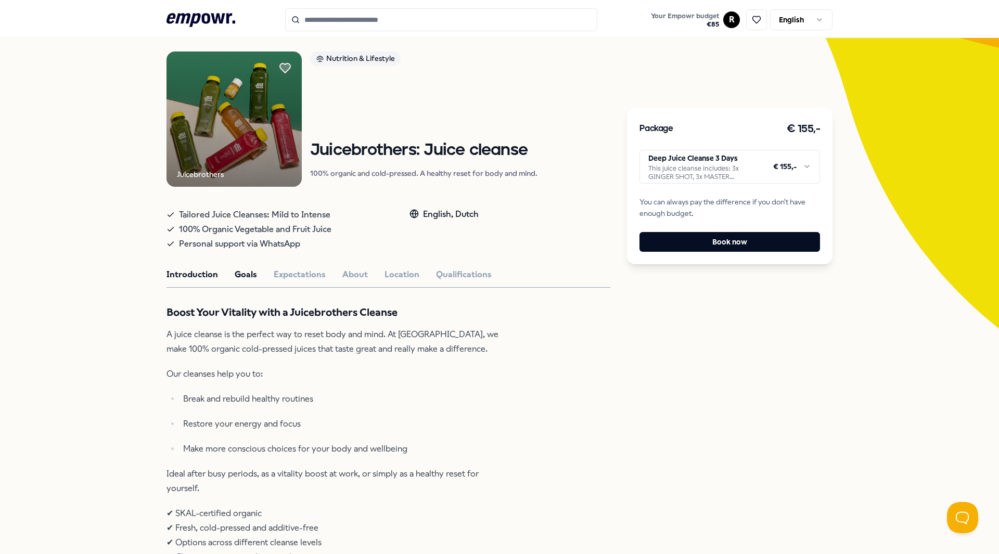
click at [237, 275] on button "Goals" at bounding box center [246, 275] width 22 height 14
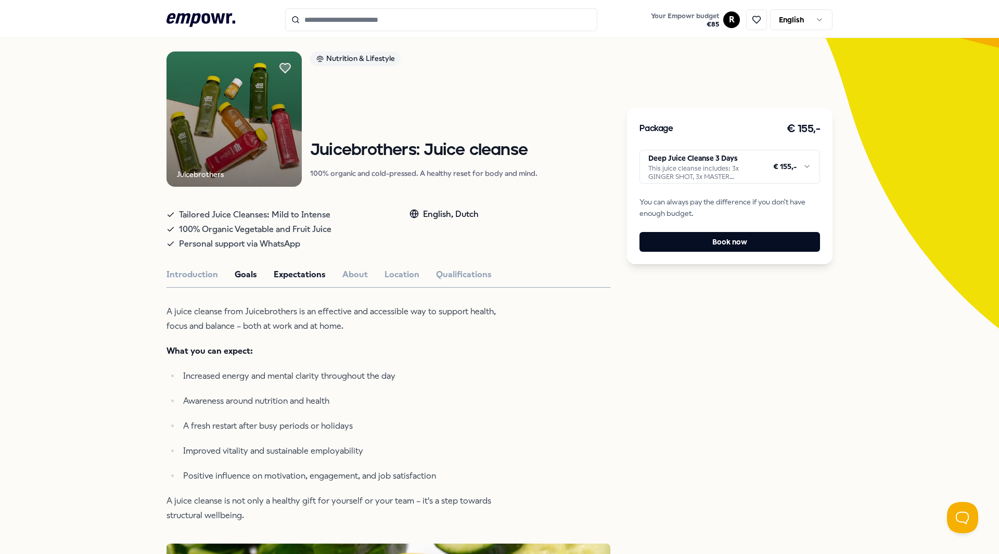
click at [284, 276] on button "Expectations" at bounding box center [300, 275] width 52 height 14
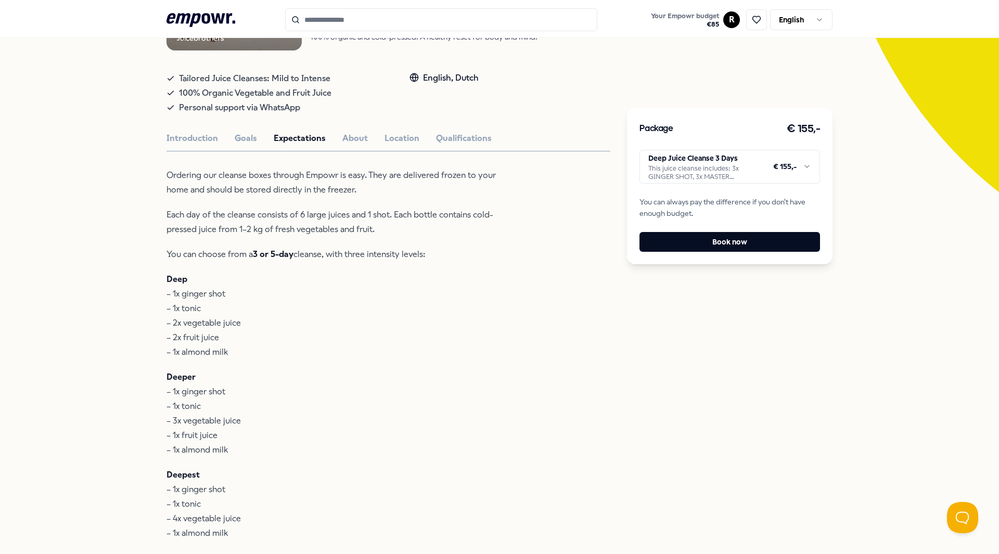
scroll to position [223, 0]
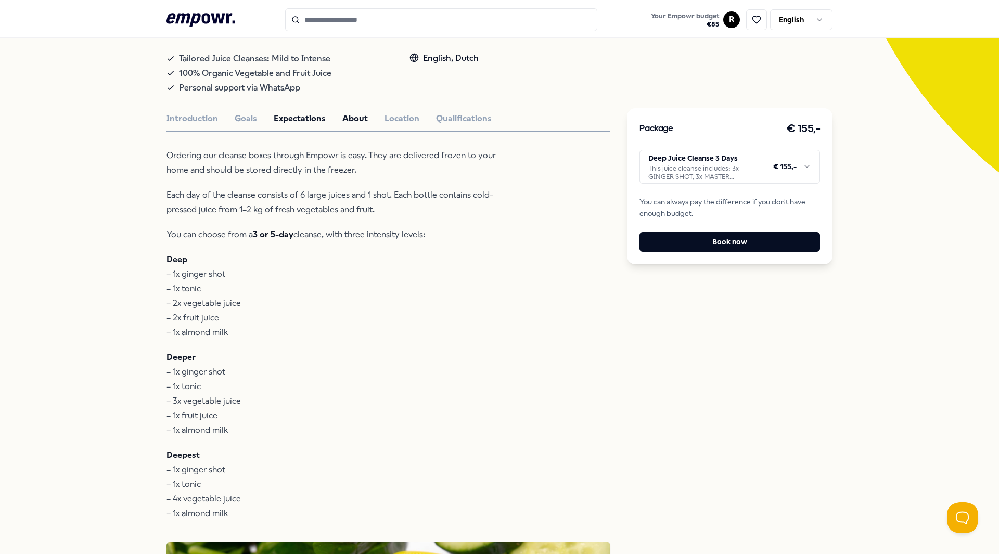
click at [359, 117] on button "About" at bounding box center [354, 119] width 25 height 14
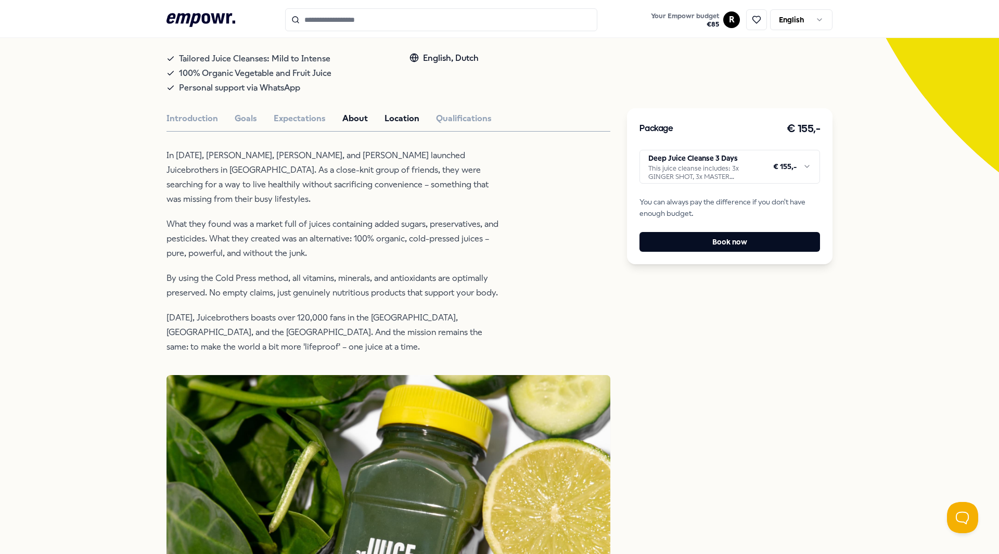
click at [385, 113] on button "Location" at bounding box center [402, 119] width 35 height 14
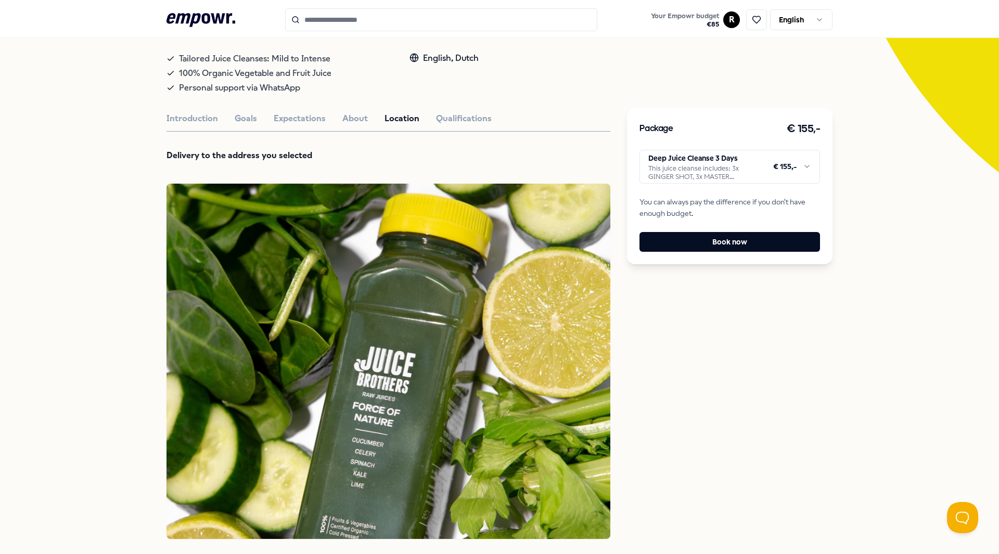
click at [492, 117] on div "Introduction Goals Expectations About Location Qualifications" at bounding box center [389, 119] width 444 height 14
click at [471, 118] on button "Qualifications" at bounding box center [464, 119] width 56 height 14
click at [298, 122] on button "Expectations" at bounding box center [300, 119] width 52 height 14
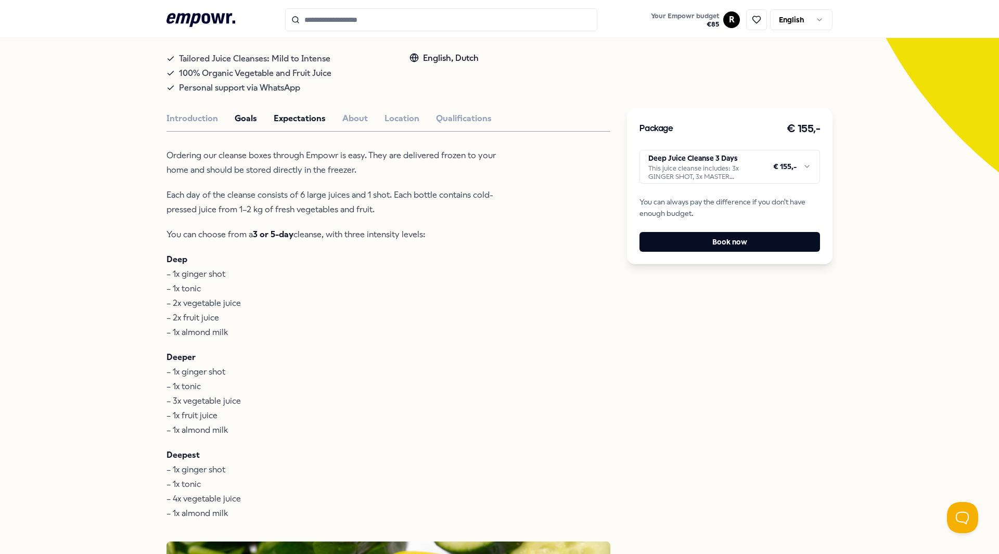
click at [245, 121] on button "Goals" at bounding box center [246, 119] width 22 height 14
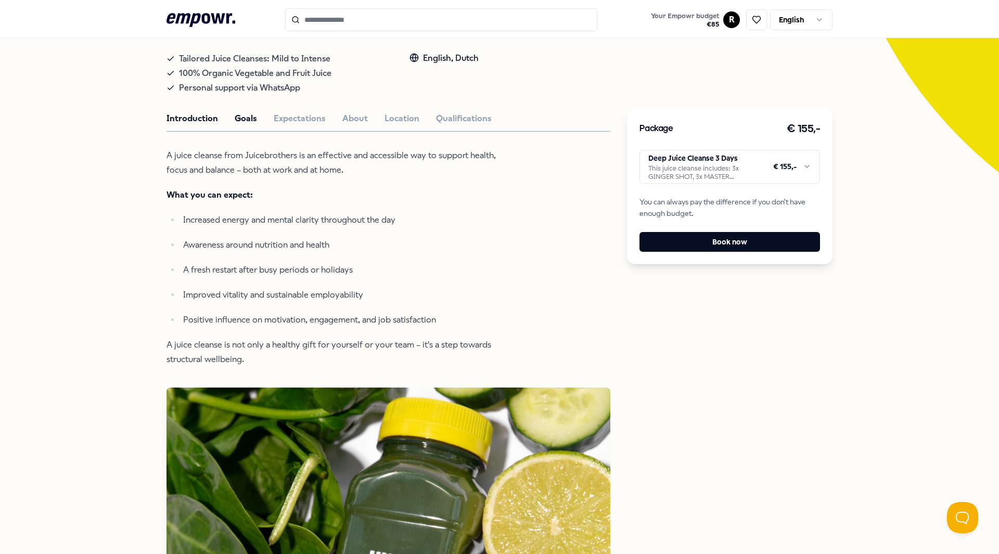
click at [182, 120] on button "Introduction" at bounding box center [193, 119] width 52 height 14
